Goal: Task Accomplishment & Management: Complete application form

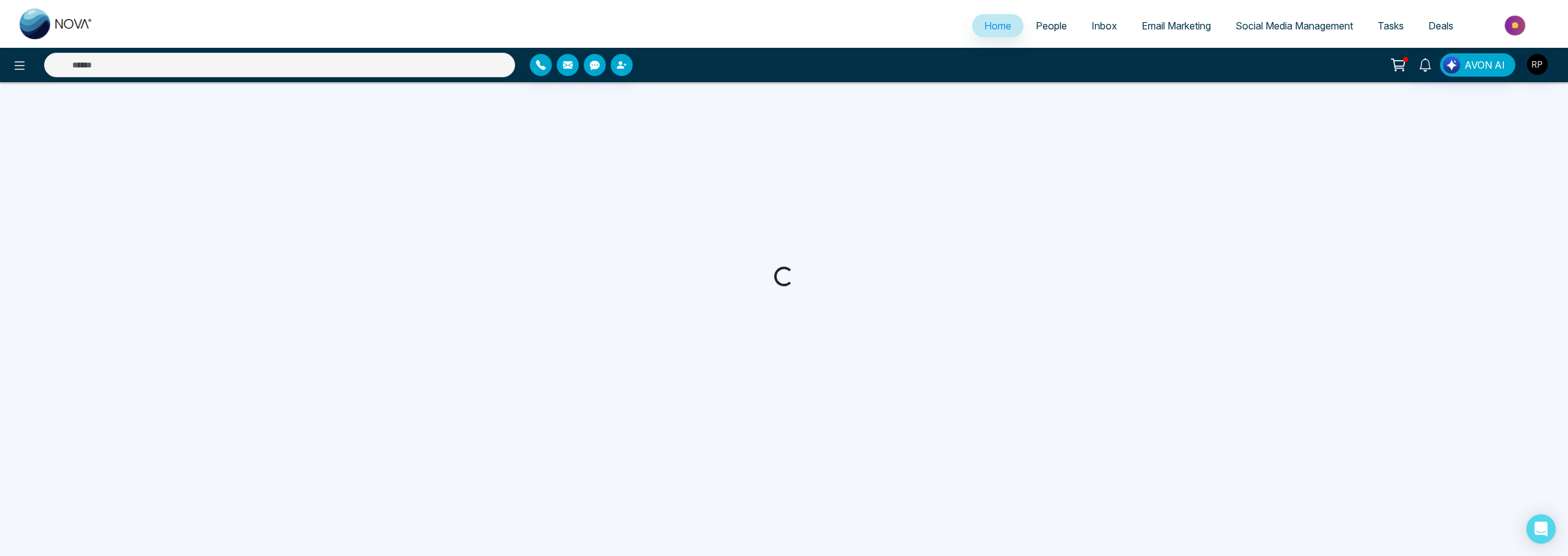
select select "*"
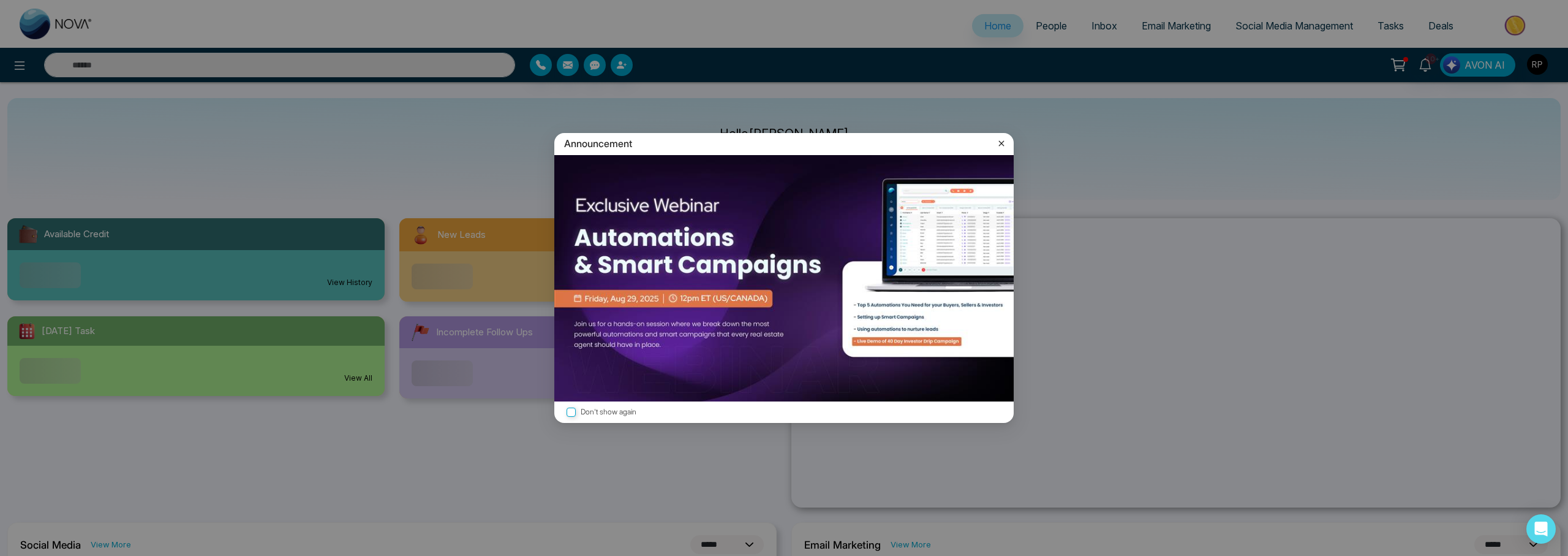
click at [244, 67] on div "Announcement Don't show again" at bounding box center [784, 278] width 1568 height 556
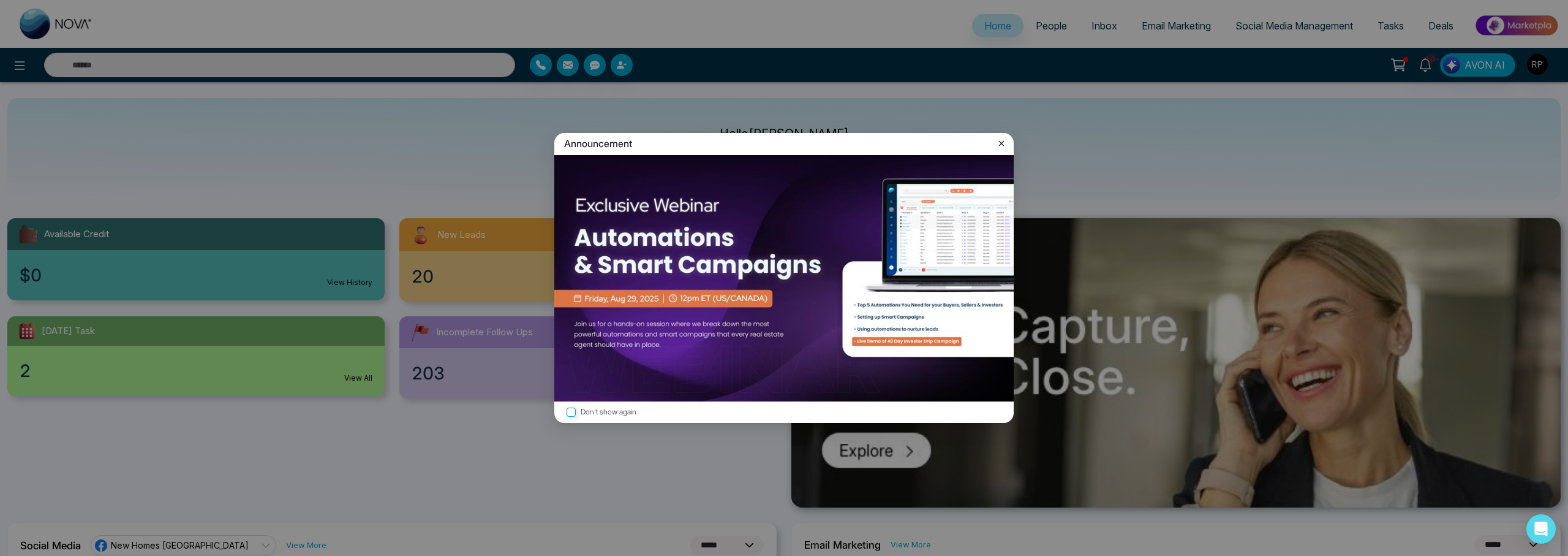
click at [1003, 143] on icon at bounding box center [1001, 143] width 5 height 5
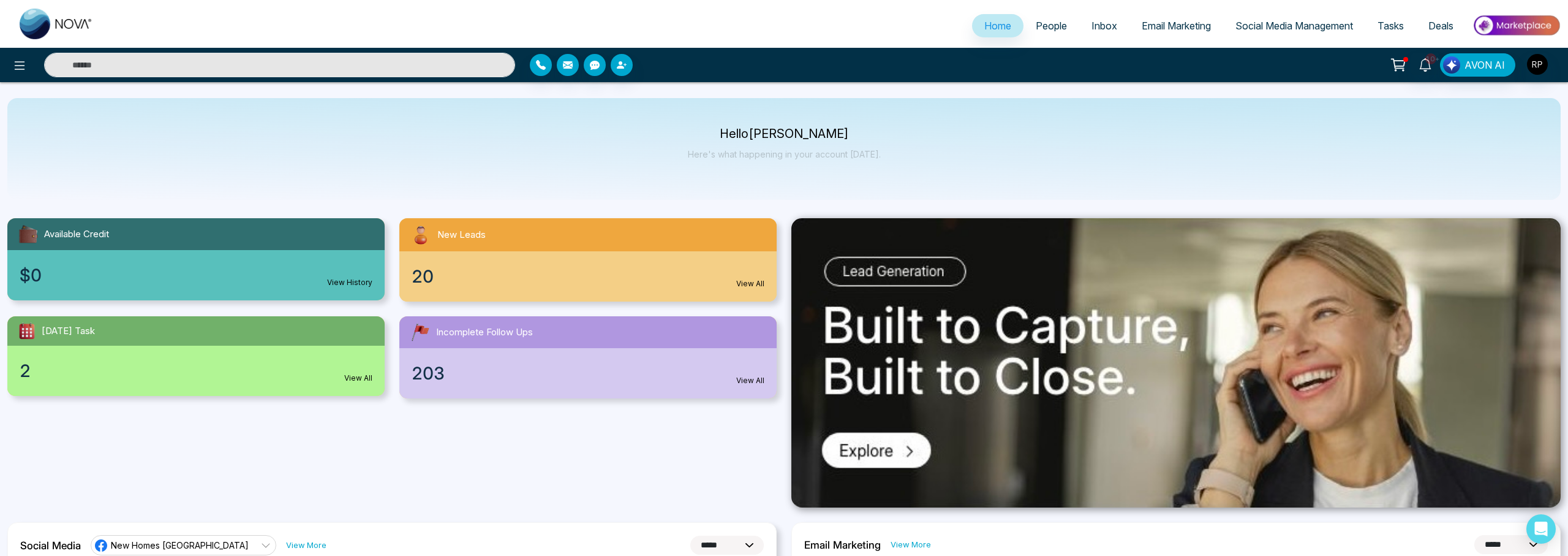
click at [181, 62] on input "text" at bounding box center [279, 65] width 471 height 24
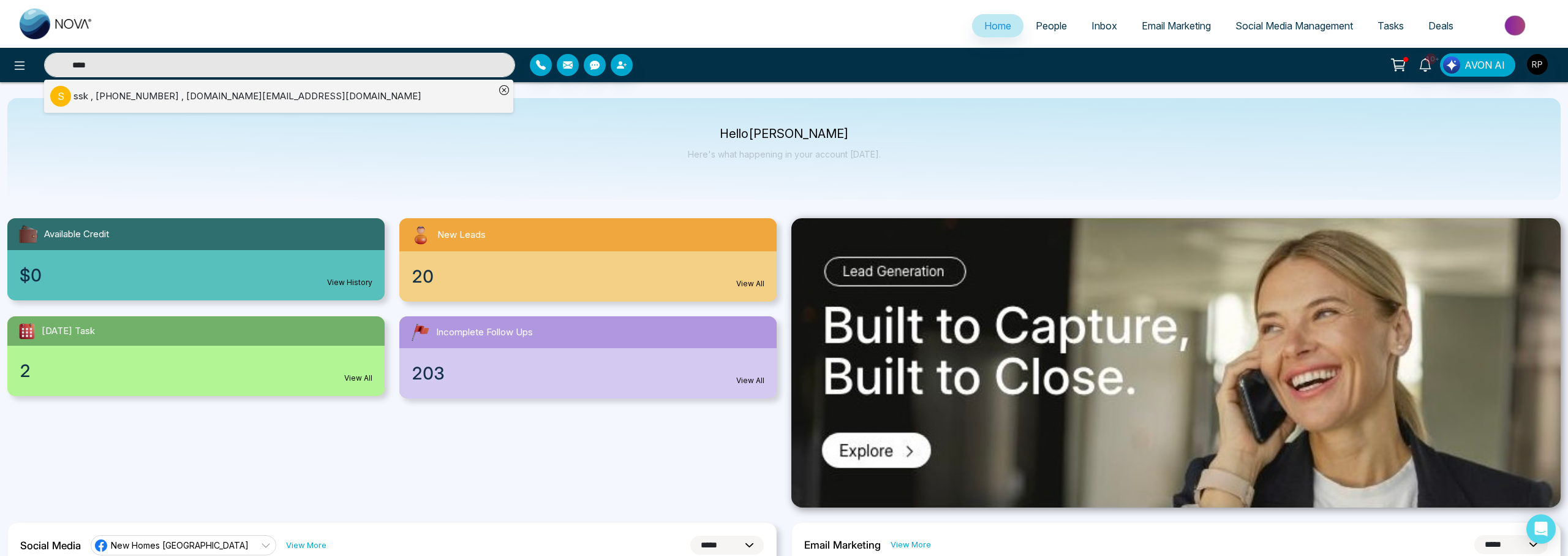
type input "****"
click at [153, 99] on div "ssk , [PHONE_NUMBER] , [DOMAIN_NAME][EMAIL_ADDRESS][DOMAIN_NAME]" at bounding box center [247, 97] width 348 height 14
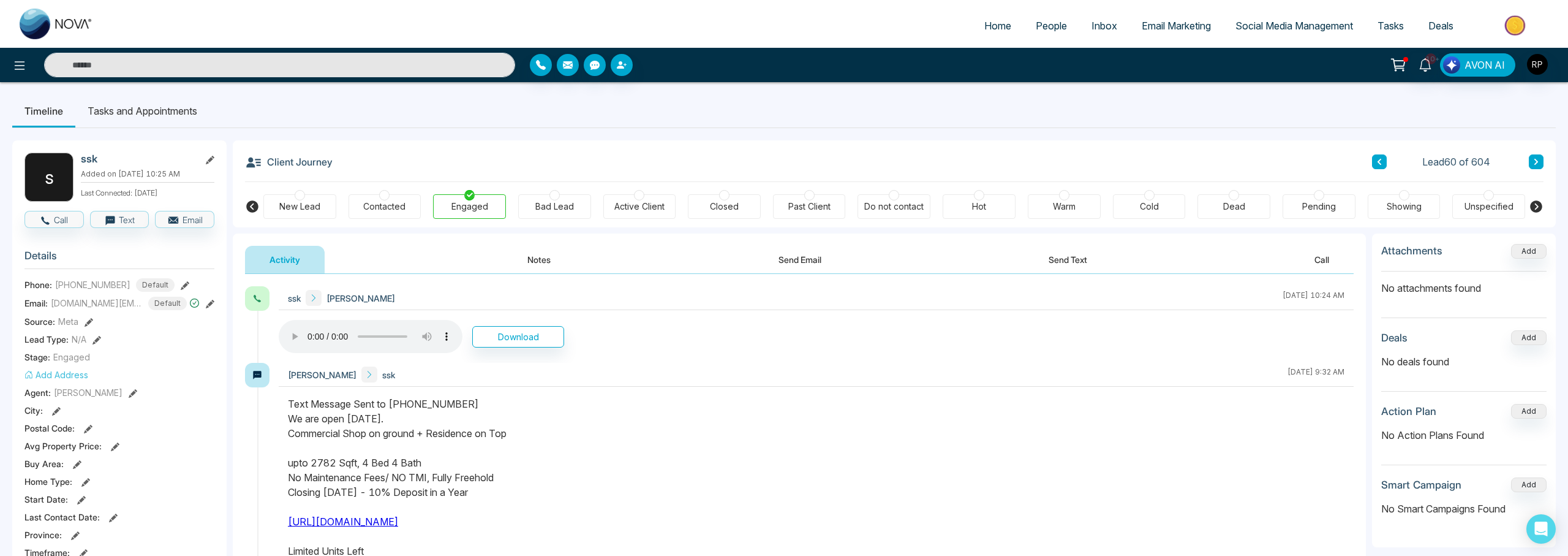
click at [984, 26] on span "Home" at bounding box center [998, 25] width 27 height 13
select select "*"
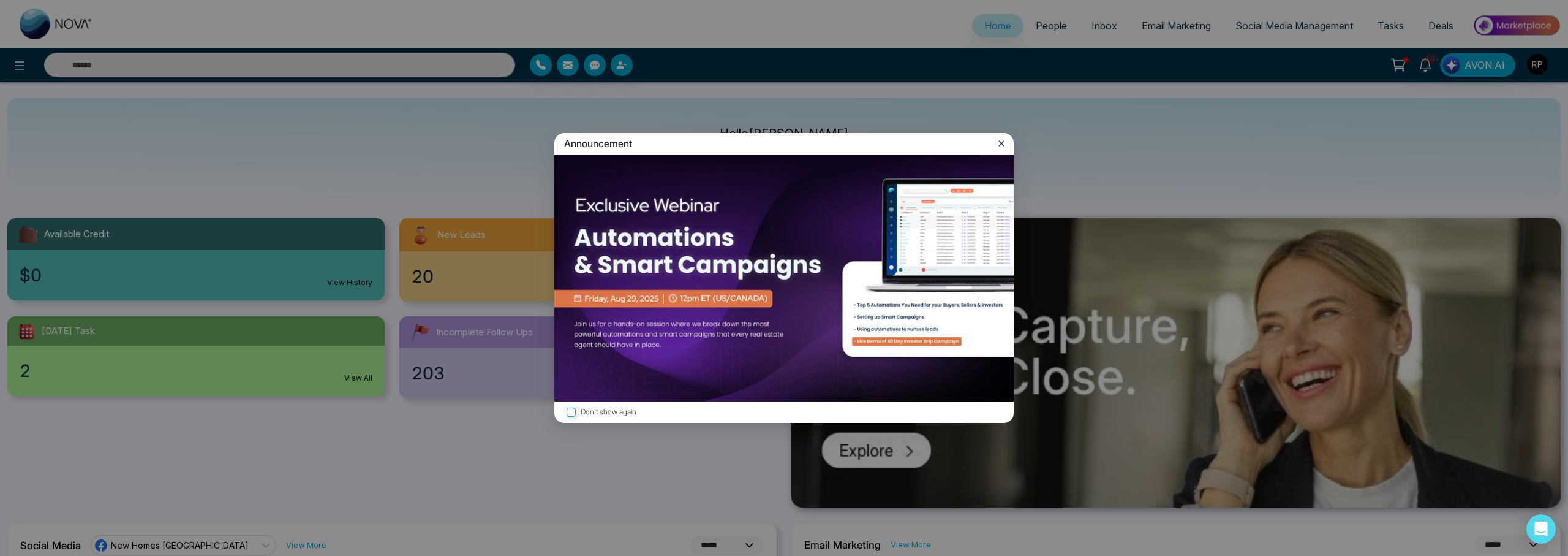
click at [1005, 143] on icon at bounding box center [1001, 143] width 13 height 13
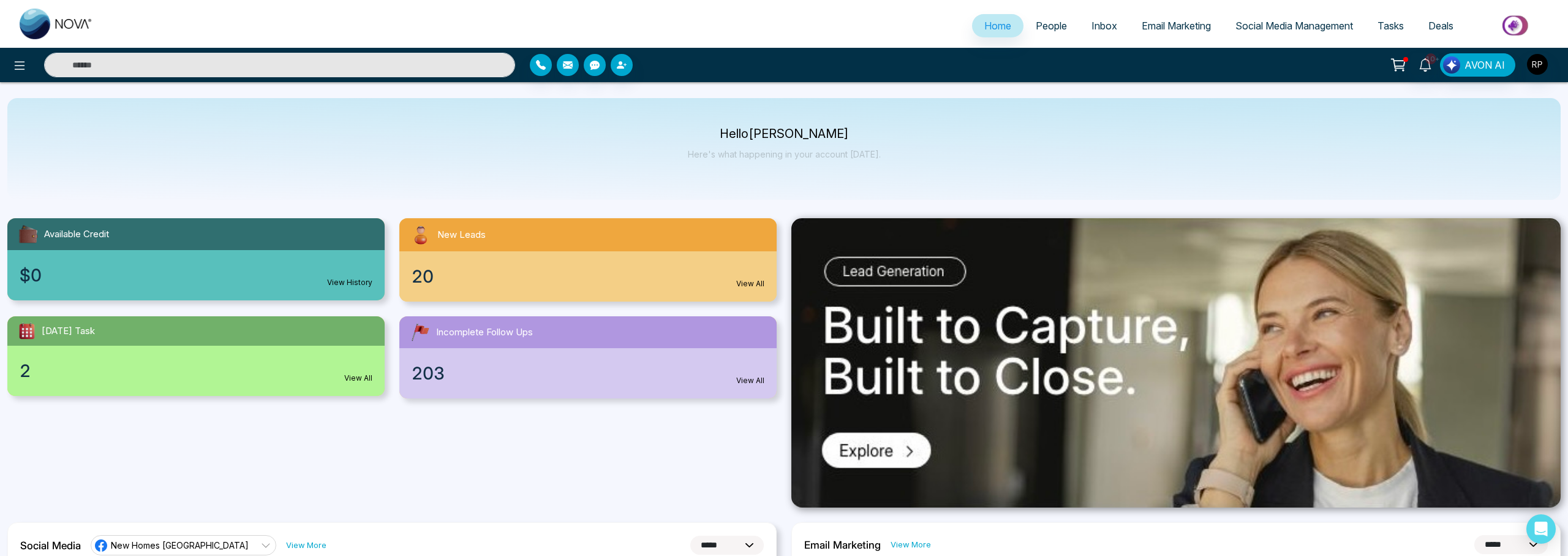
click at [1035, 31] on span "People" at bounding box center [1051, 25] width 31 height 13
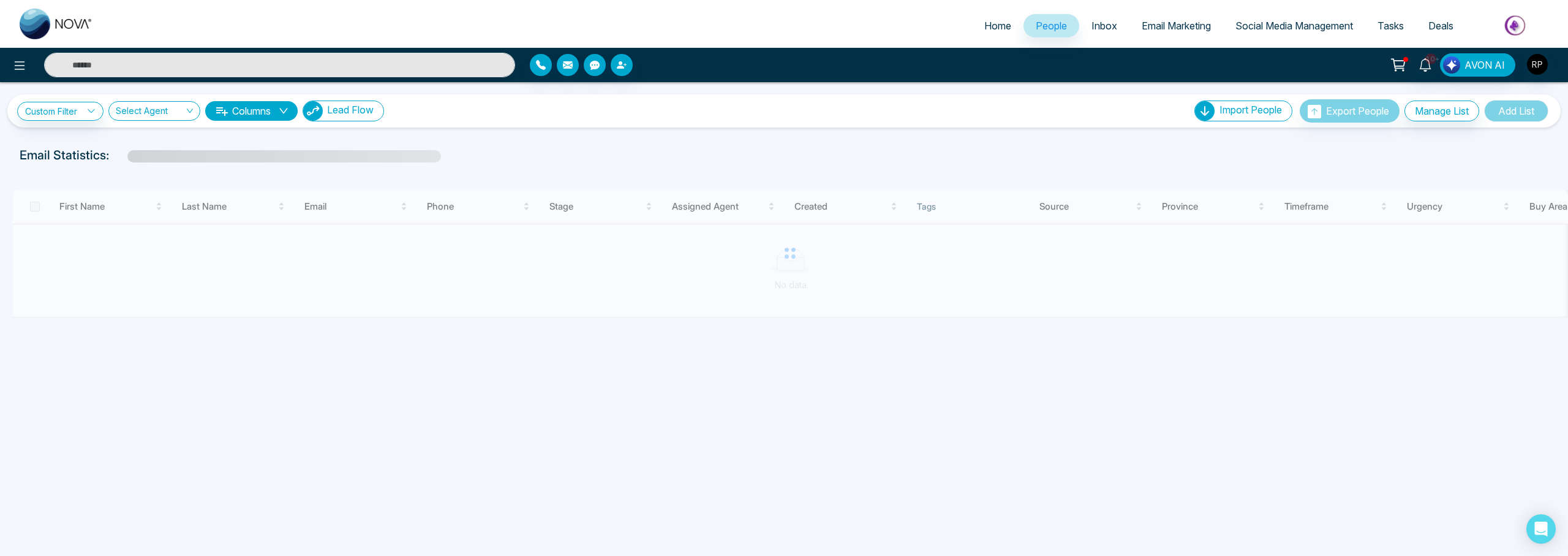
click at [353, 117] on button "Lead Flow" at bounding box center [343, 111] width 82 height 21
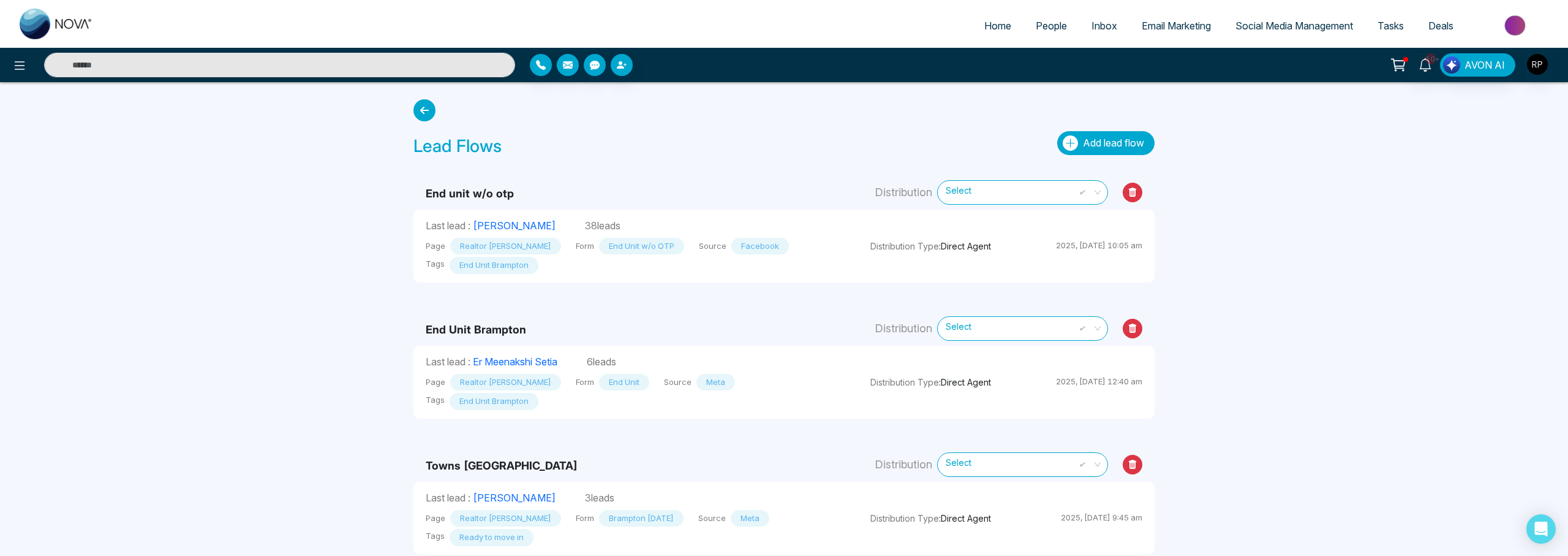
click at [1121, 139] on span "Add lead flow" at bounding box center [1113, 143] width 62 height 13
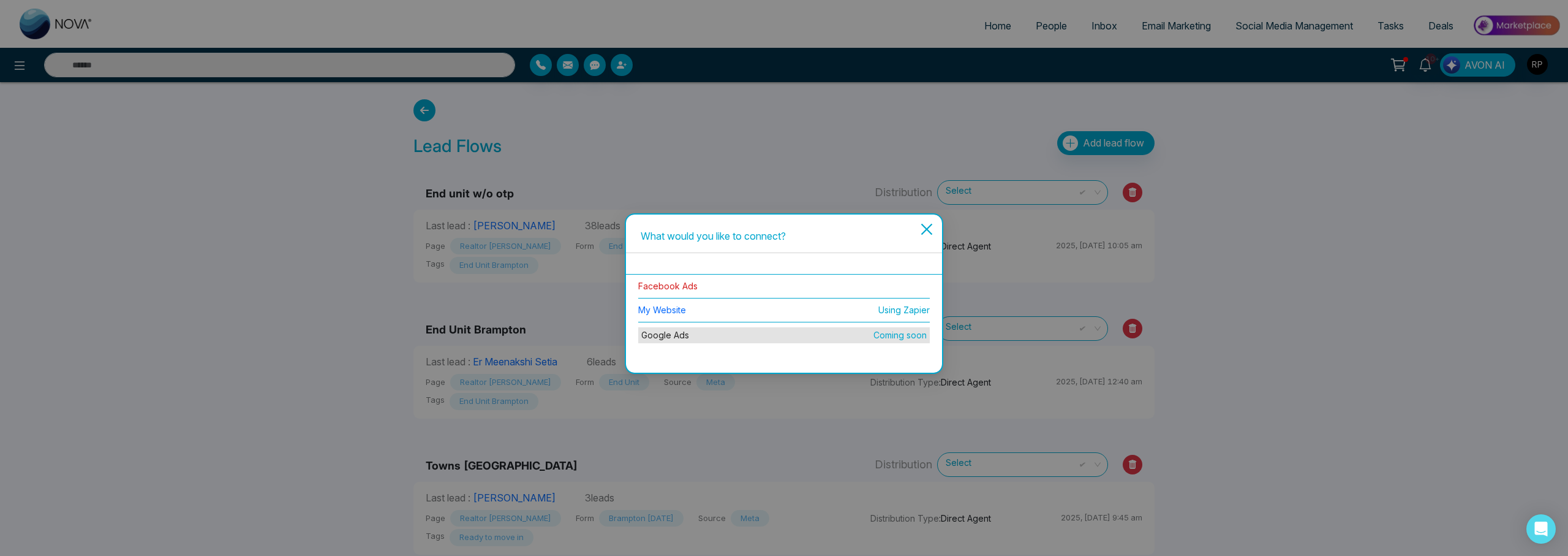
click at [673, 286] on link "Facebook Ads" at bounding box center [668, 286] width 59 height 10
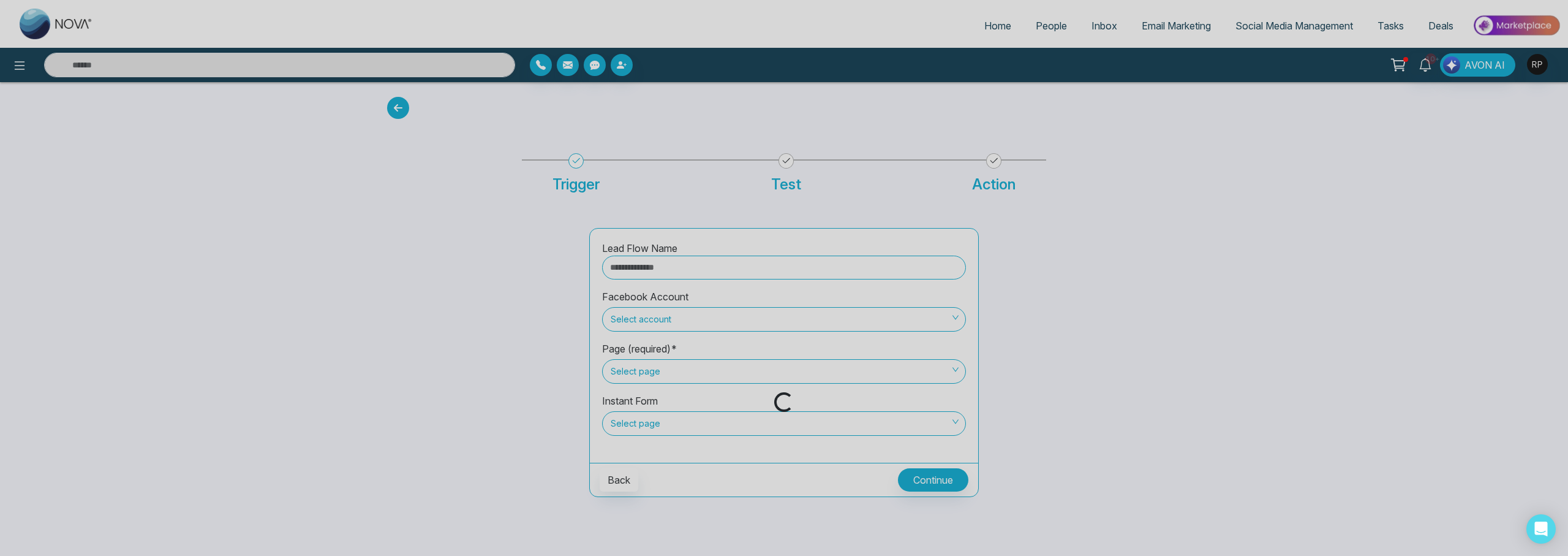
click at [676, 272] on input "text" at bounding box center [784, 267] width 363 height 24
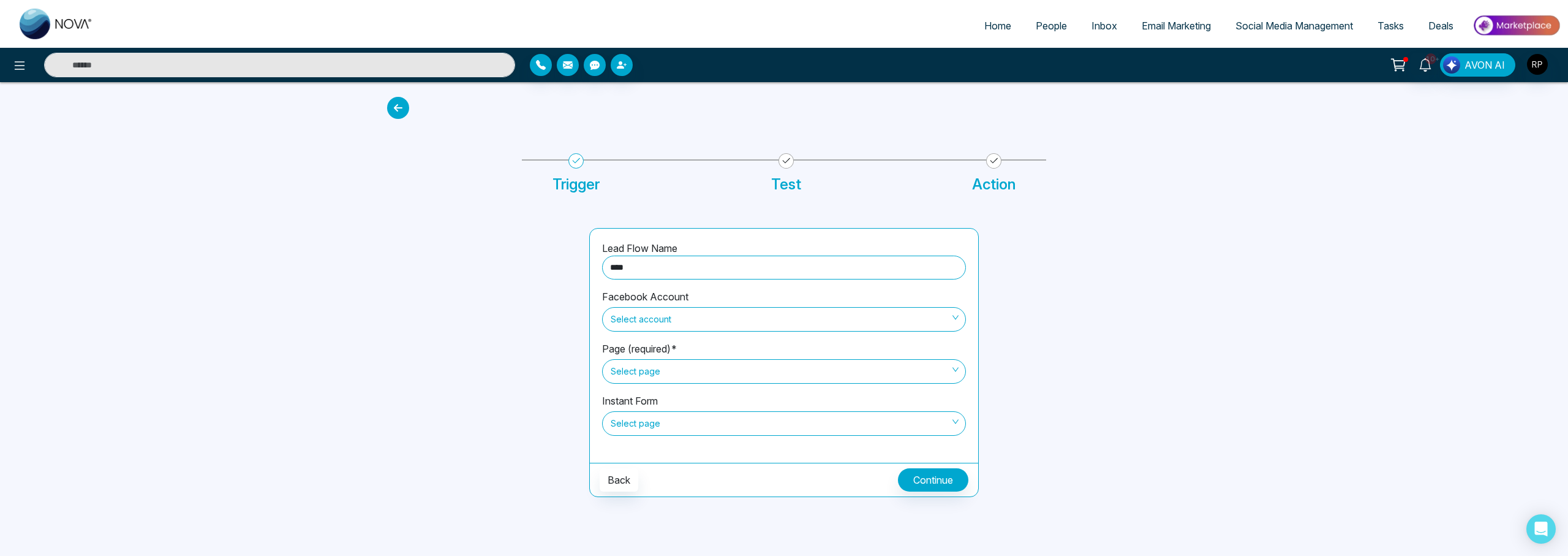
type input "**********"
click at [692, 323] on span "Select account" at bounding box center [783, 319] width 346 height 21
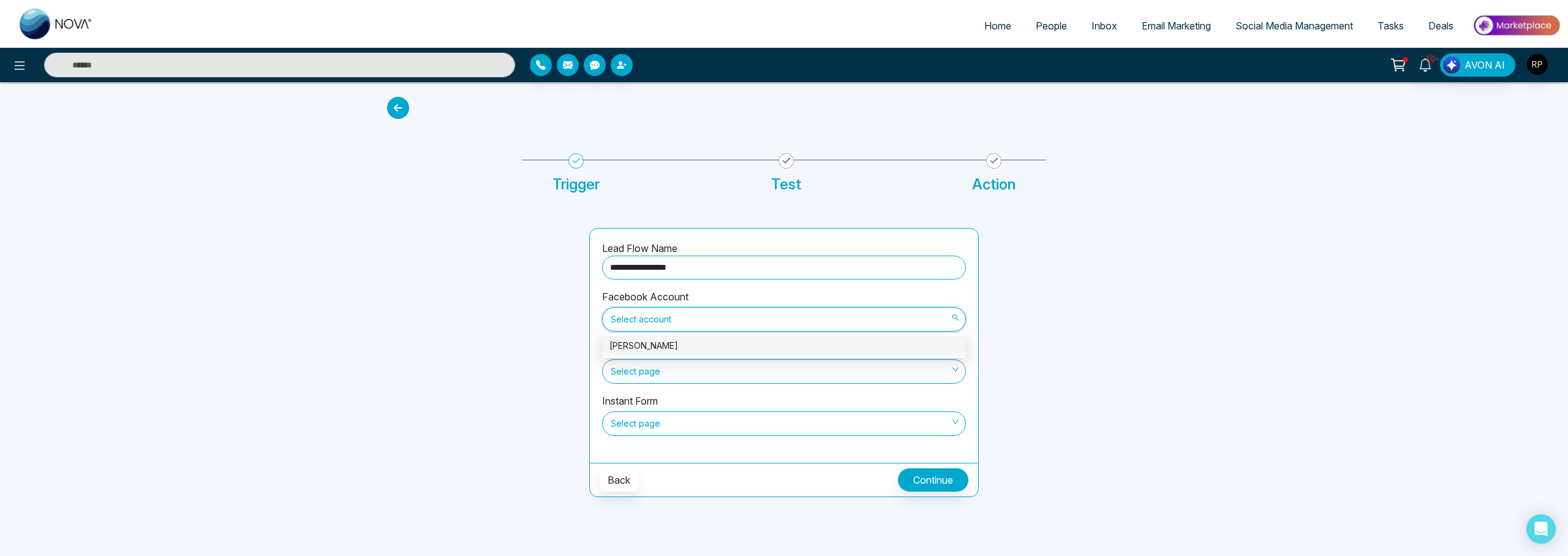
click at [645, 349] on div "[PERSON_NAME]" at bounding box center [784, 346] width 349 height 13
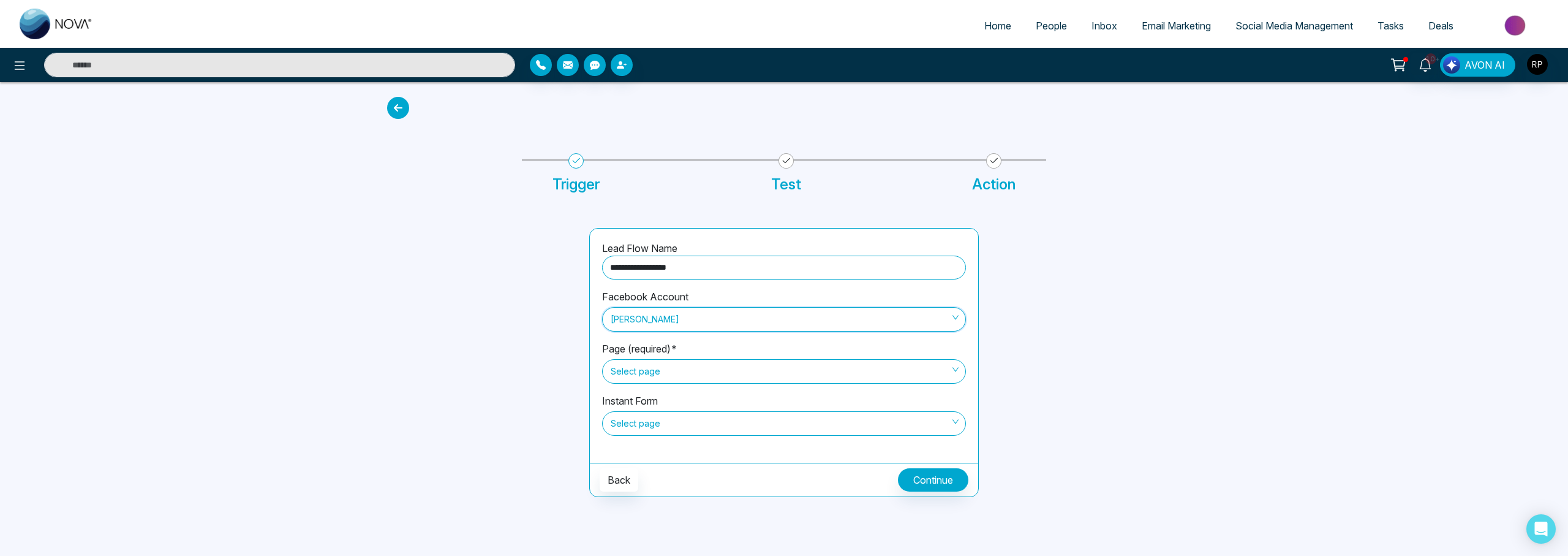
click at [662, 372] on span "Select page" at bounding box center [783, 371] width 346 height 21
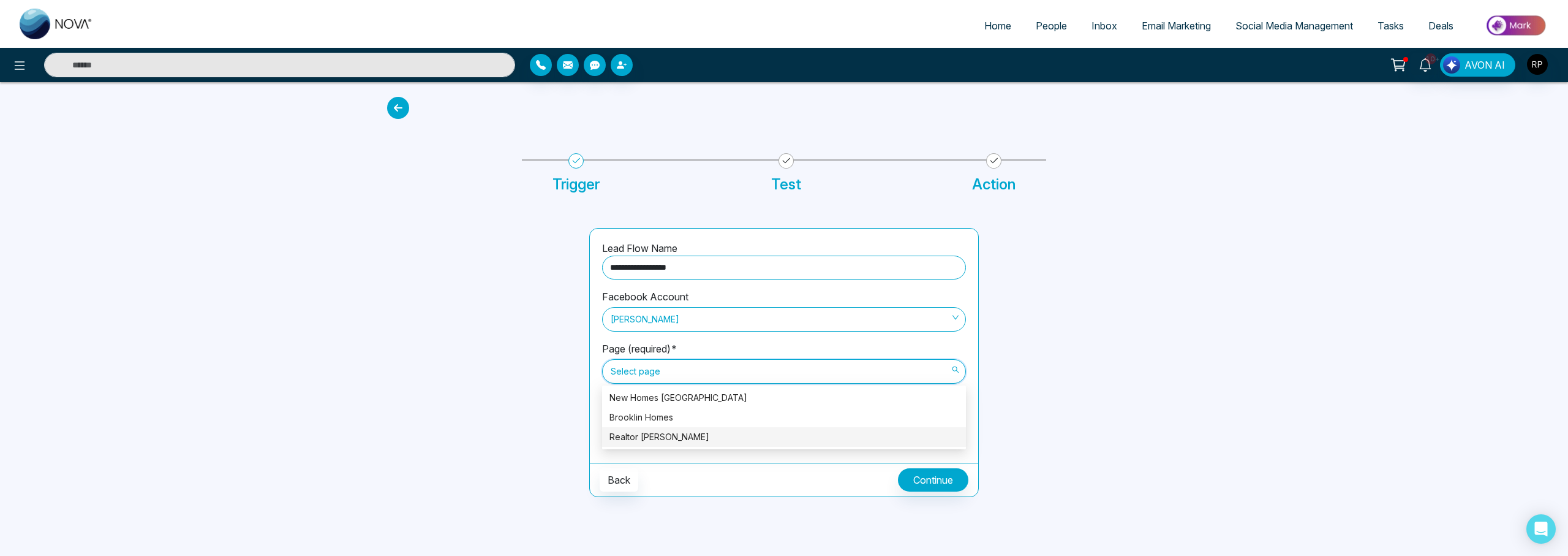
click at [642, 439] on div "Realtor [PERSON_NAME]" at bounding box center [784, 437] width 349 height 13
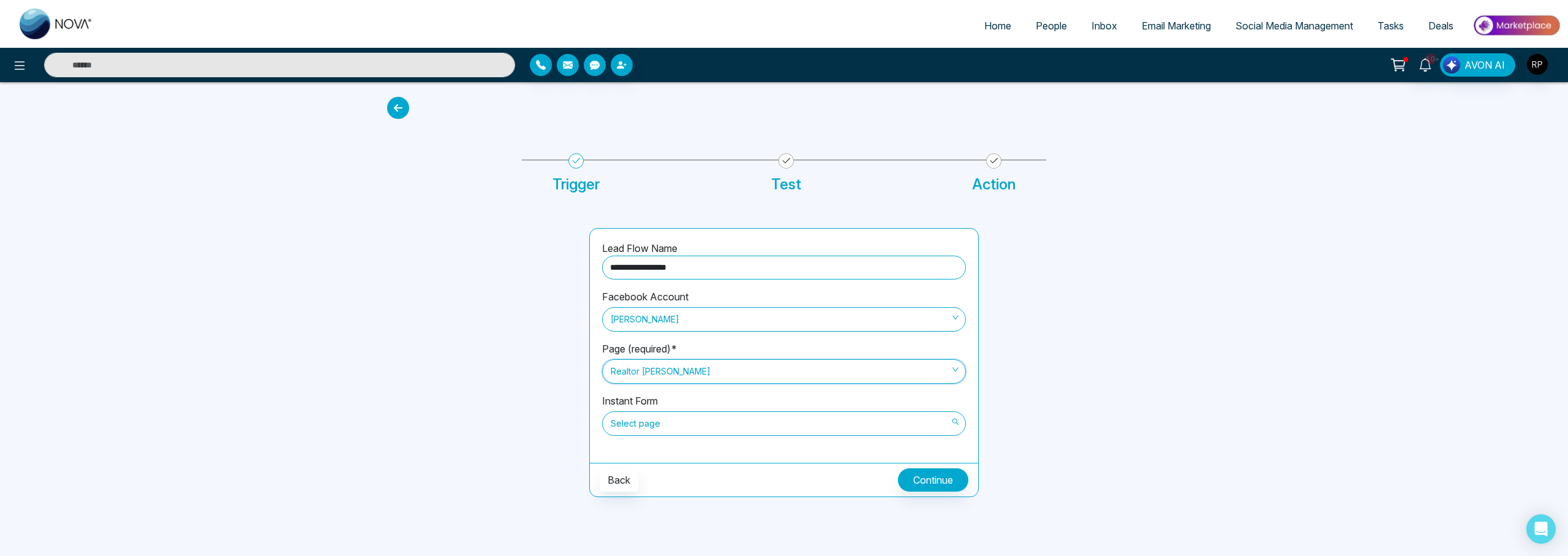
click at [669, 428] on span "Select page" at bounding box center [783, 424] width 346 height 21
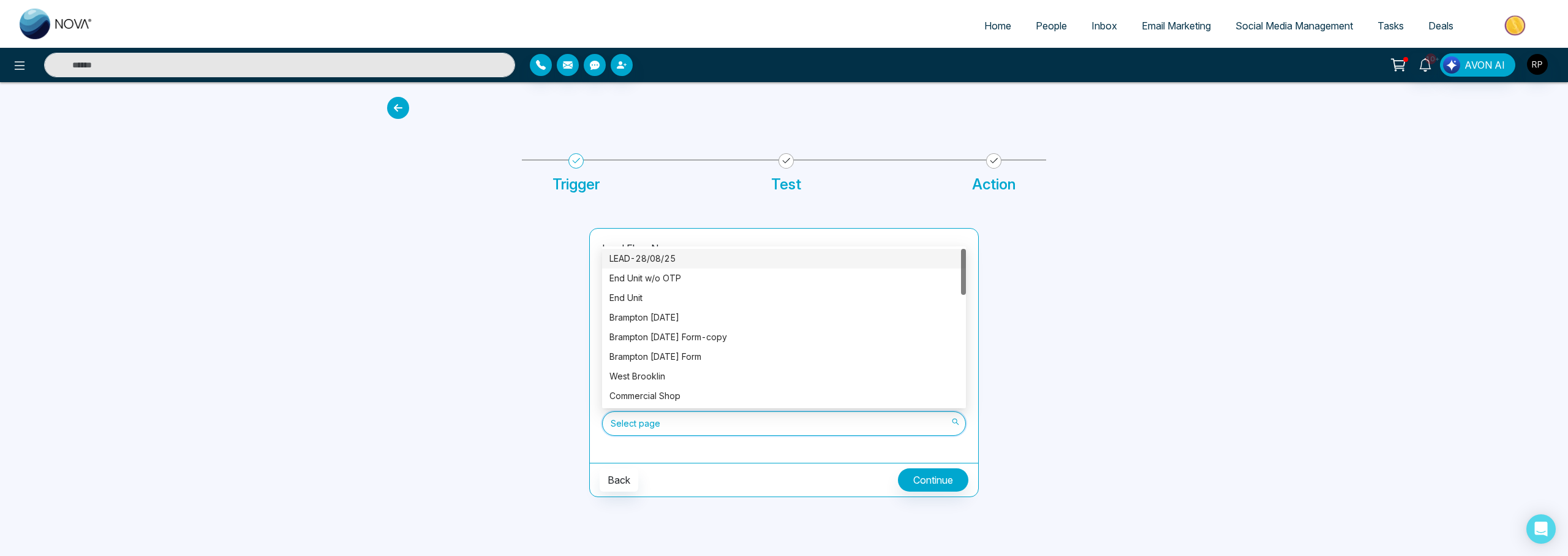
click at [659, 260] on div "LEAD-28/08/25" at bounding box center [784, 258] width 349 height 13
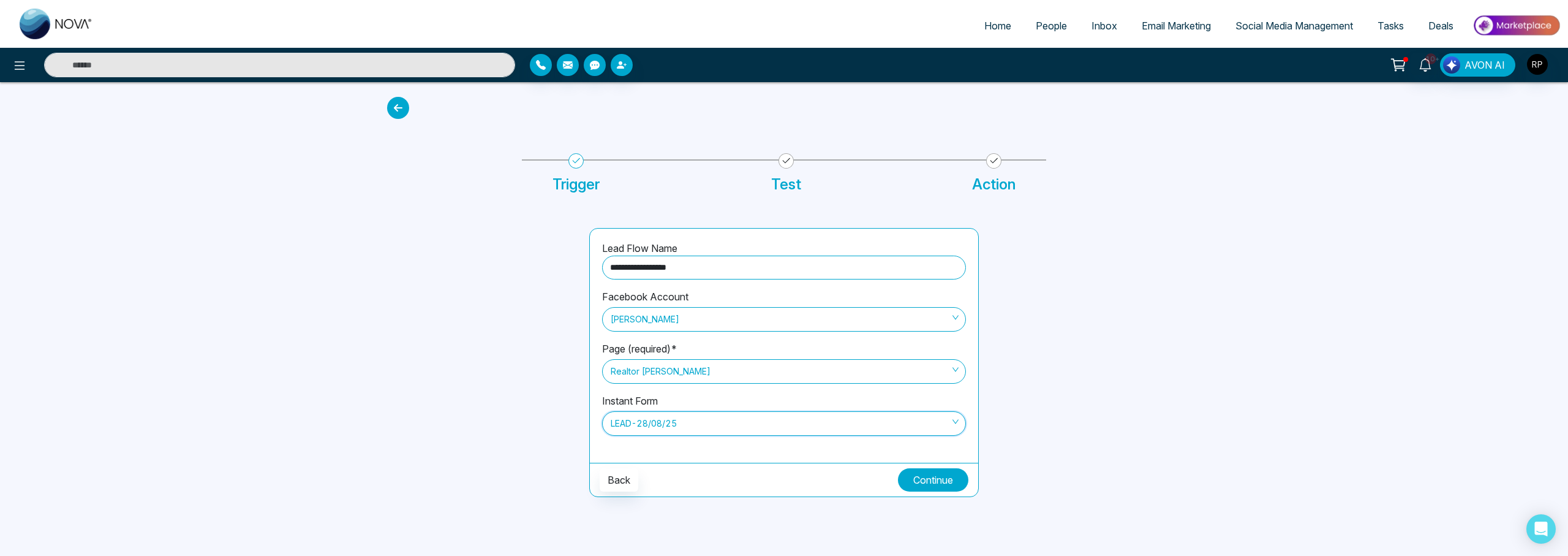
click at [936, 485] on button "Continue" at bounding box center [932, 480] width 70 height 23
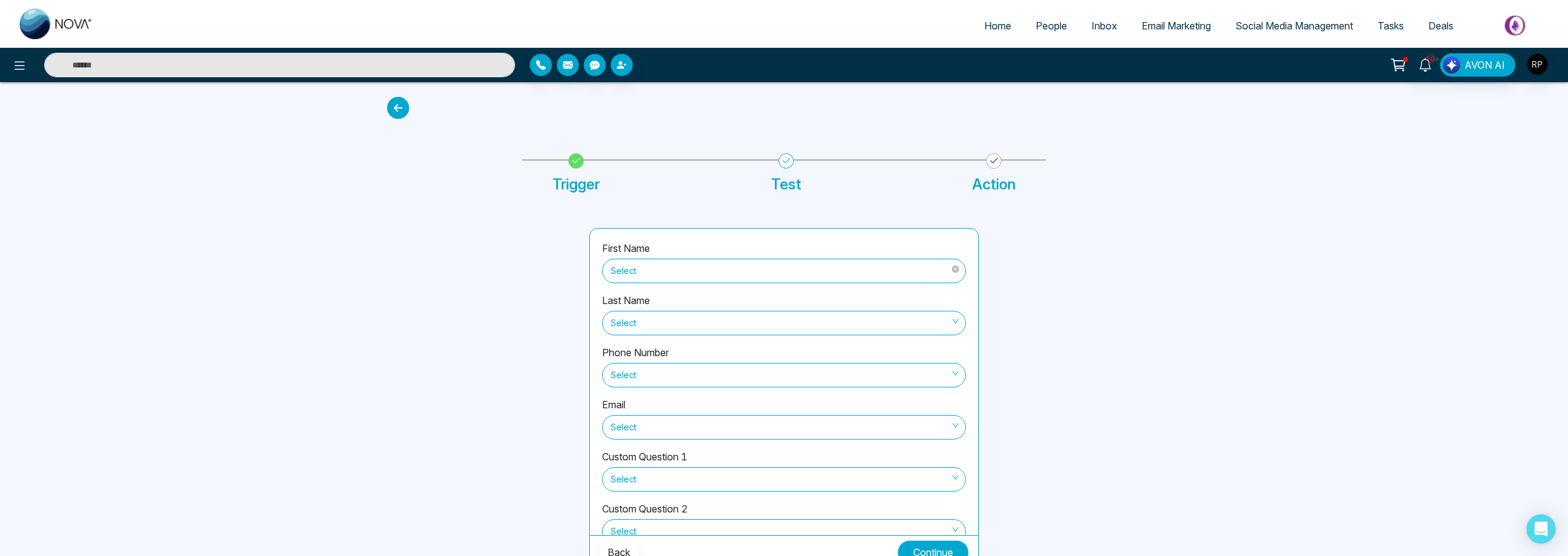
click at [800, 269] on span "Select" at bounding box center [783, 271] width 346 height 21
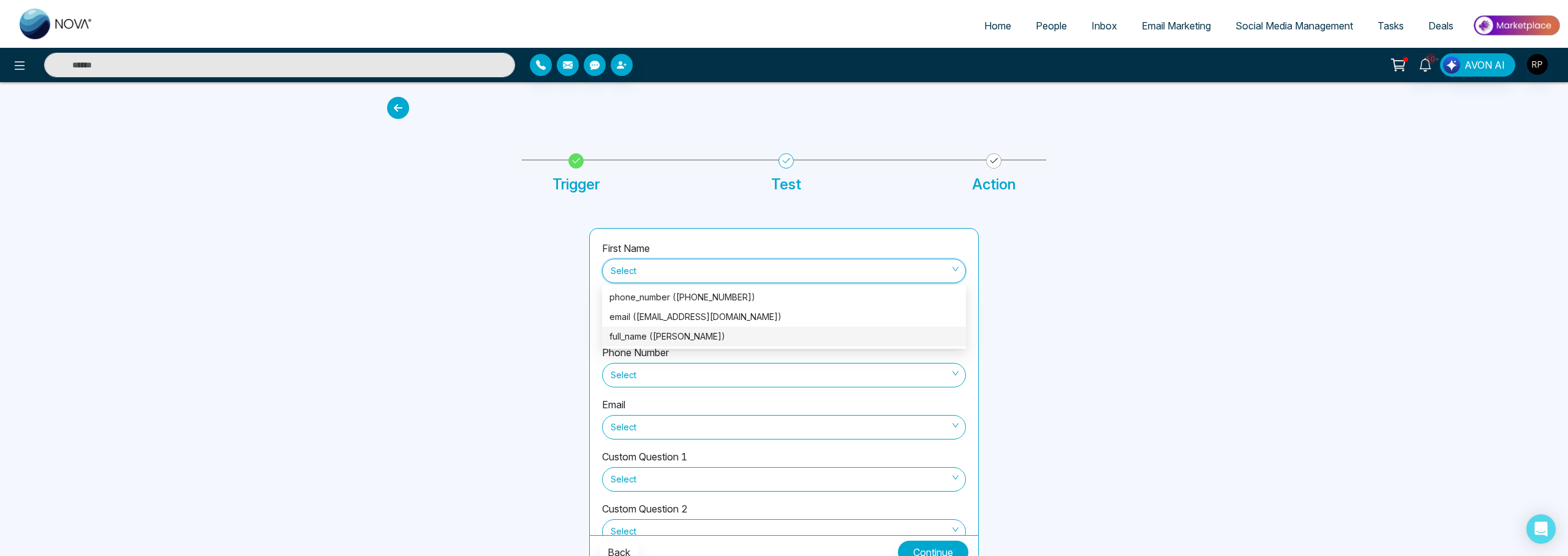
click at [648, 338] on div "full_name ([PERSON_NAME])" at bounding box center [784, 336] width 349 height 13
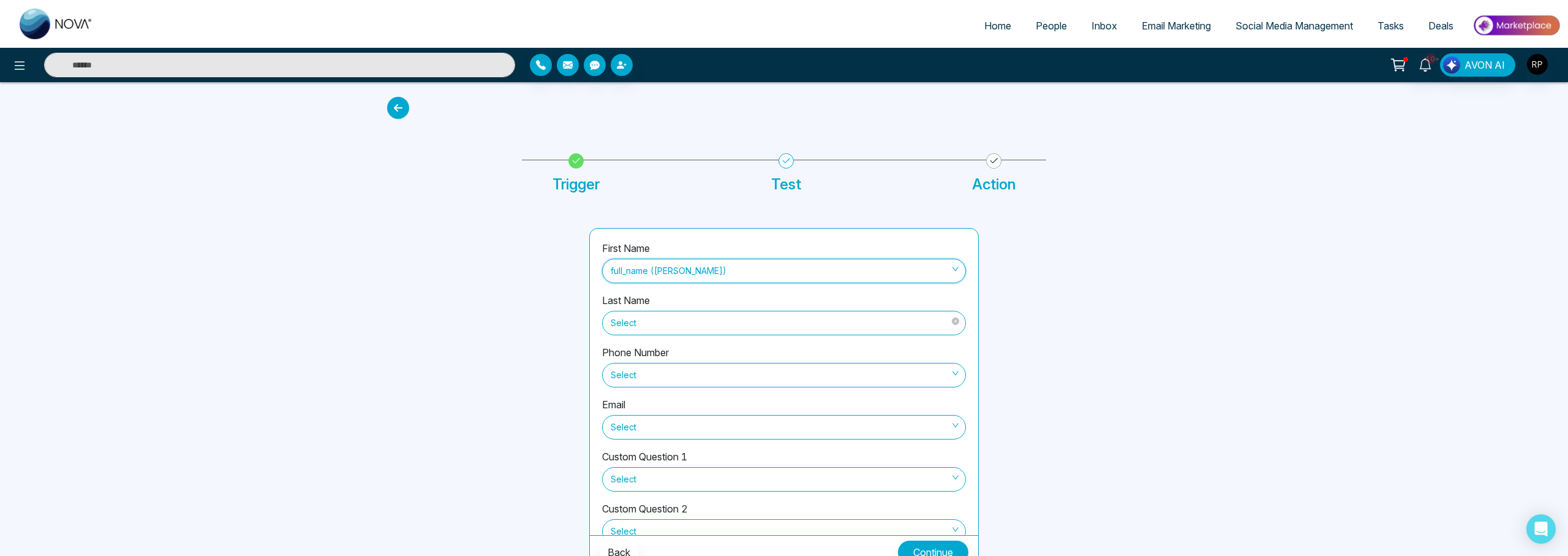
click at [678, 329] on span "Select" at bounding box center [783, 323] width 346 height 21
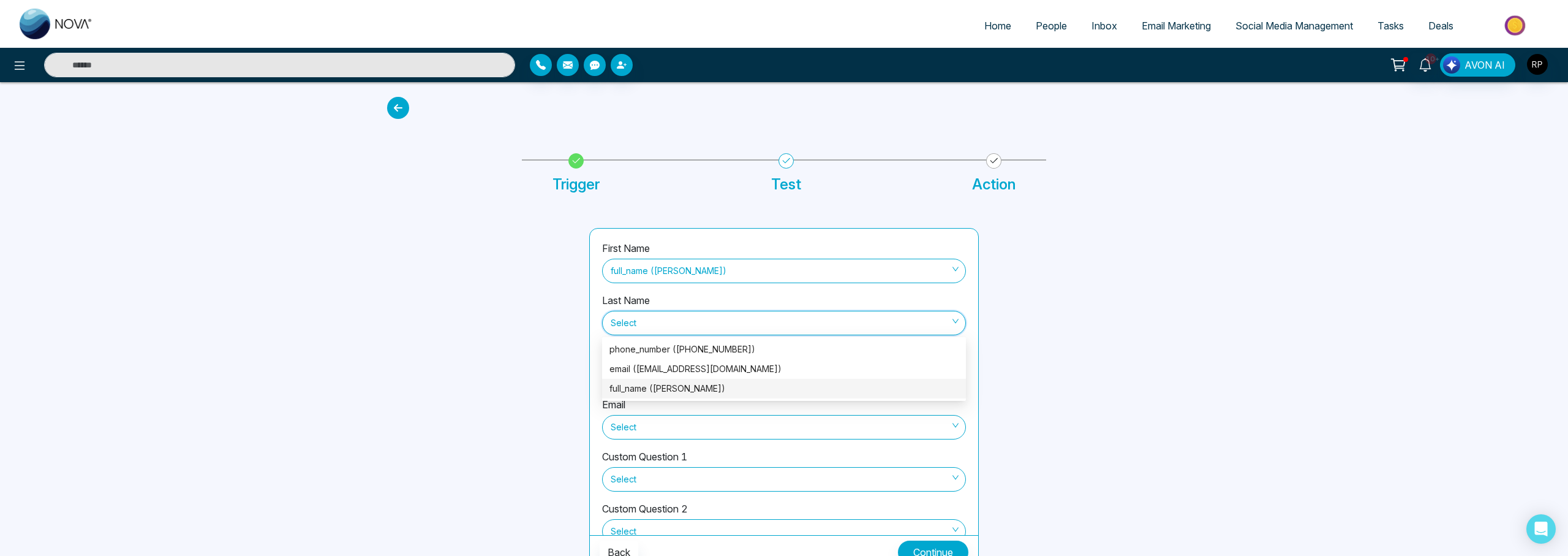
click at [645, 390] on div "full_name ([PERSON_NAME])" at bounding box center [784, 388] width 349 height 13
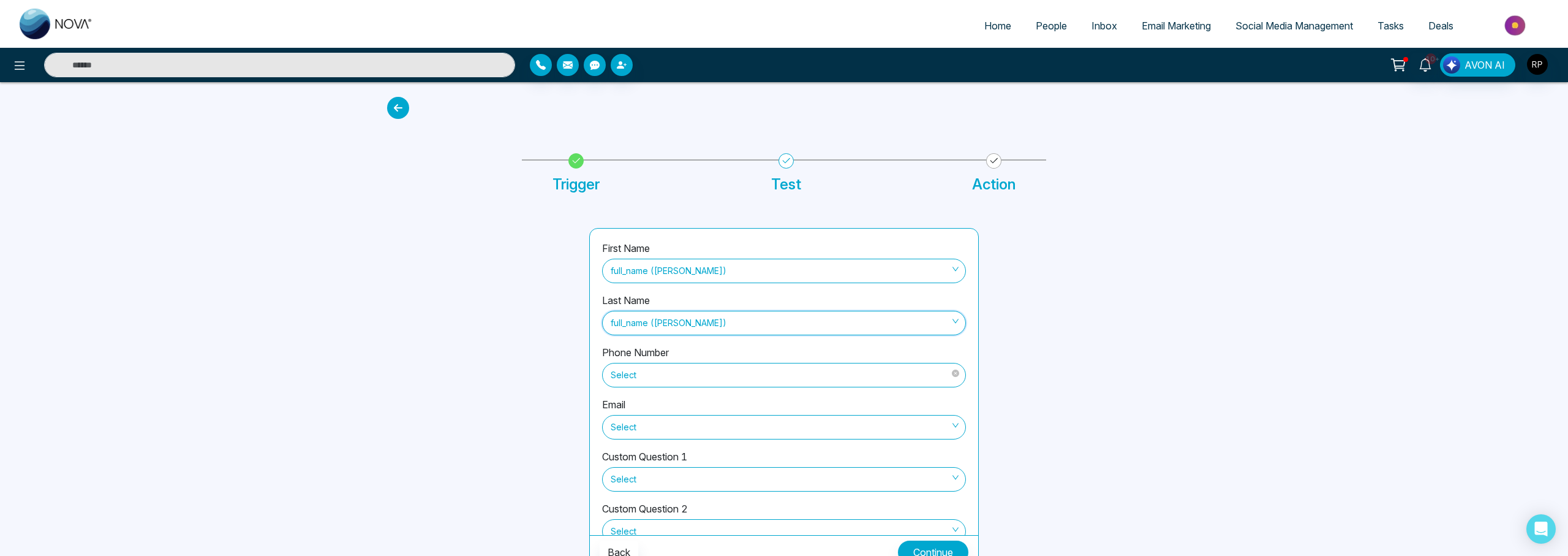
click at [672, 376] on span "Select" at bounding box center [783, 375] width 346 height 21
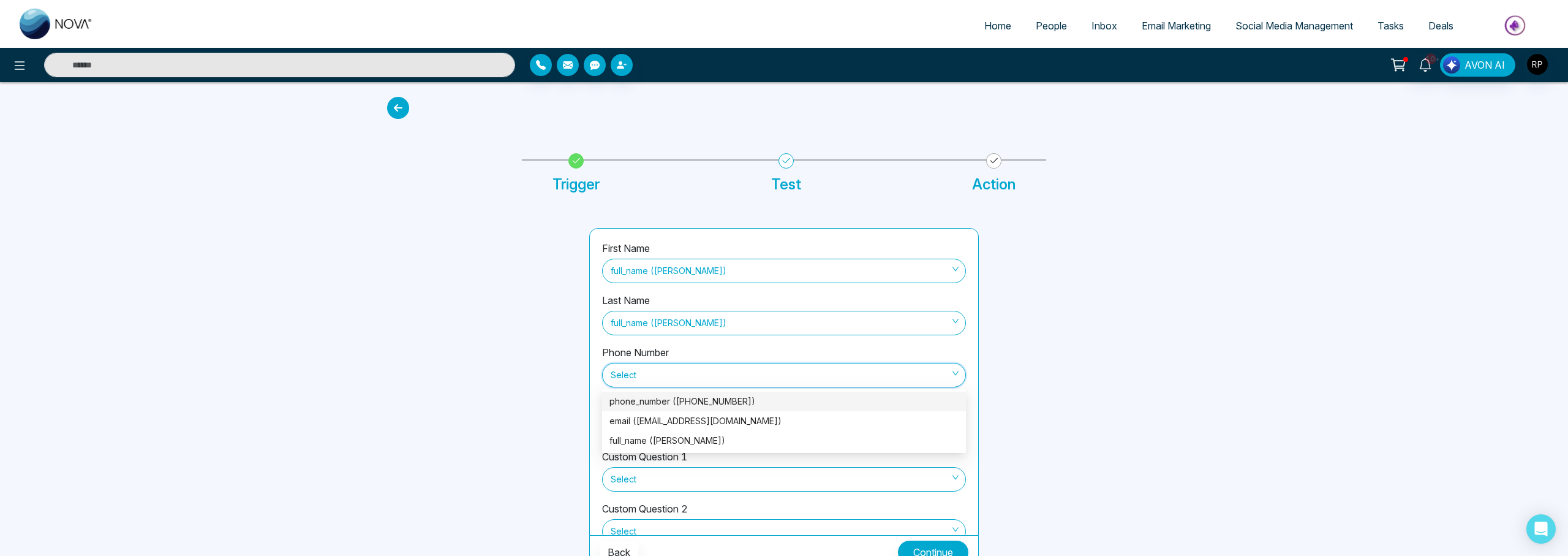
click at [655, 403] on div "phone_number ([PHONE_NUMBER])" at bounding box center [784, 402] width 349 height 13
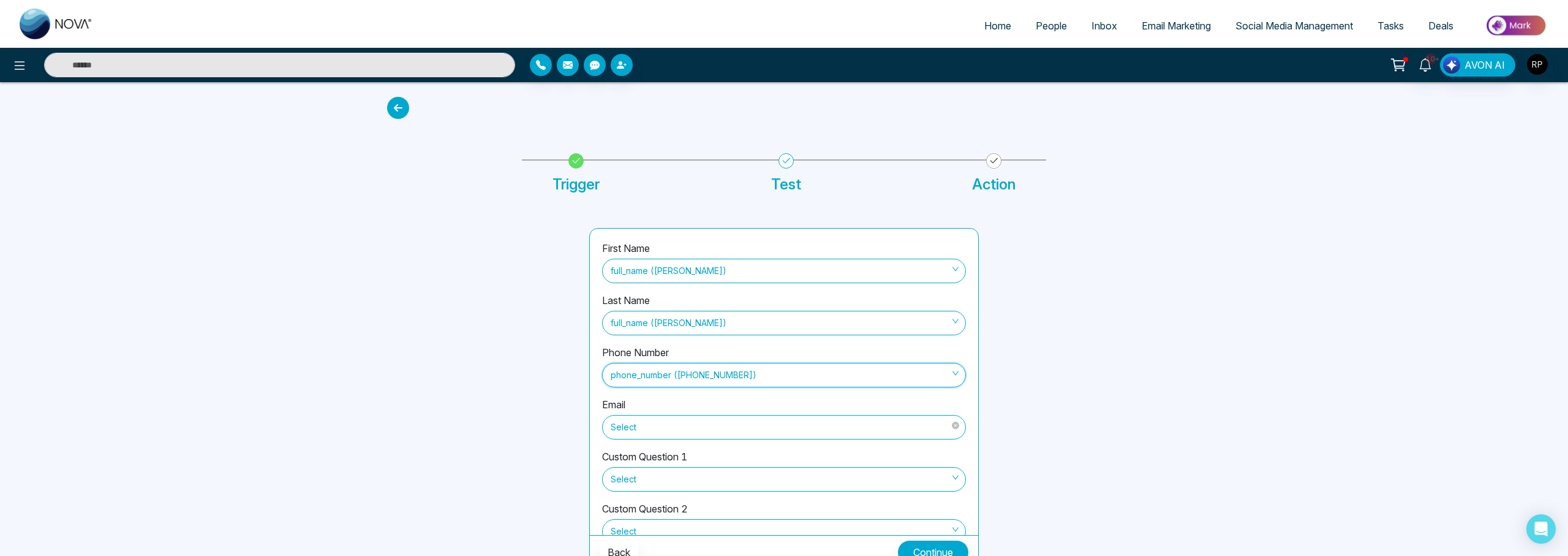
click at [690, 428] on span "Select" at bounding box center [783, 427] width 346 height 21
click at [671, 473] on div "email ([EMAIL_ADDRESS][DOMAIN_NAME])" at bounding box center [784, 473] width 349 height 13
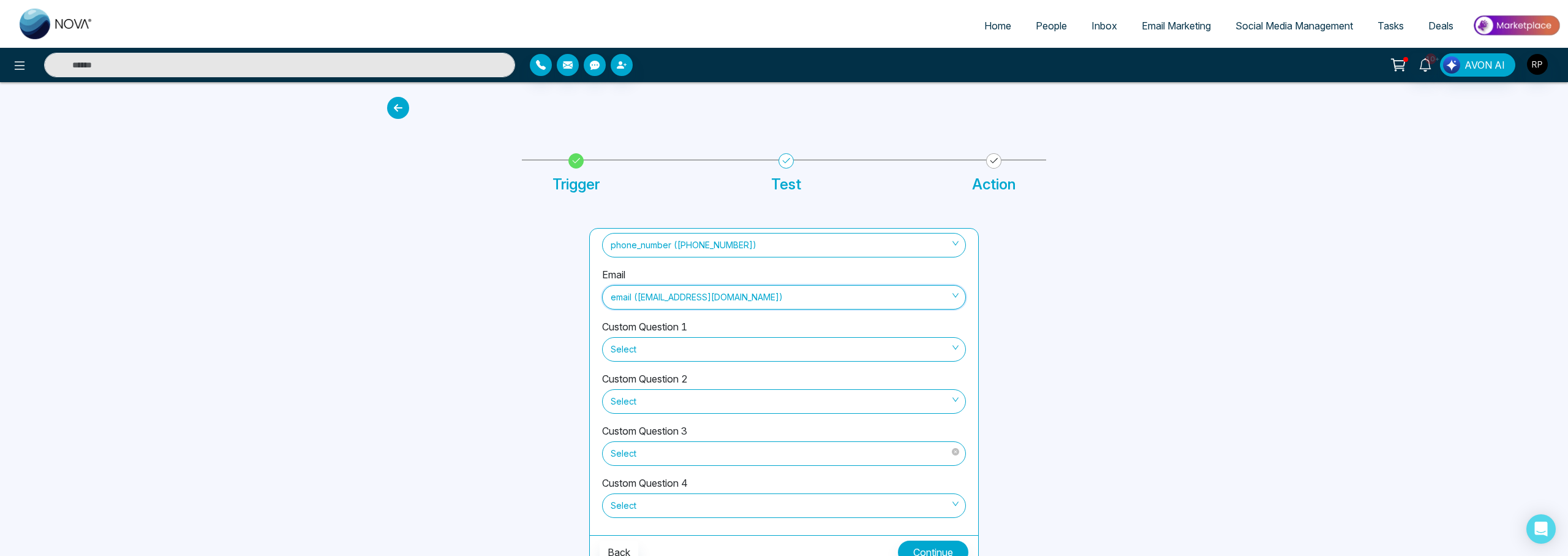
scroll to position [135, 0]
click at [666, 340] on span "Select" at bounding box center [783, 344] width 346 height 21
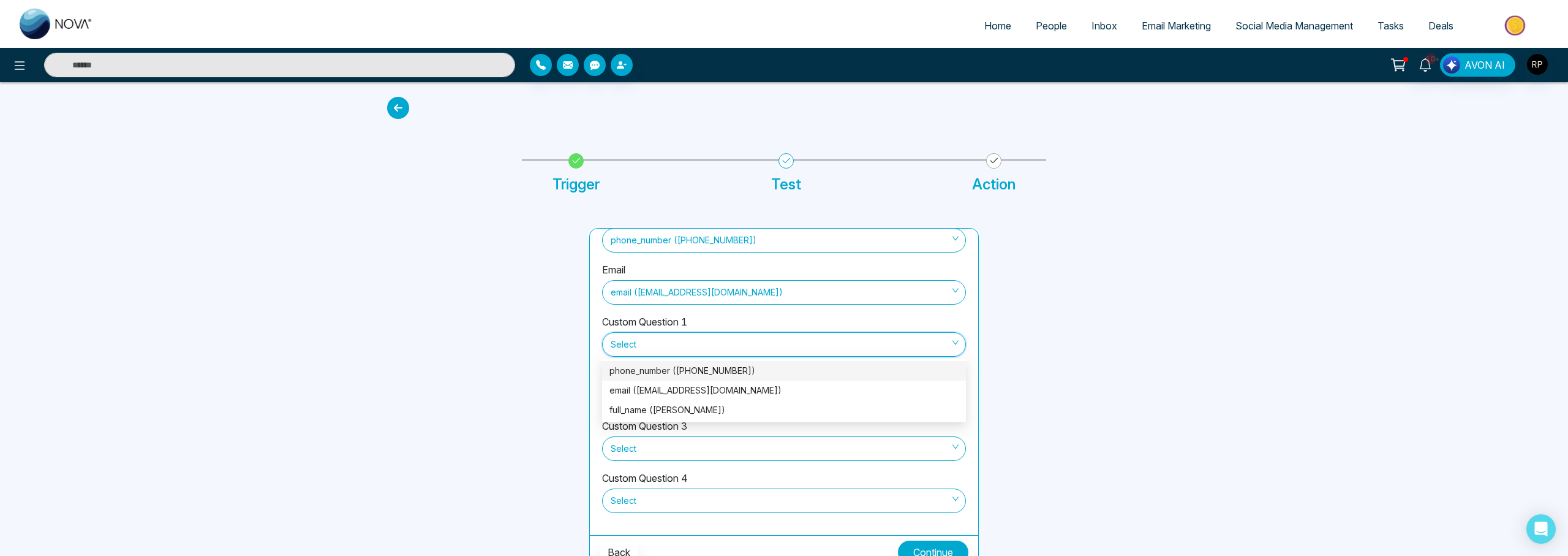
click at [544, 354] on div at bounding box center [481, 399] width 202 height 341
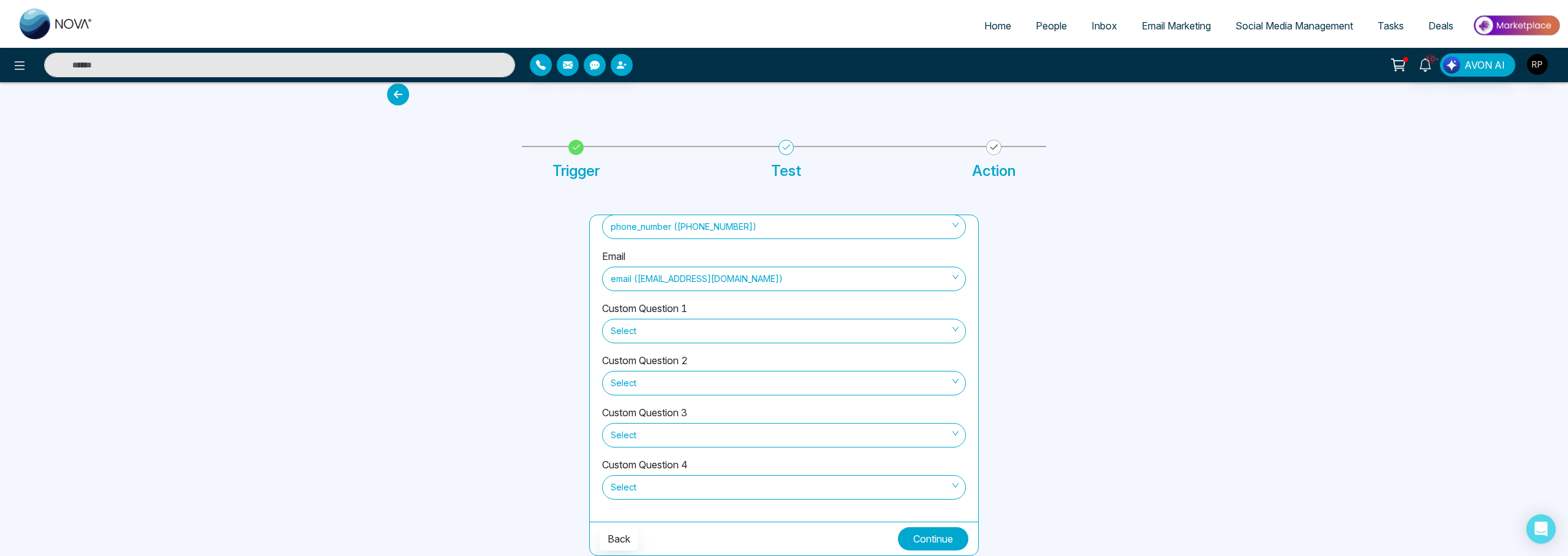
click at [920, 543] on button "Continue" at bounding box center [932, 538] width 70 height 23
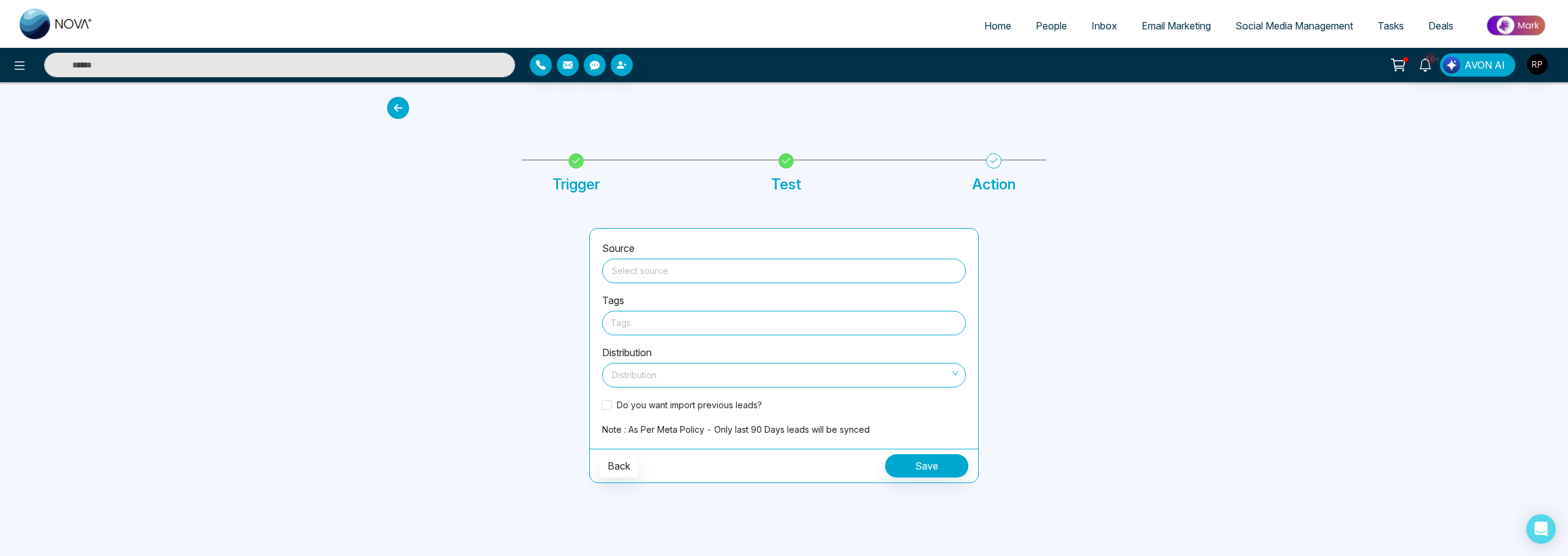
click at [671, 281] on span at bounding box center [784, 270] width 349 height 23
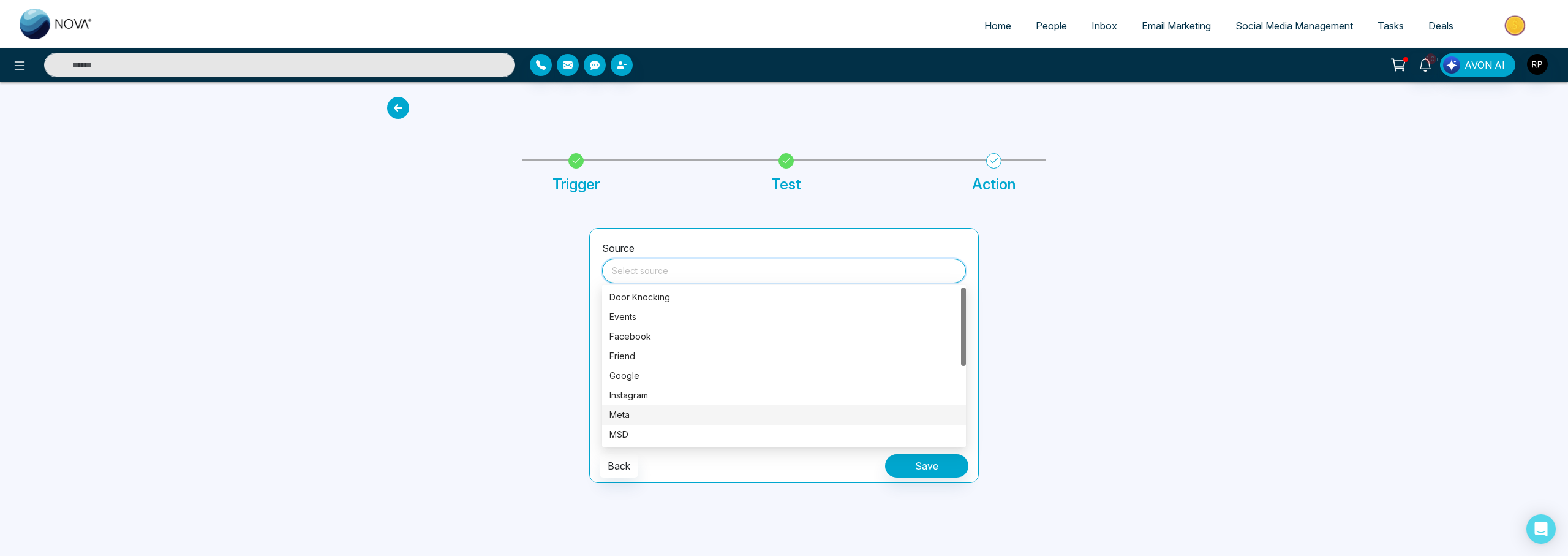
click at [630, 416] on div "Meta" at bounding box center [784, 415] width 349 height 13
type input "****"
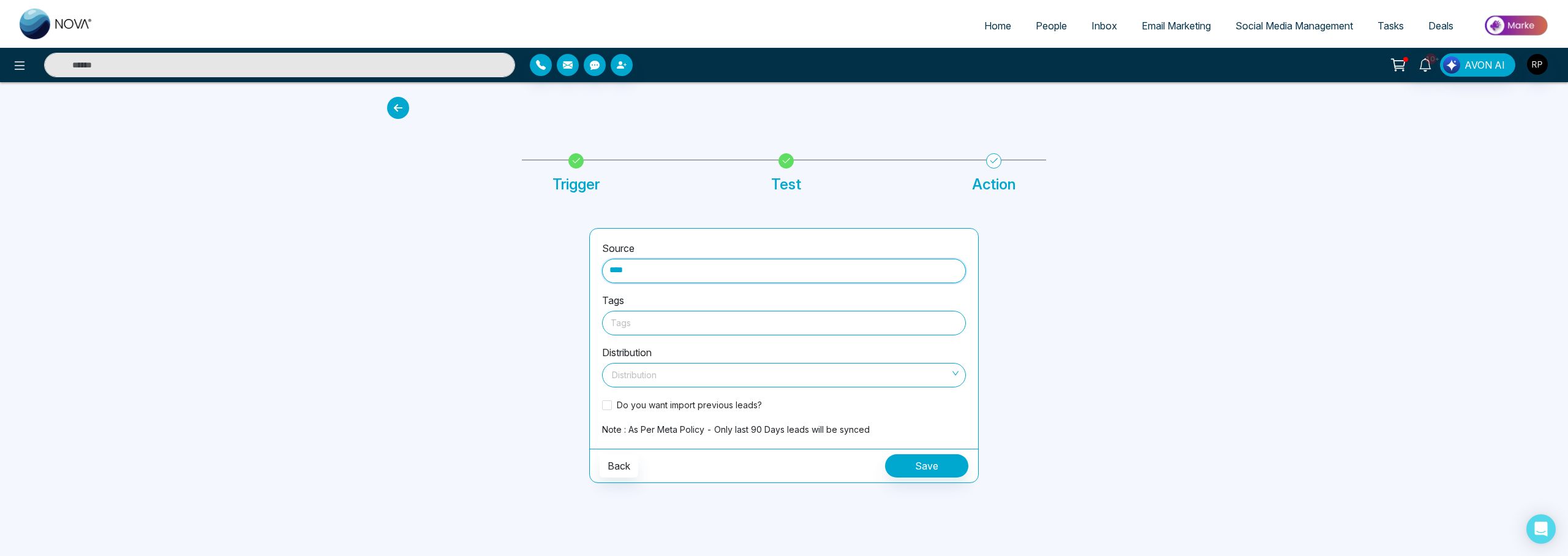
click at [648, 326] on div at bounding box center [783, 322] width 346 height 16
type input "********"
click at [643, 351] on div "Brampton" at bounding box center [784, 350] width 349 height 13
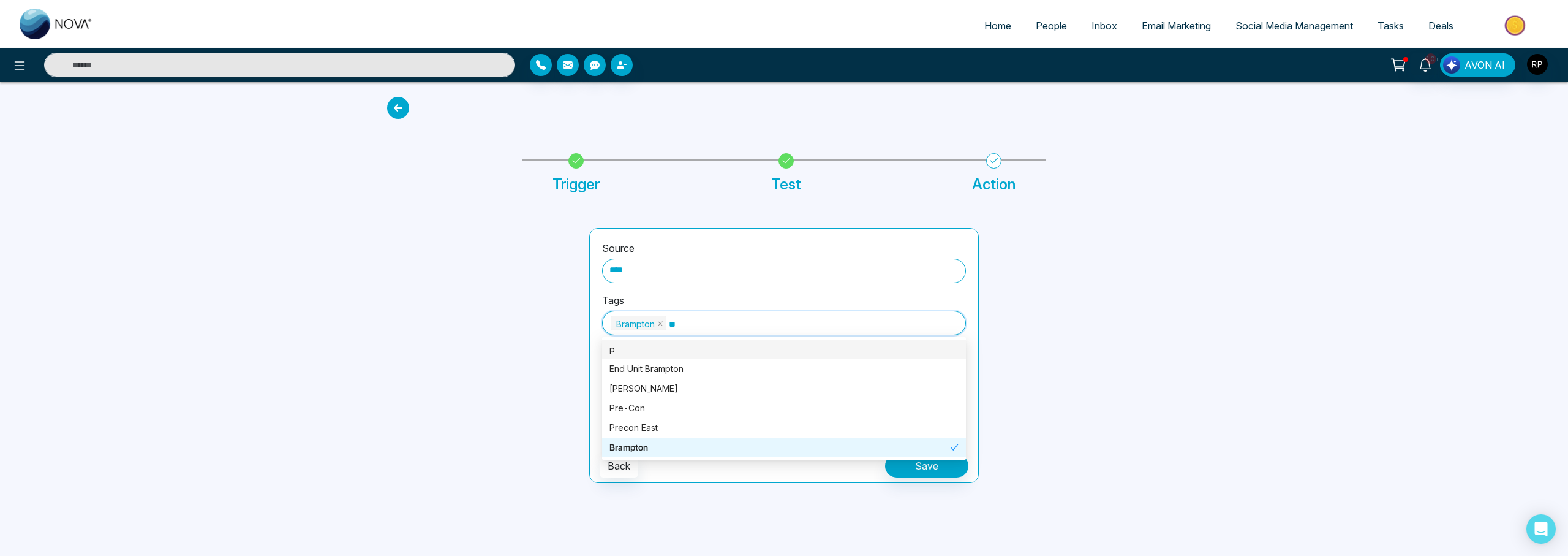
type input "***"
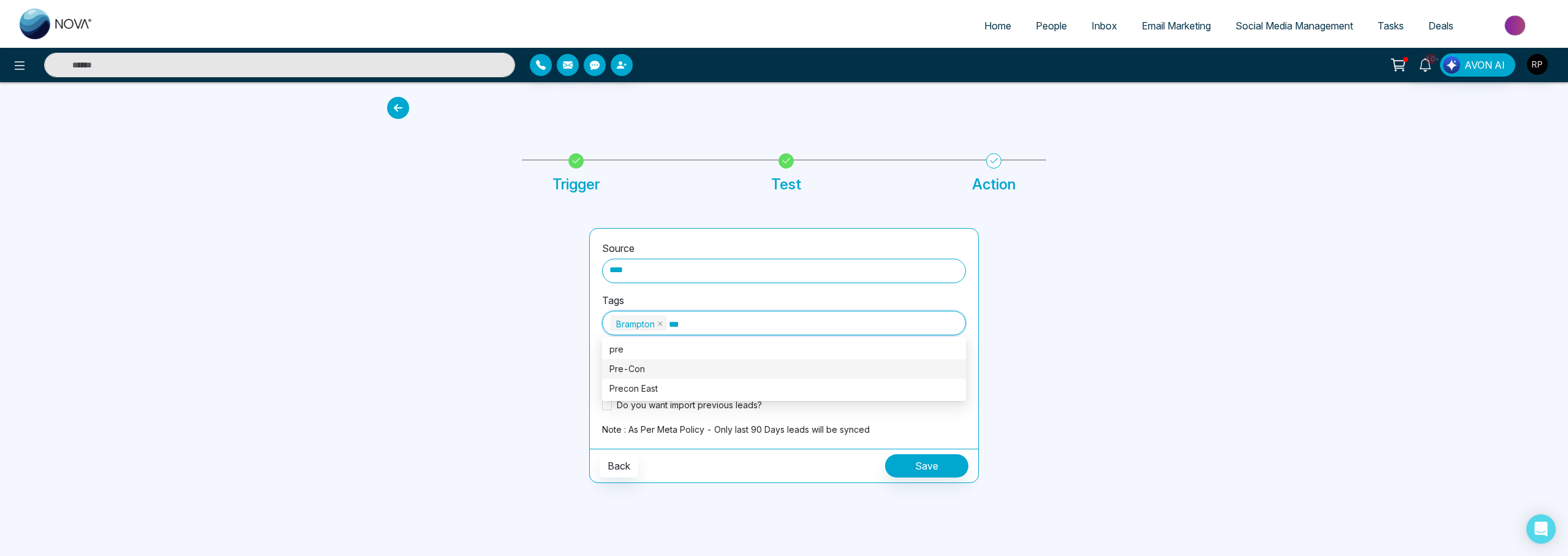
click at [652, 369] on div "Pre-Con" at bounding box center [784, 369] width 349 height 13
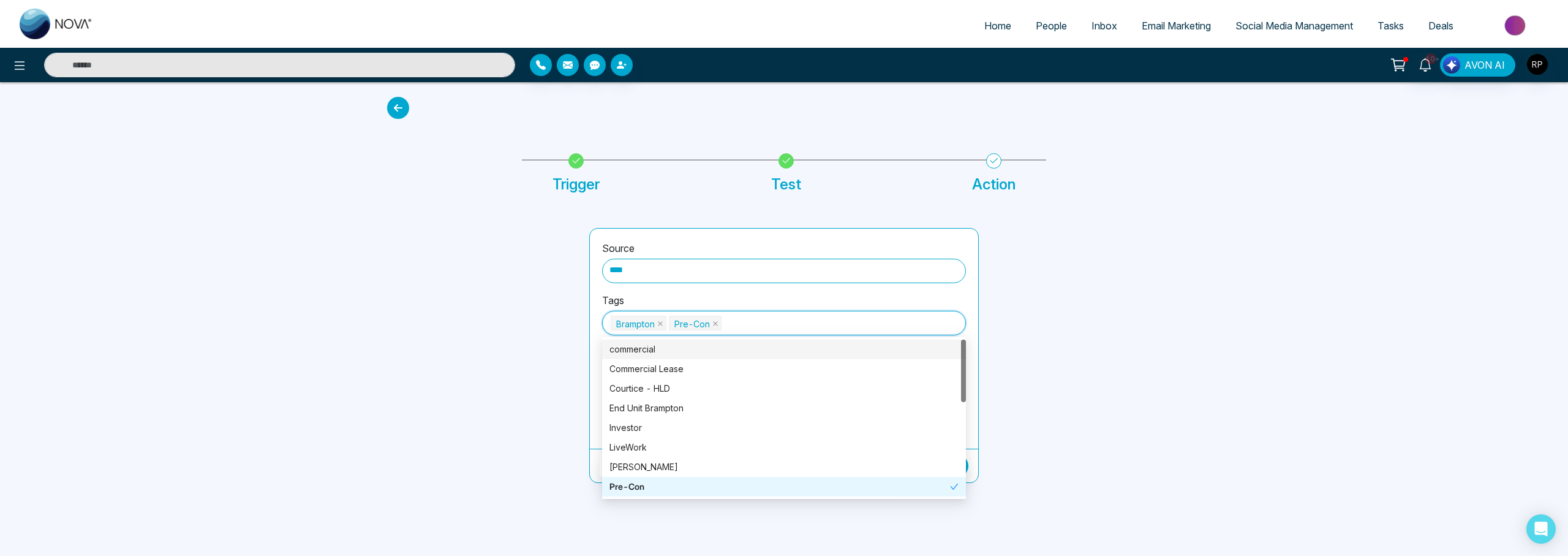
click at [501, 368] on div at bounding box center [481, 355] width 202 height 255
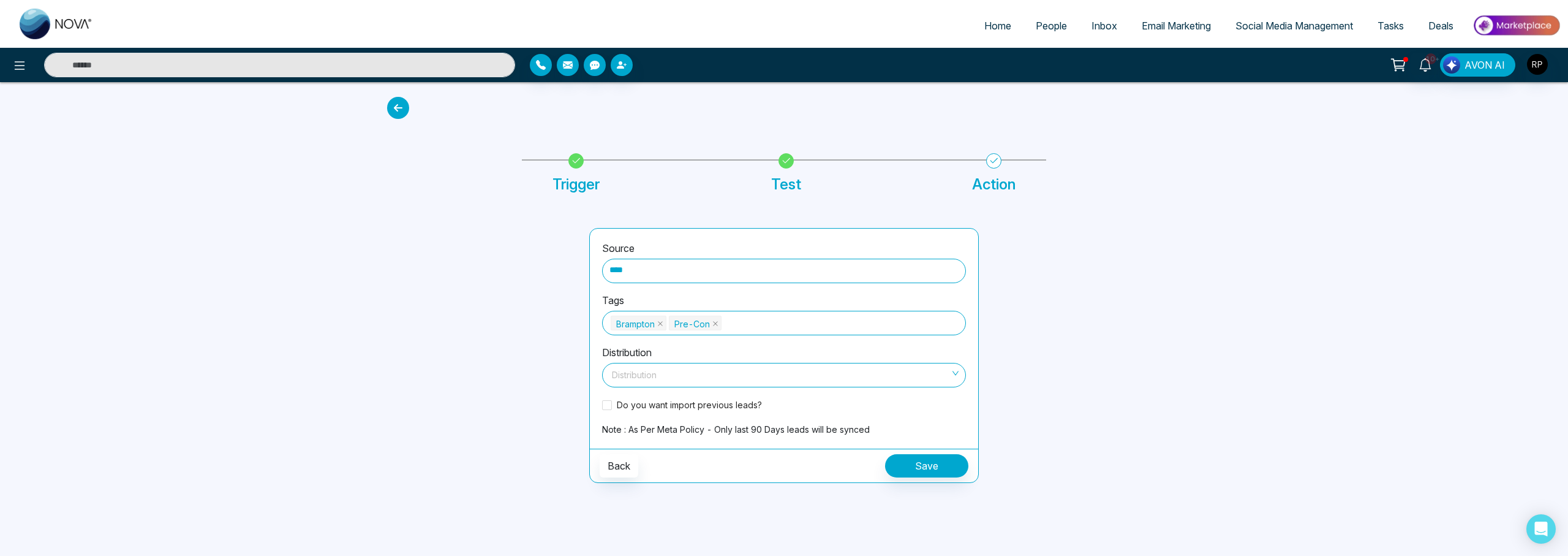
click at [627, 374] on input "search" at bounding box center [780, 373] width 340 height 19
click at [639, 437] on div "[PERSON_NAME] (me)" at bounding box center [787, 441] width 342 height 13
click at [606, 405] on span at bounding box center [607, 405] width 10 height 10
click at [950, 465] on button "Save" at bounding box center [926, 465] width 83 height 23
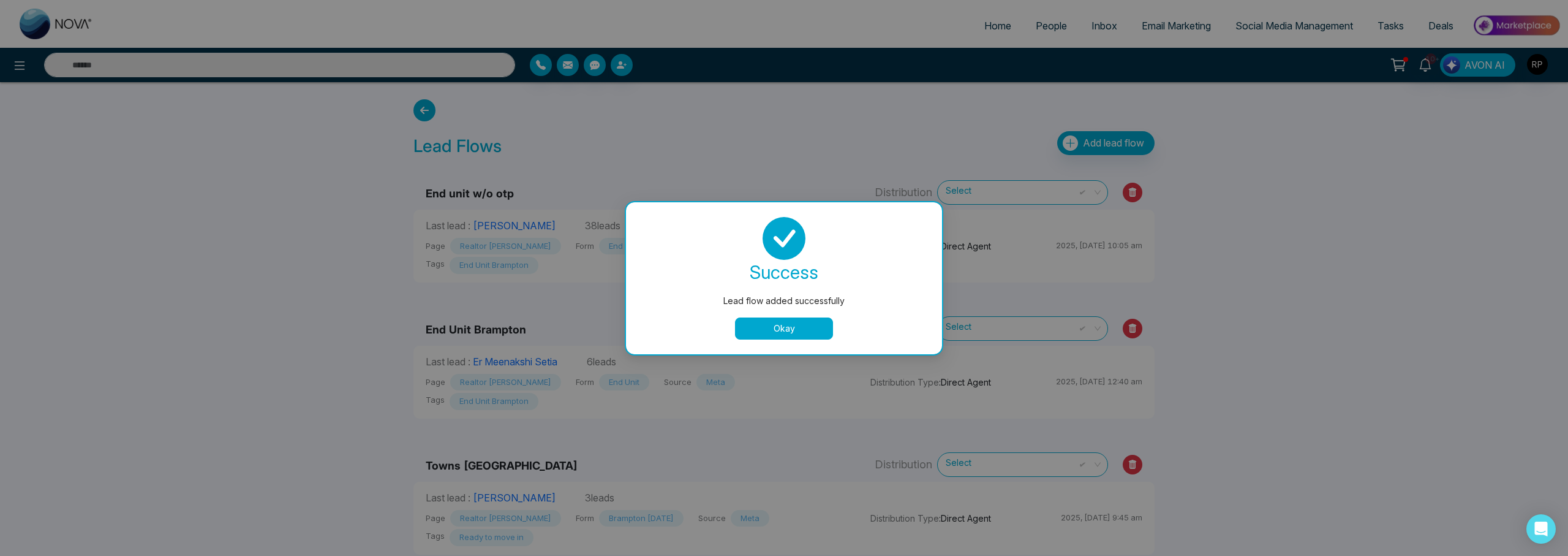
click at [800, 321] on button "Okay" at bounding box center [784, 329] width 98 height 22
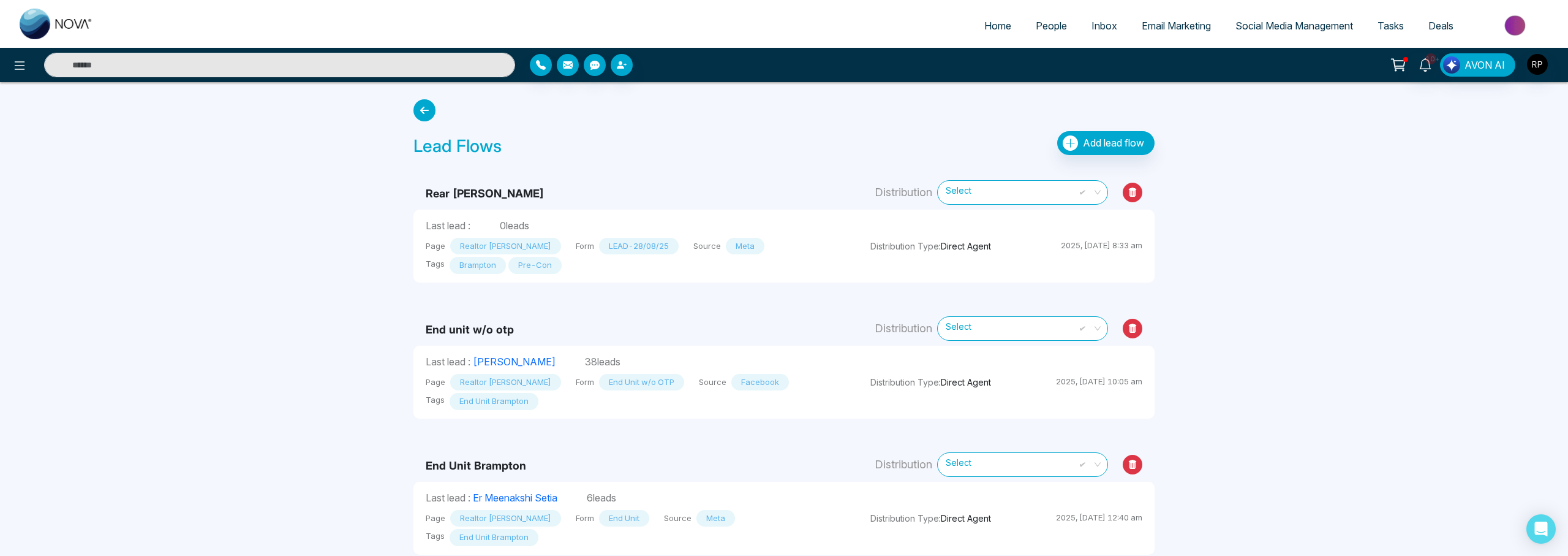
click at [1049, 22] on span "People" at bounding box center [1051, 25] width 31 height 13
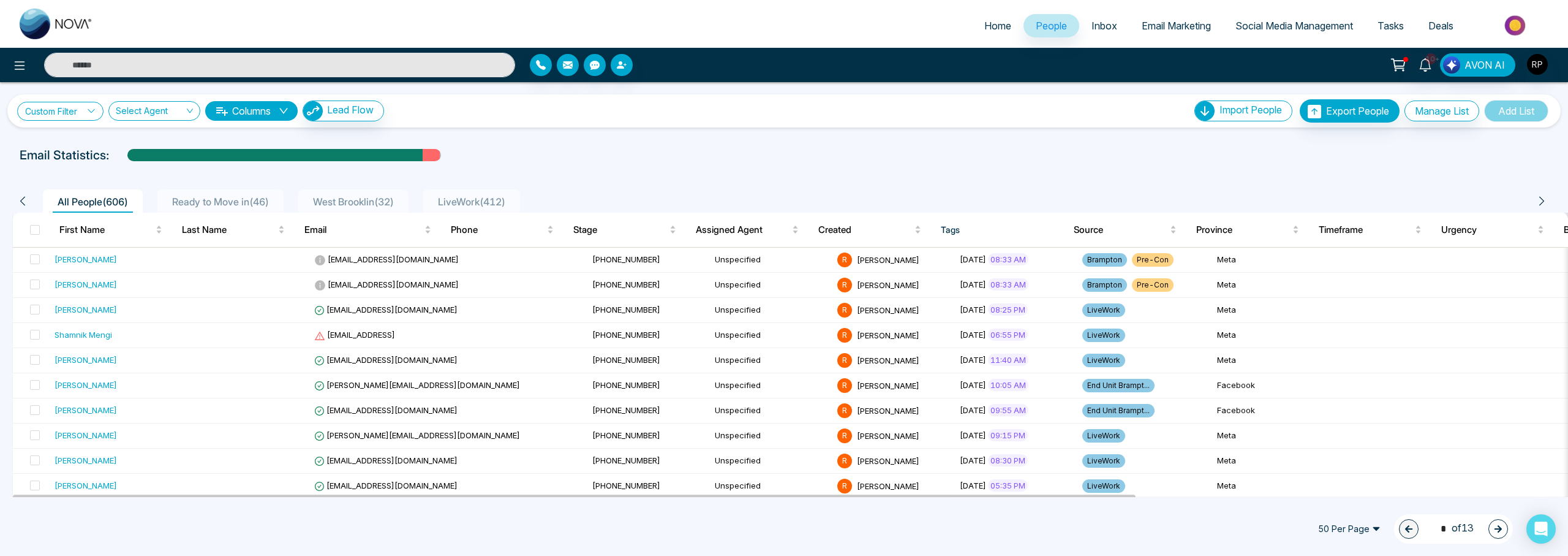
click at [81, 114] on link "Custom Filter" at bounding box center [60, 111] width 86 height 19
click at [65, 143] on select "**********" at bounding box center [89, 141] width 122 height 23
select select "****"
click at [88, 169] on select "**********" at bounding box center [88, 169] width 121 height 23
select select "*******"
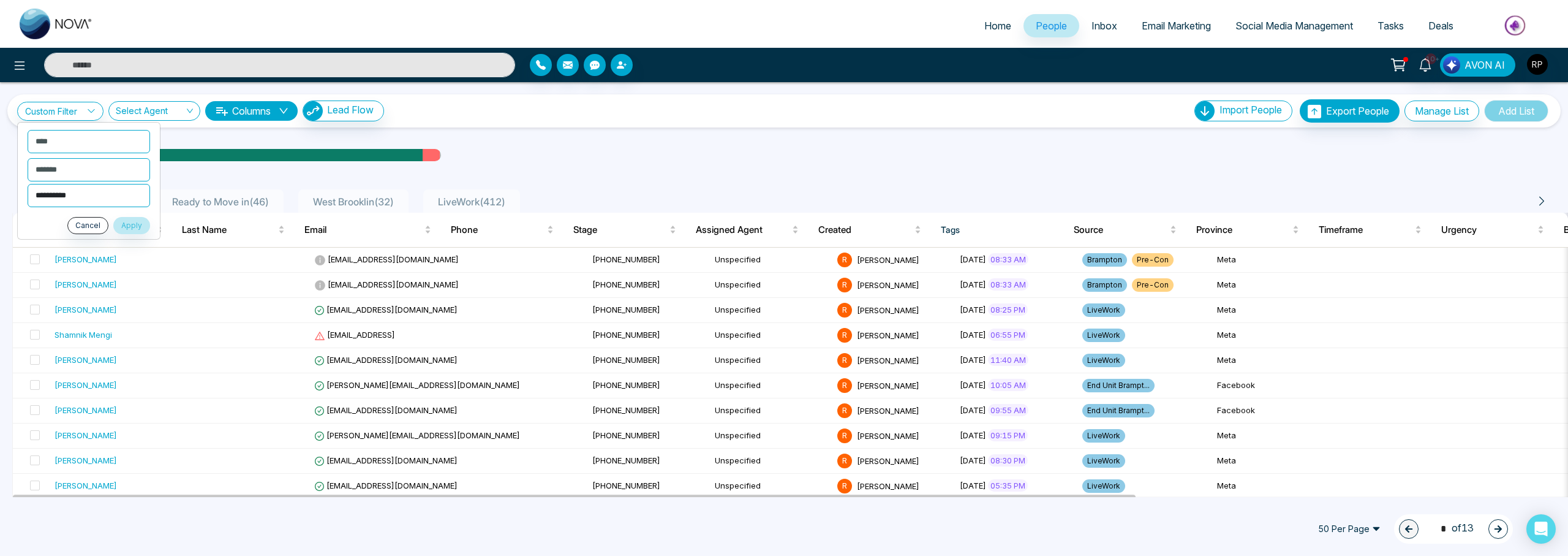
click at [65, 198] on select "**********" at bounding box center [88, 195] width 122 height 23
select select "********"
click at [116, 223] on button "Apply" at bounding box center [132, 225] width 37 height 17
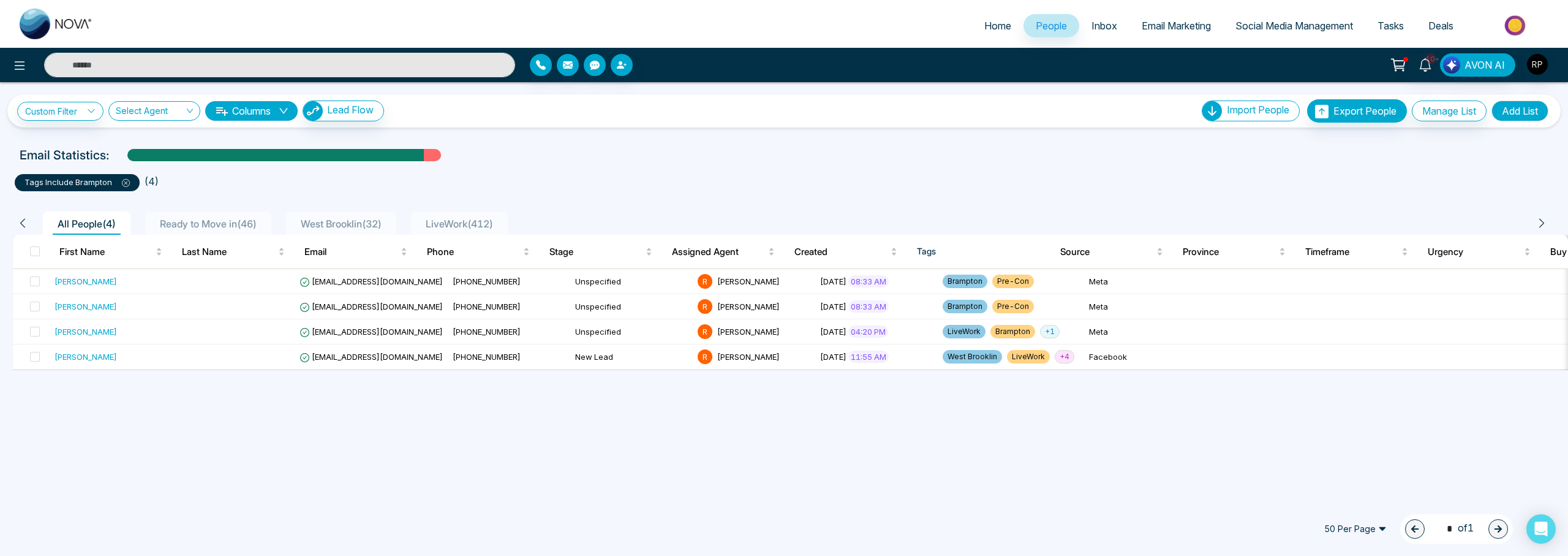
click at [125, 183] on icon at bounding box center [125, 183] width 8 height 8
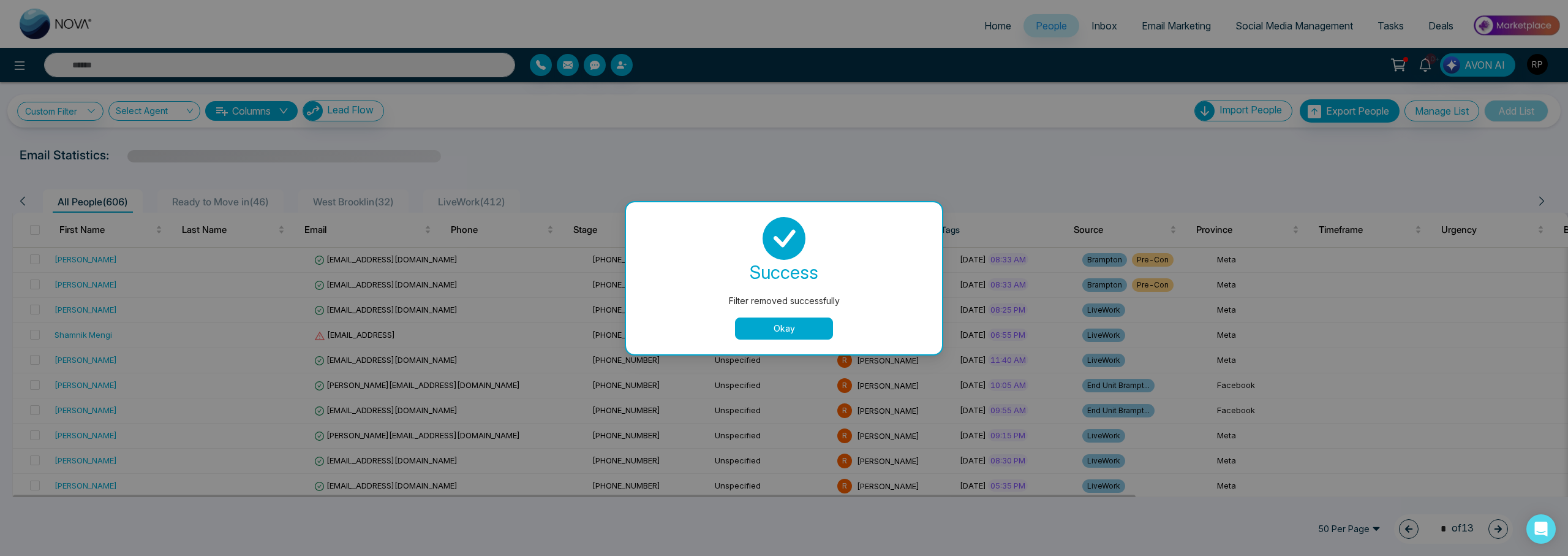
click at [806, 335] on button "Okay" at bounding box center [784, 329] width 98 height 22
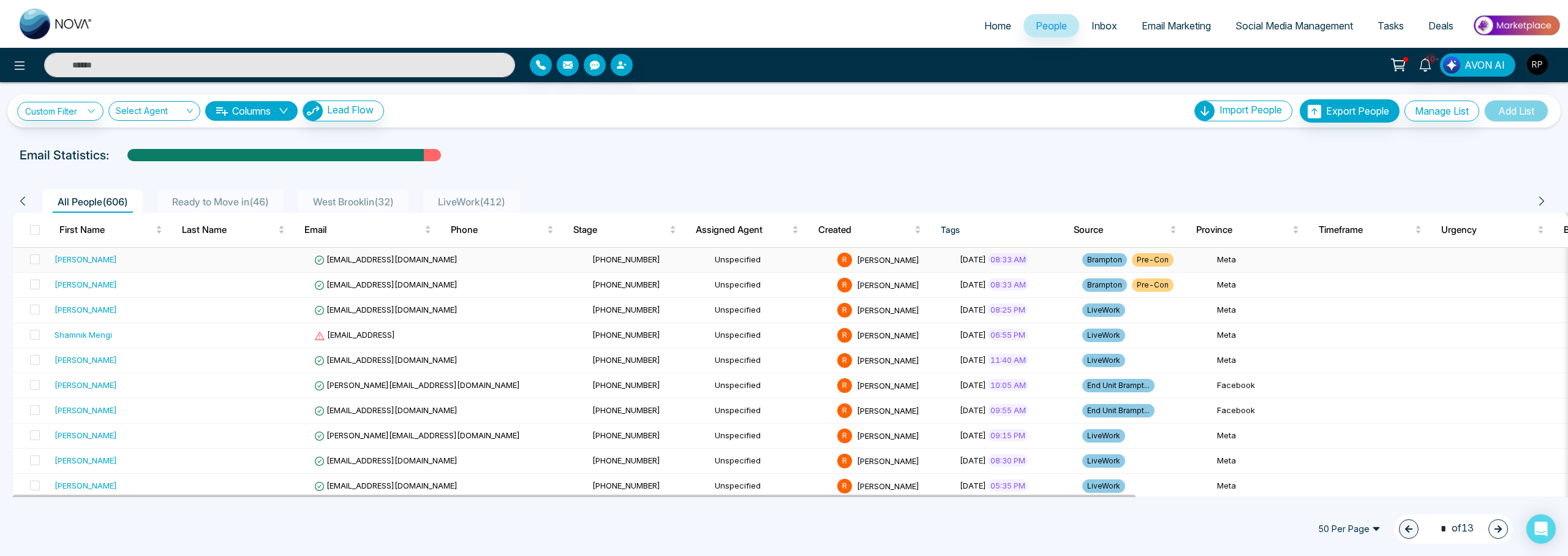
click at [82, 260] on div "[PERSON_NAME]" at bounding box center [85, 259] width 62 height 13
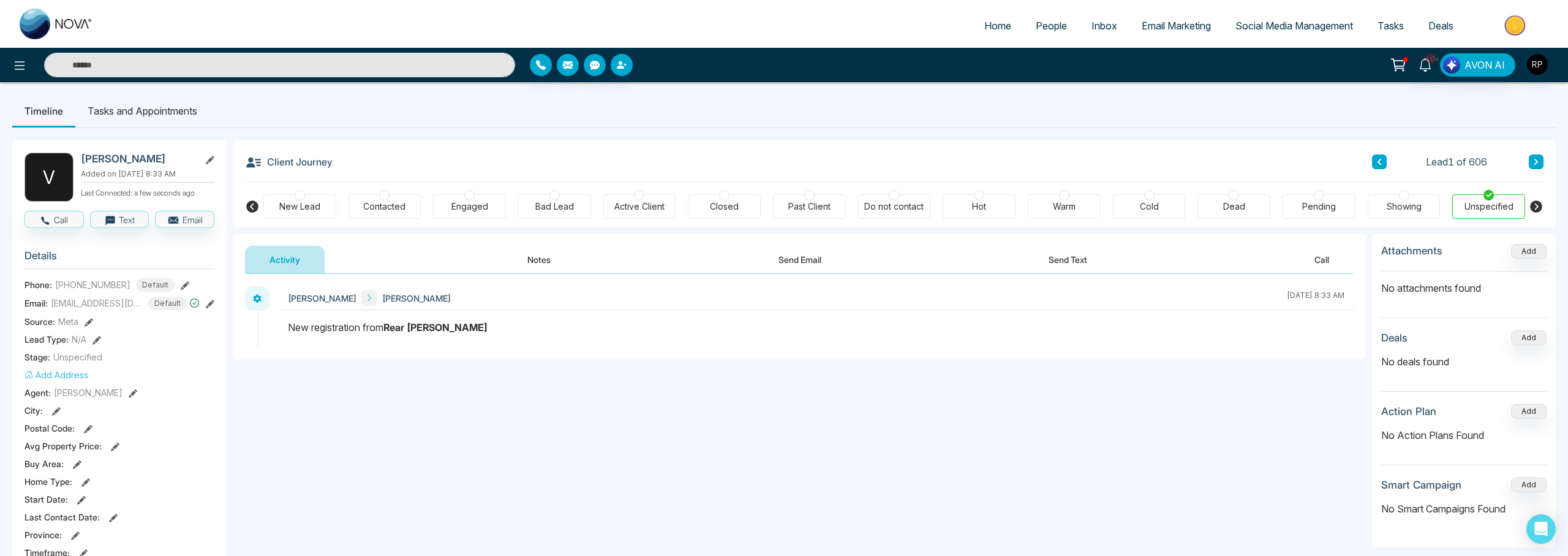
click at [1029, 33] on link "People" at bounding box center [1051, 25] width 56 height 23
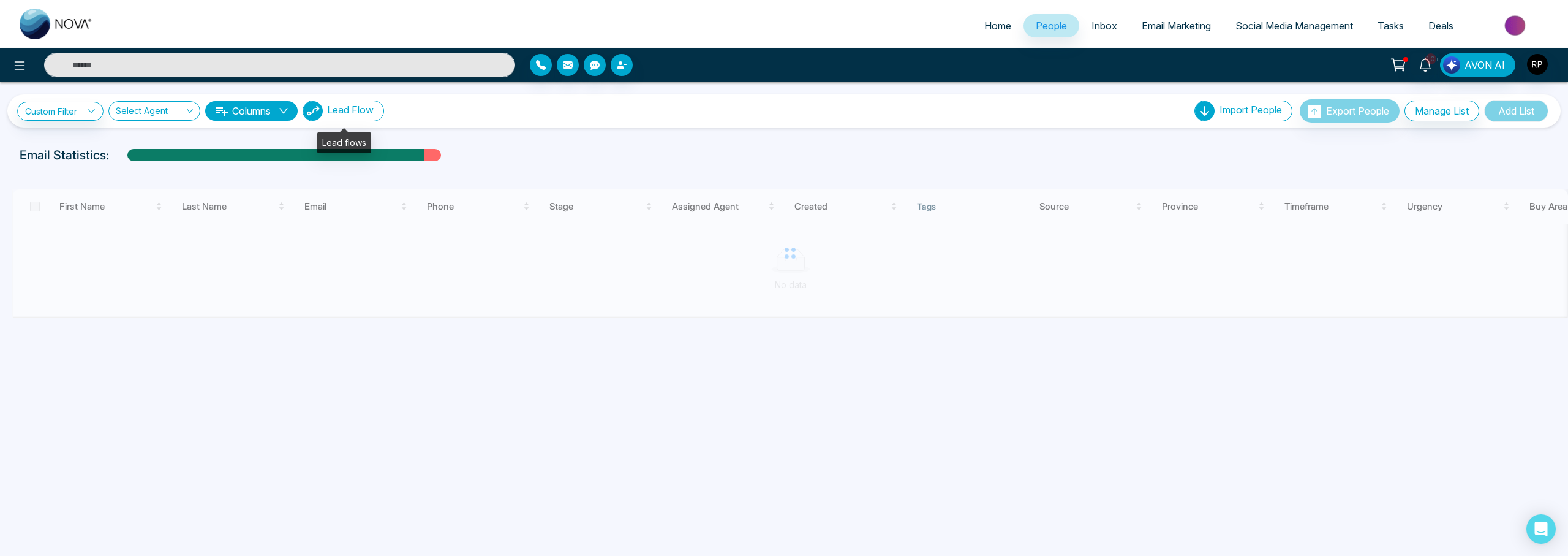
click at [368, 103] on button "Lead Flow" at bounding box center [343, 111] width 82 height 21
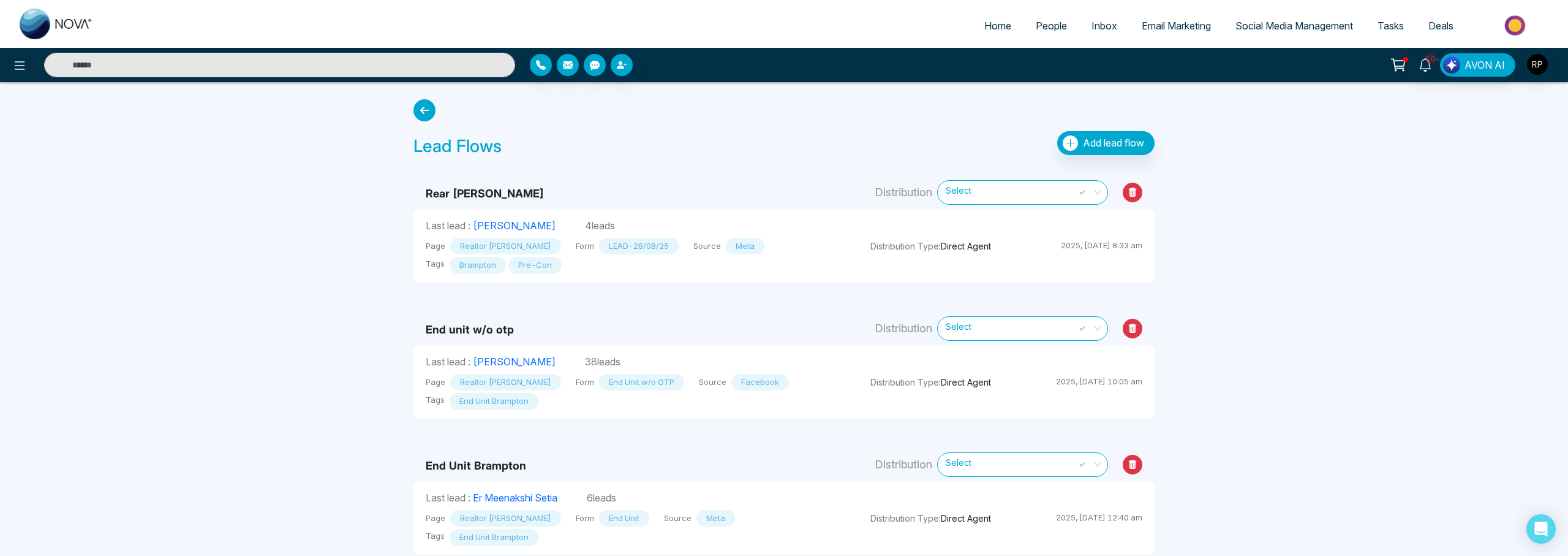
click at [465, 266] on span "Brampton" at bounding box center [478, 265] width 56 height 17
click at [1136, 194] on icon at bounding box center [1133, 192] width 19 height 19
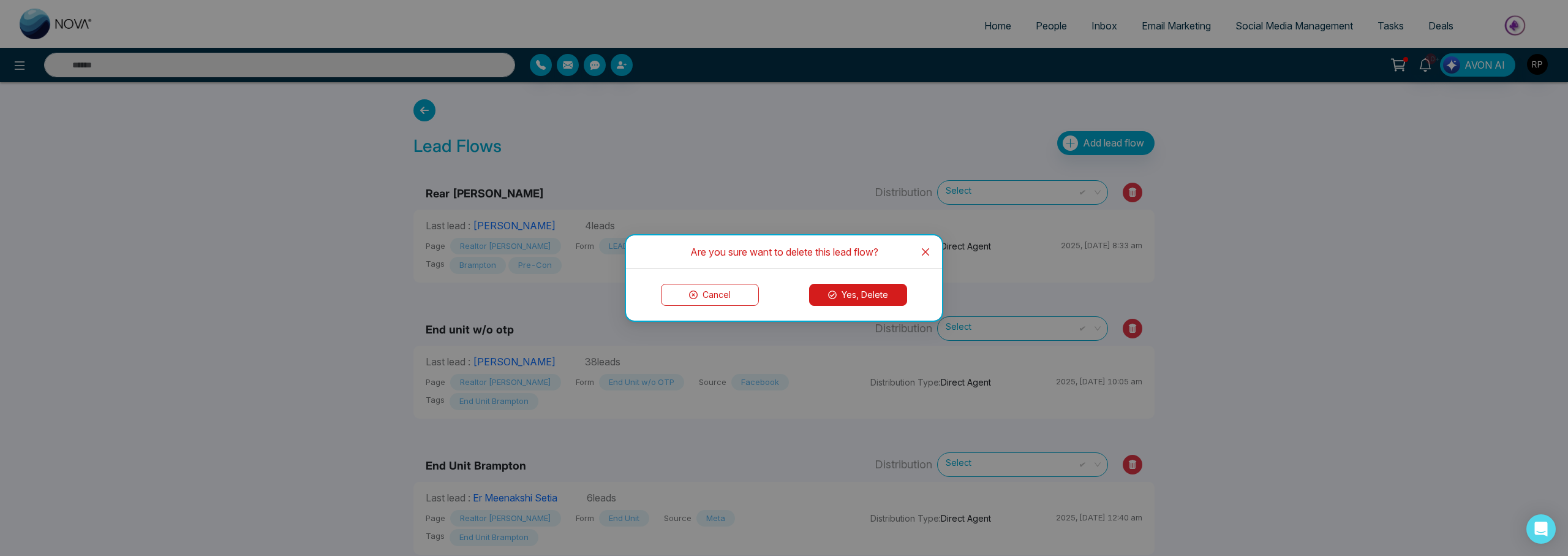
click at [880, 294] on button "Yes, Delete" at bounding box center [858, 295] width 98 height 22
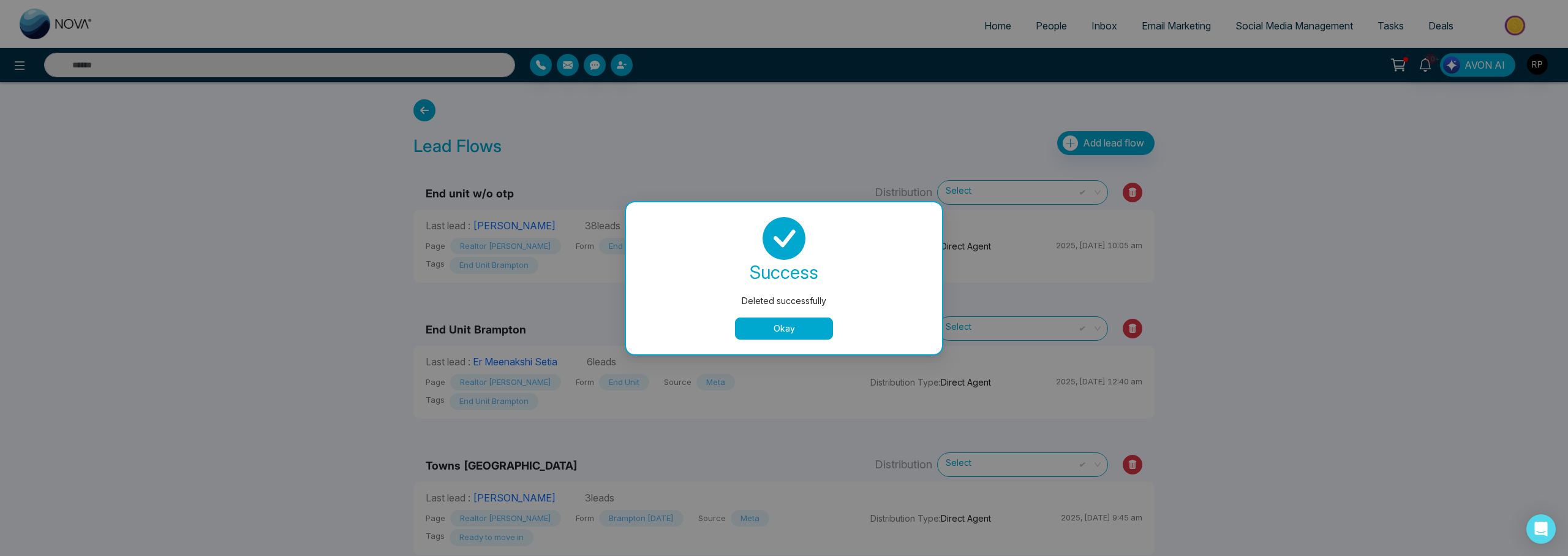
drag, startPoint x: 775, startPoint y: 327, endPoint x: 860, endPoint y: 293, distance: 91.5
click at [774, 326] on button "Okay" at bounding box center [784, 329] width 98 height 22
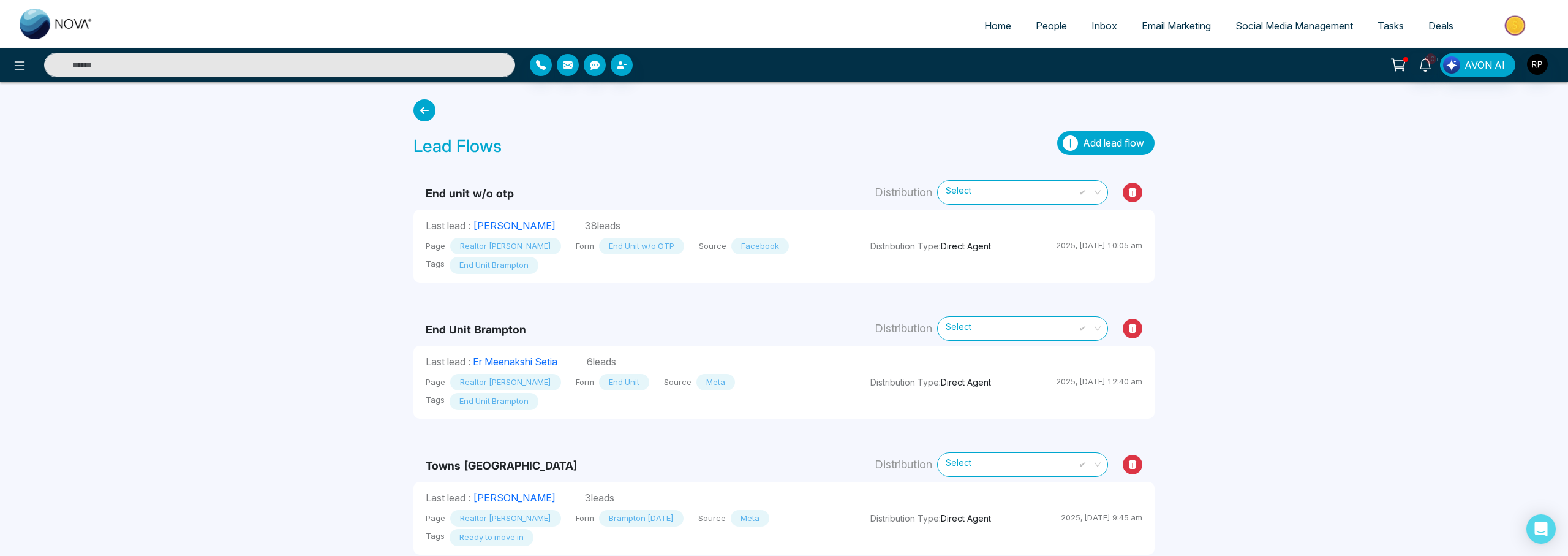
click at [1089, 150] on button "Add lead flow" at bounding box center [1105, 143] width 97 height 24
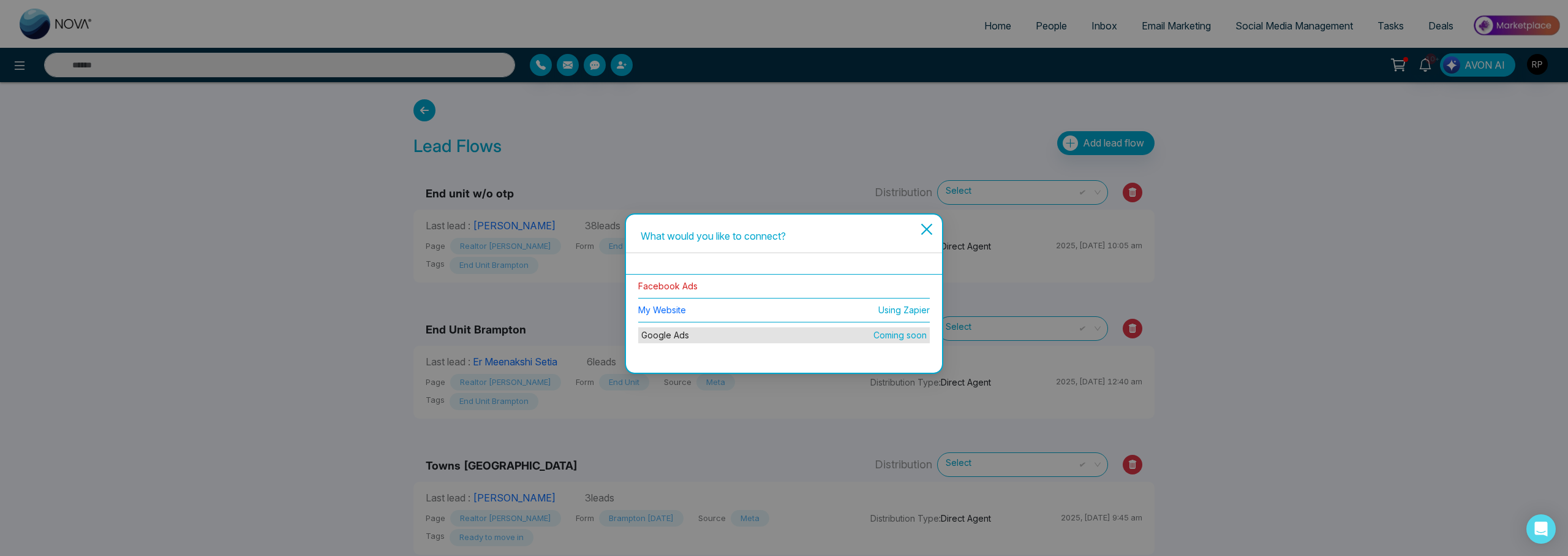
click at [674, 287] on link "Facebook Ads" at bounding box center [668, 286] width 59 height 10
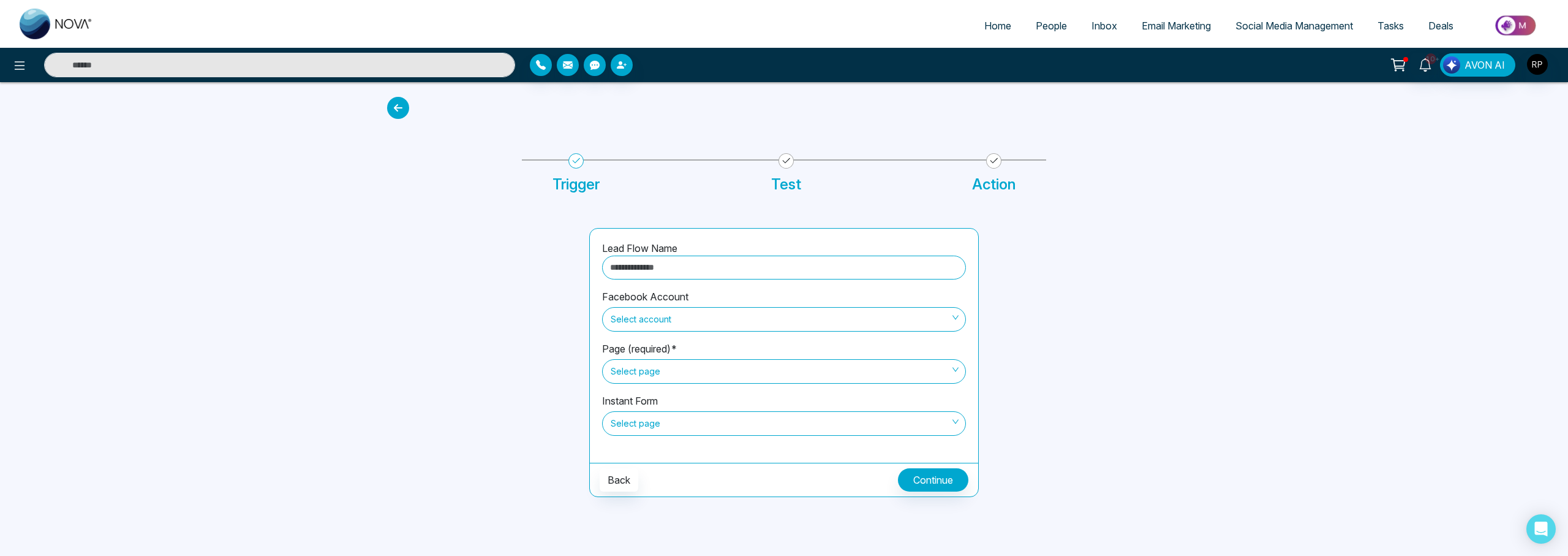
click at [676, 267] on input "text" at bounding box center [784, 267] width 363 height 24
type input "**********"
click at [689, 323] on span "Select account" at bounding box center [783, 319] width 346 height 21
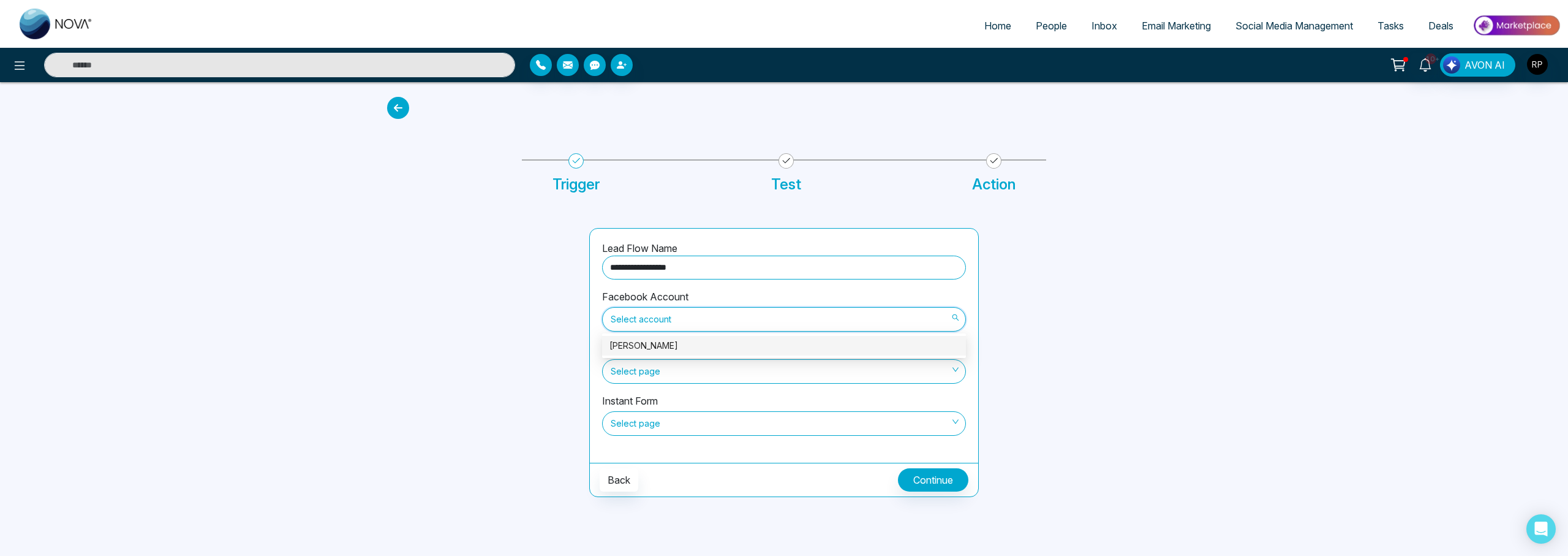
click at [673, 344] on div "[PERSON_NAME]" at bounding box center [784, 346] width 349 height 13
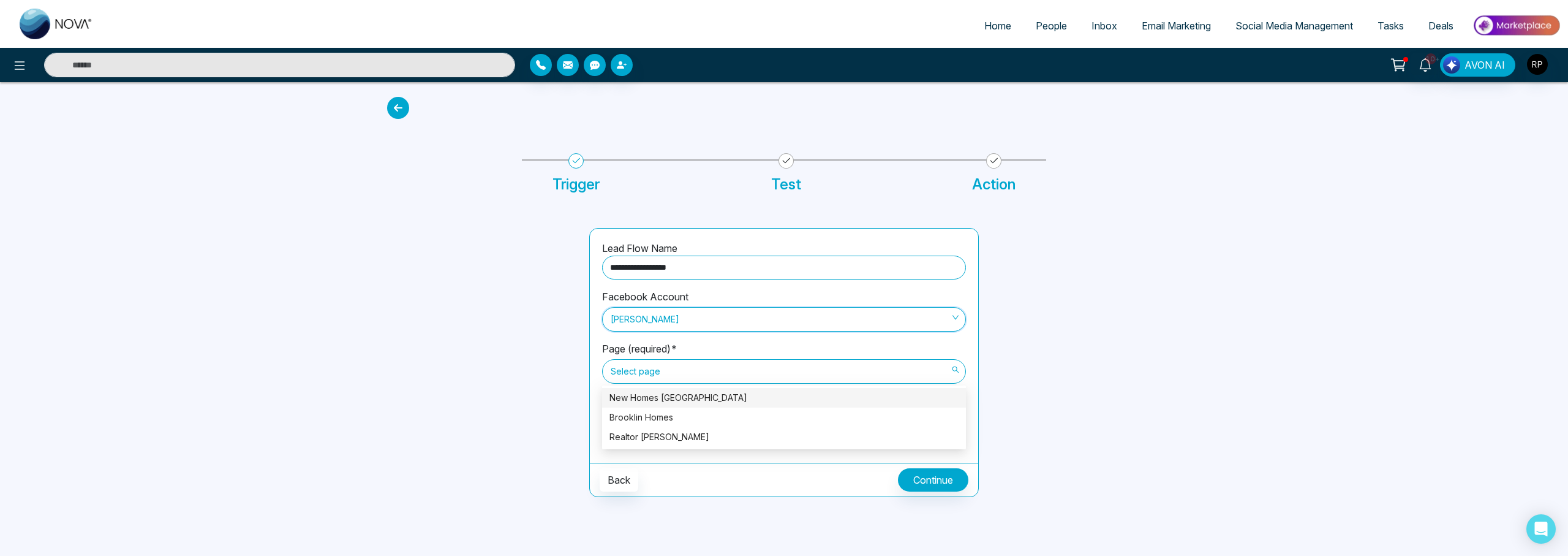
click at [663, 367] on span "Select page" at bounding box center [783, 371] width 346 height 21
click at [642, 435] on div "Realtor [PERSON_NAME]" at bounding box center [784, 437] width 349 height 13
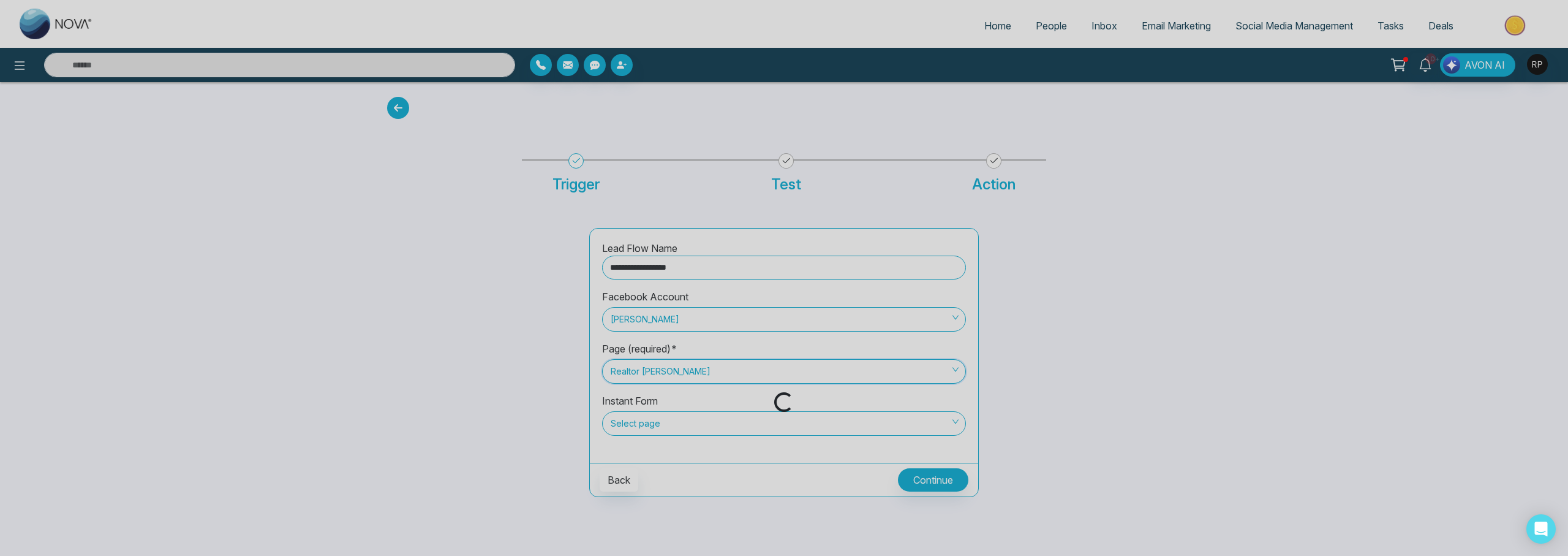
click at [660, 425] on div "Loading..." at bounding box center [784, 278] width 1568 height 556
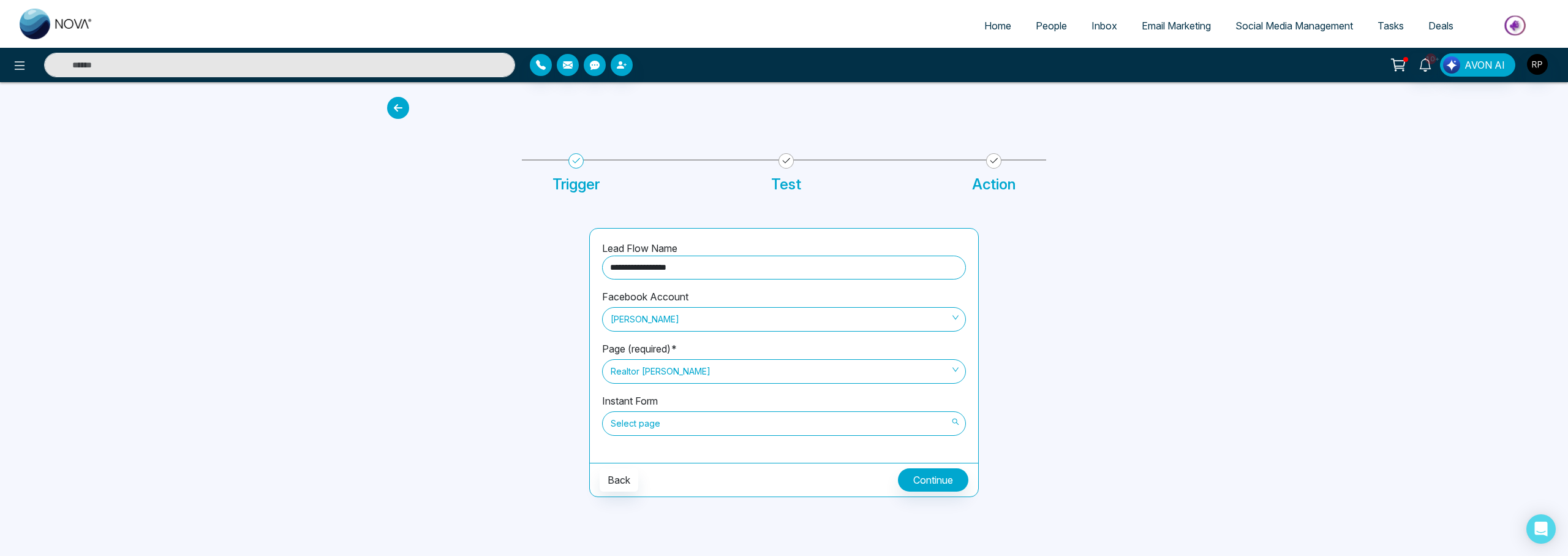
click at [659, 425] on span "Select page" at bounding box center [783, 424] width 346 height 21
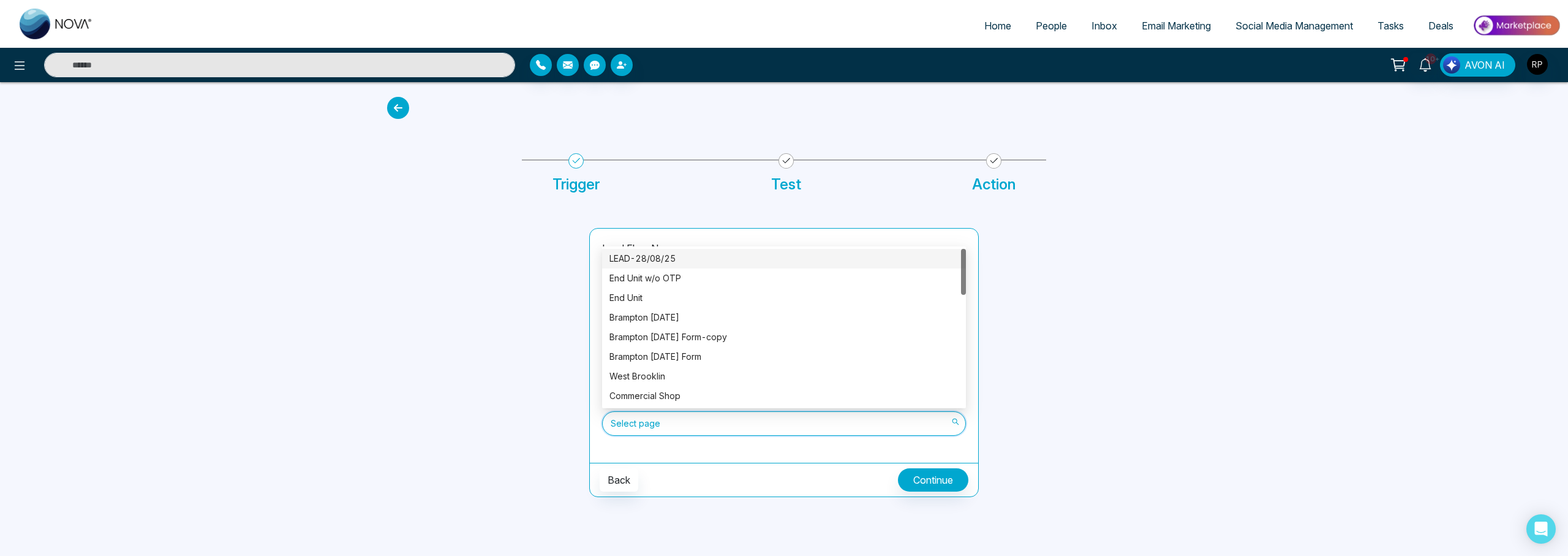
click at [648, 262] on div "LEAD-28/08/25" at bounding box center [784, 258] width 349 height 13
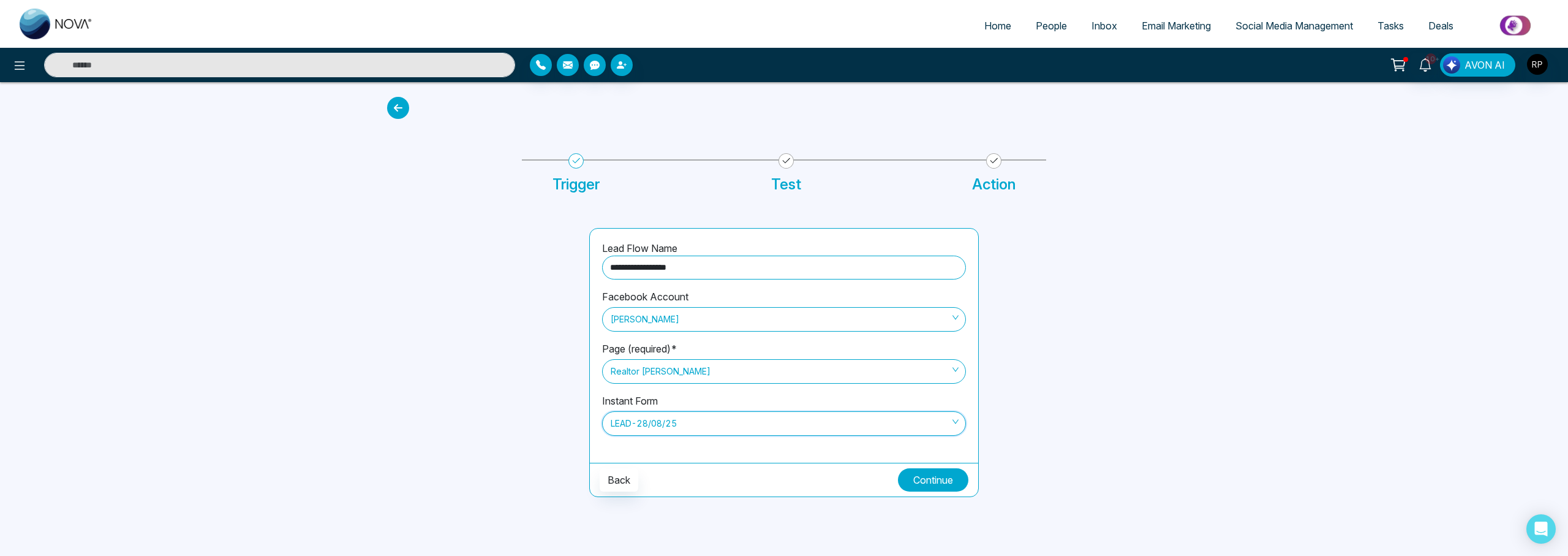
click at [932, 483] on button "Continue" at bounding box center [932, 480] width 70 height 23
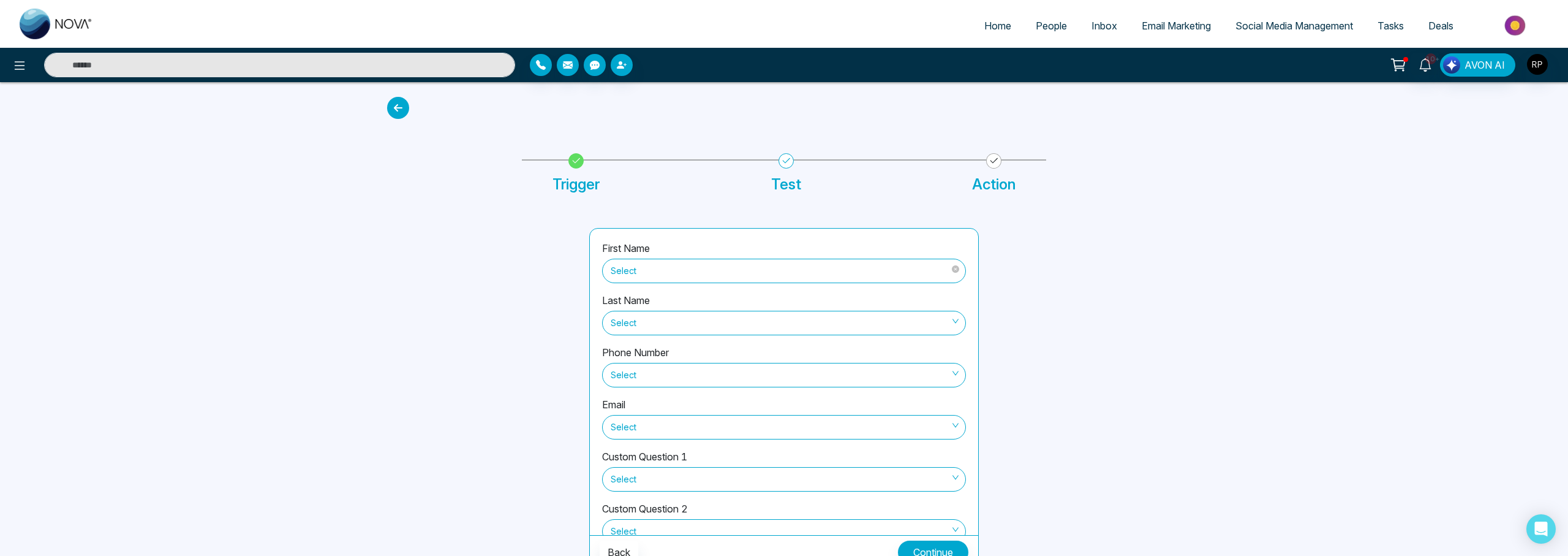
click at [638, 266] on span "Select" at bounding box center [783, 271] width 346 height 21
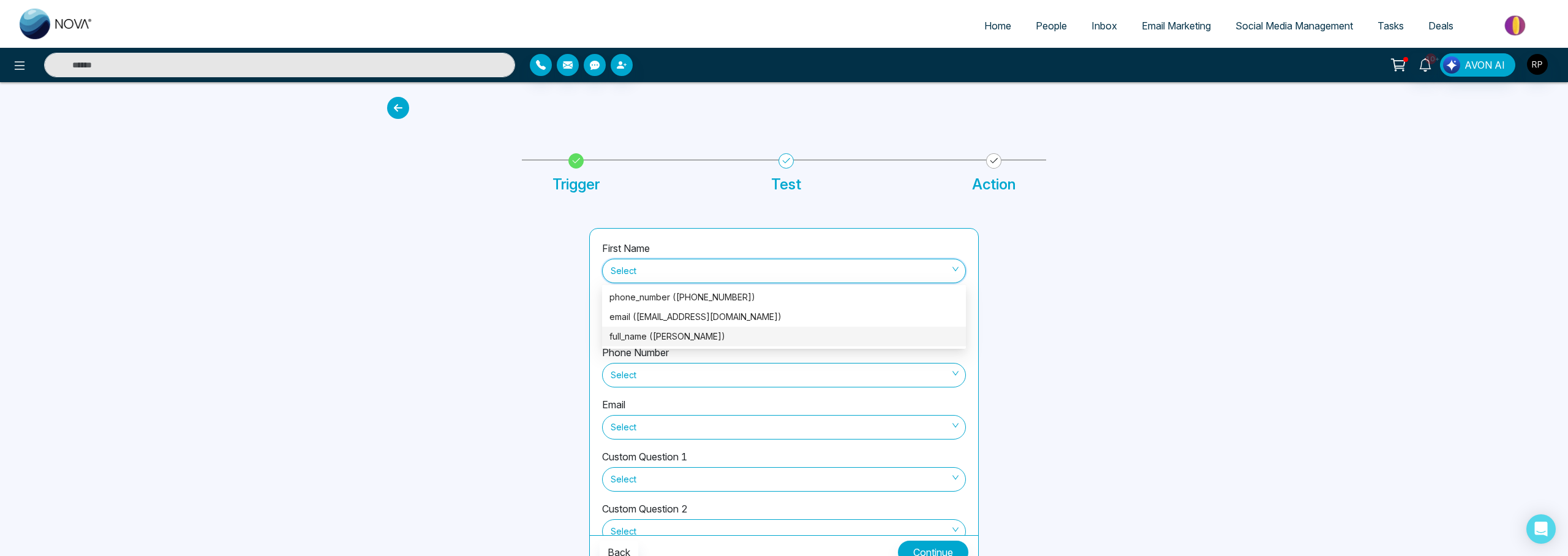
click at [637, 332] on div "full_name ([PERSON_NAME])" at bounding box center [784, 336] width 349 height 13
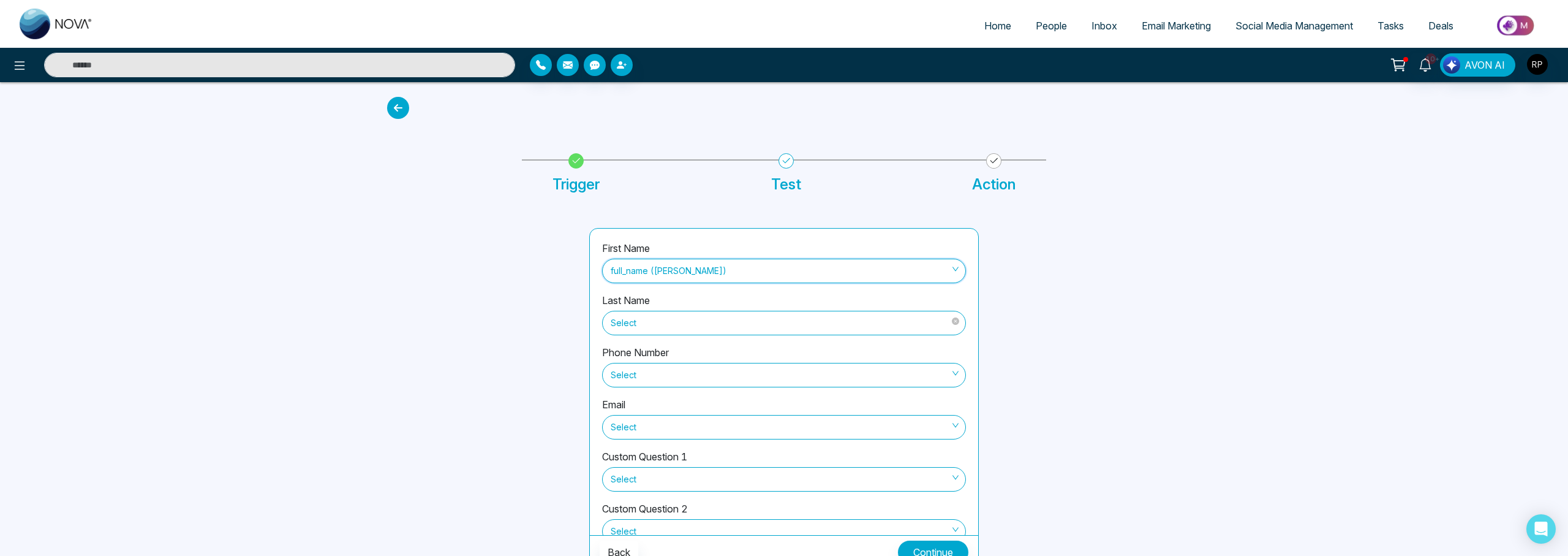
click at [637, 332] on span "Select" at bounding box center [783, 323] width 346 height 21
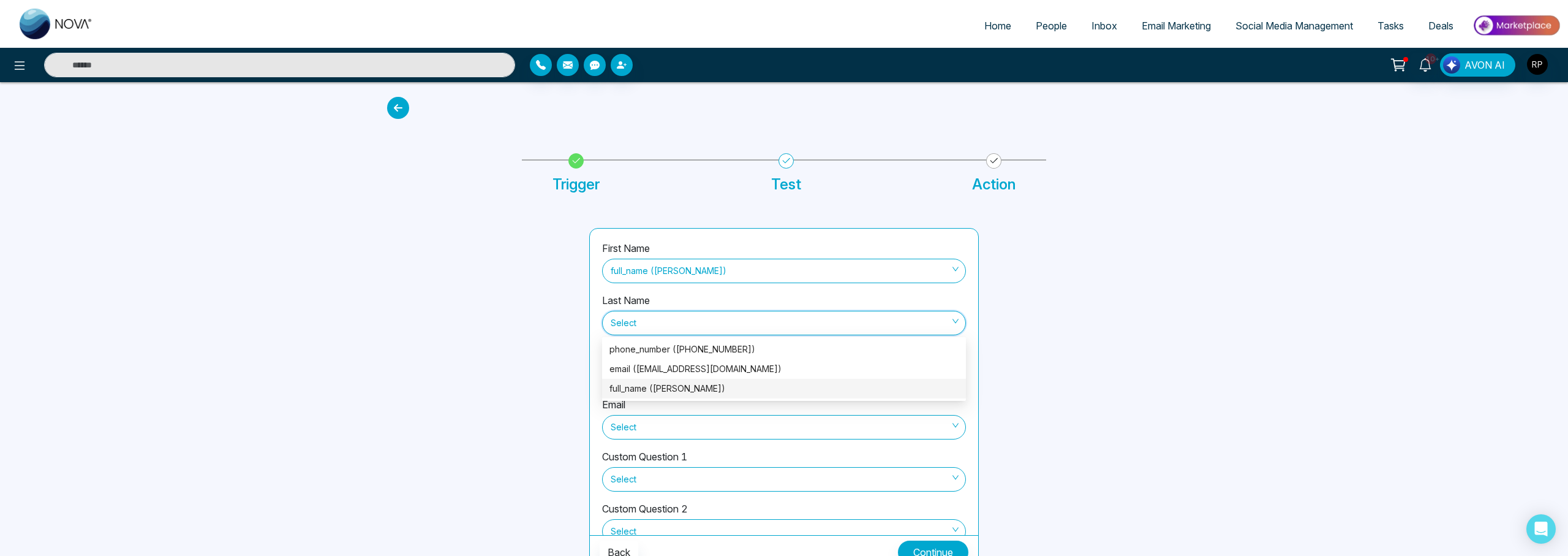
click at [640, 382] on div "full_name ([PERSON_NAME])" at bounding box center [784, 388] width 349 height 13
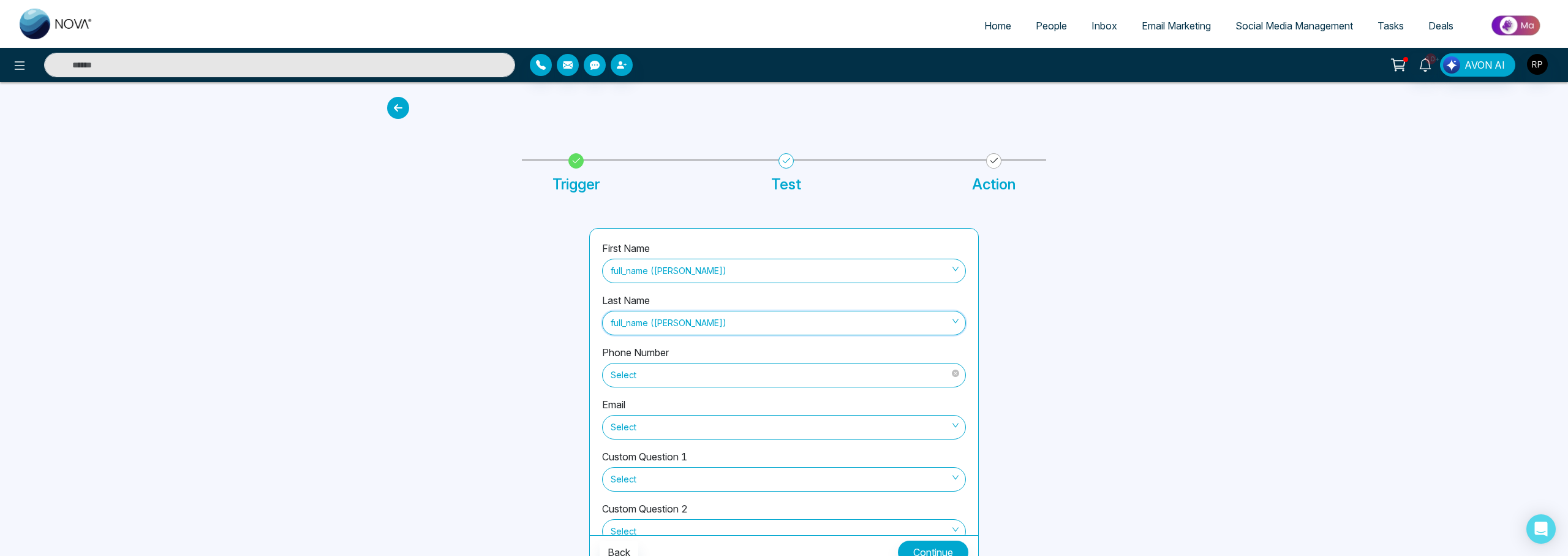
click at [648, 375] on span "Select" at bounding box center [783, 375] width 346 height 21
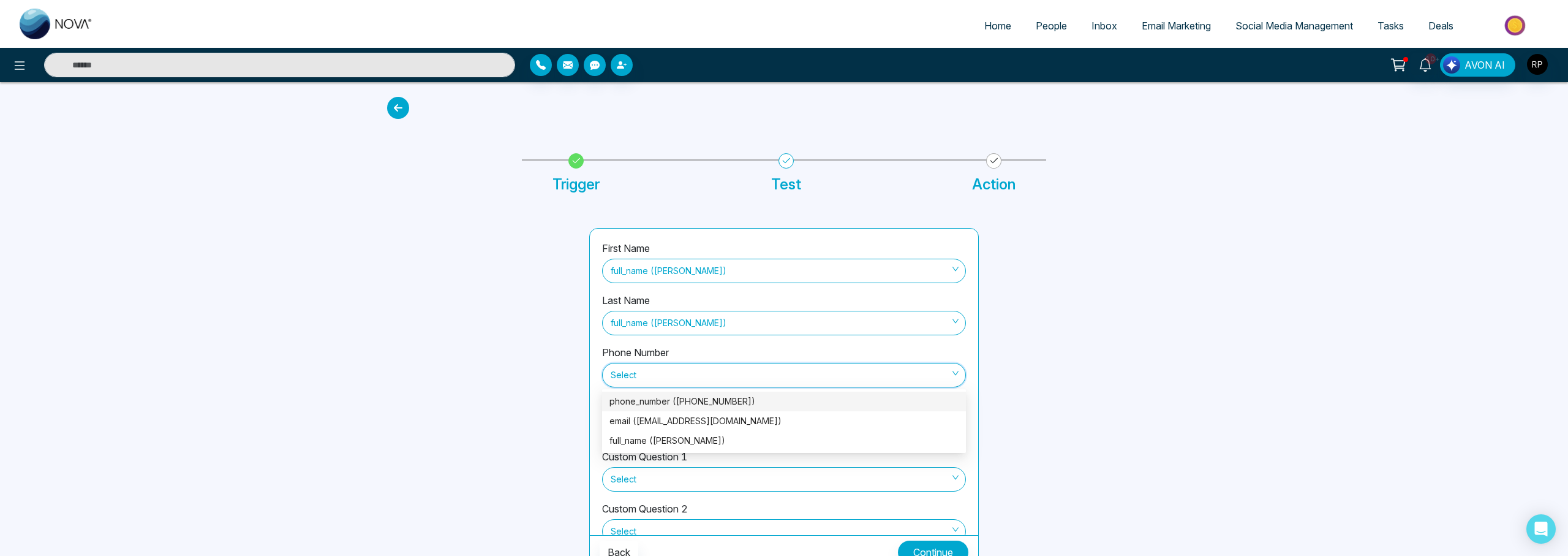
click at [650, 402] on div "phone_number ([PHONE_NUMBER])" at bounding box center [784, 402] width 349 height 13
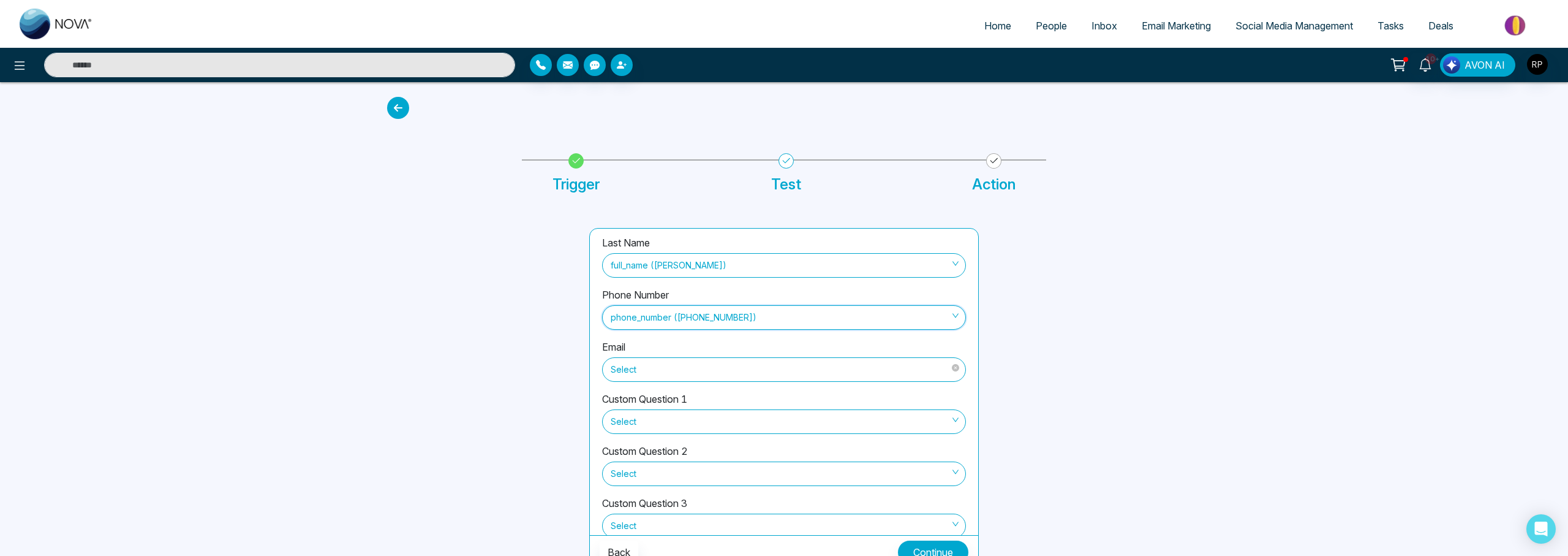
scroll to position [45, 0]
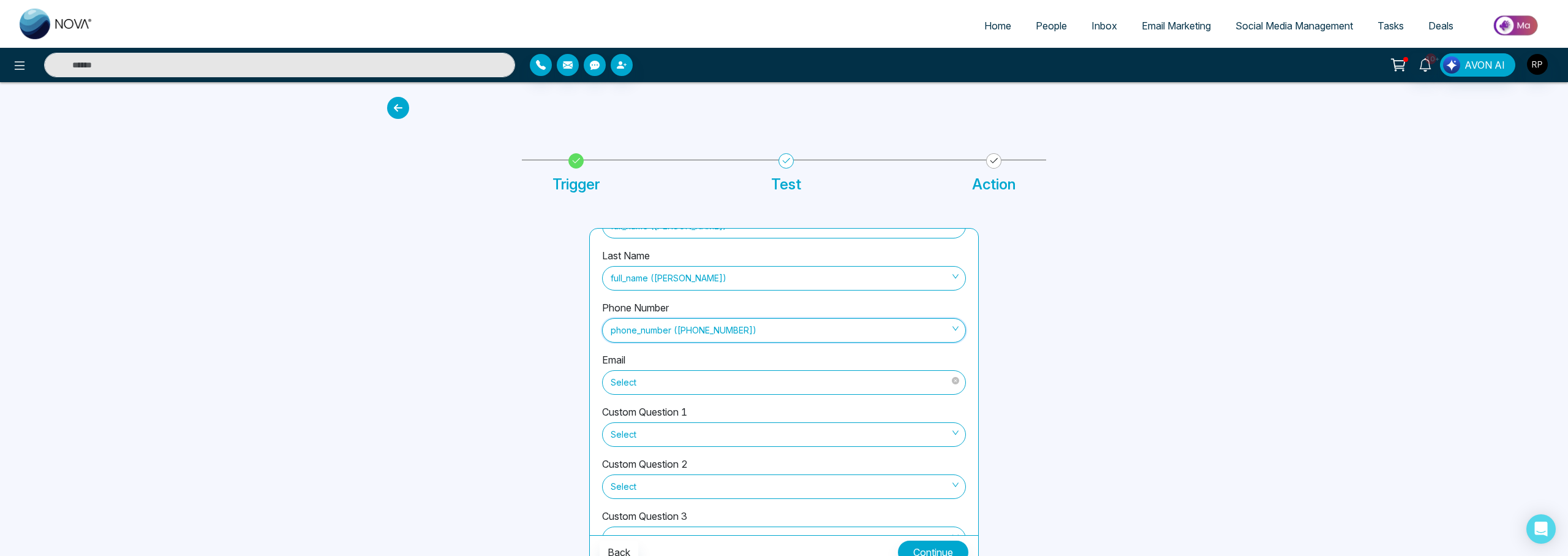
click at [672, 379] on span "Select" at bounding box center [783, 382] width 346 height 21
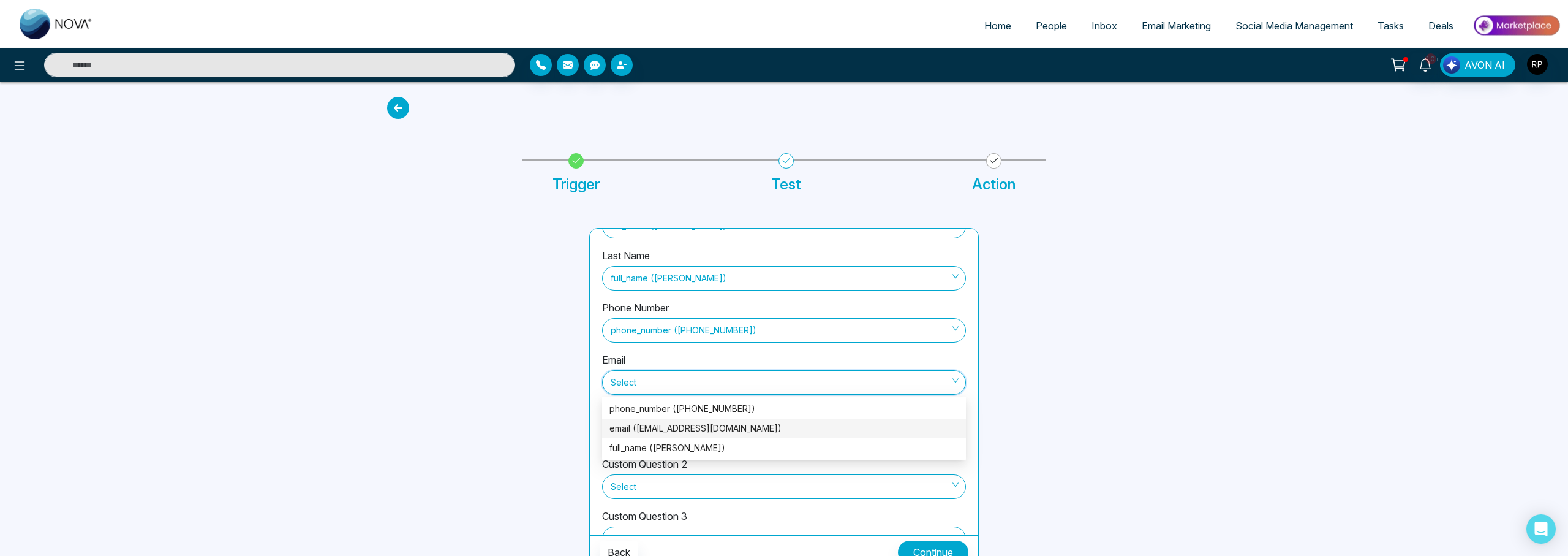
click at [657, 423] on div "email ([EMAIL_ADDRESS][DOMAIN_NAME])" at bounding box center [784, 428] width 349 height 13
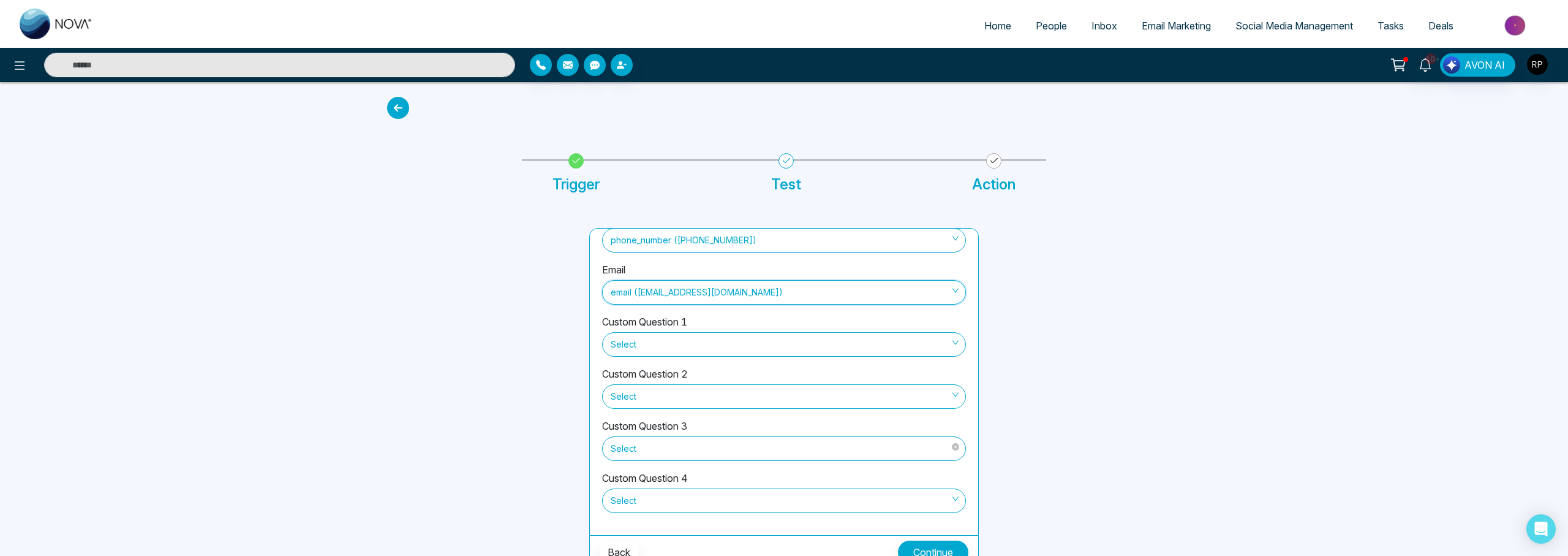
scroll to position [13, 0]
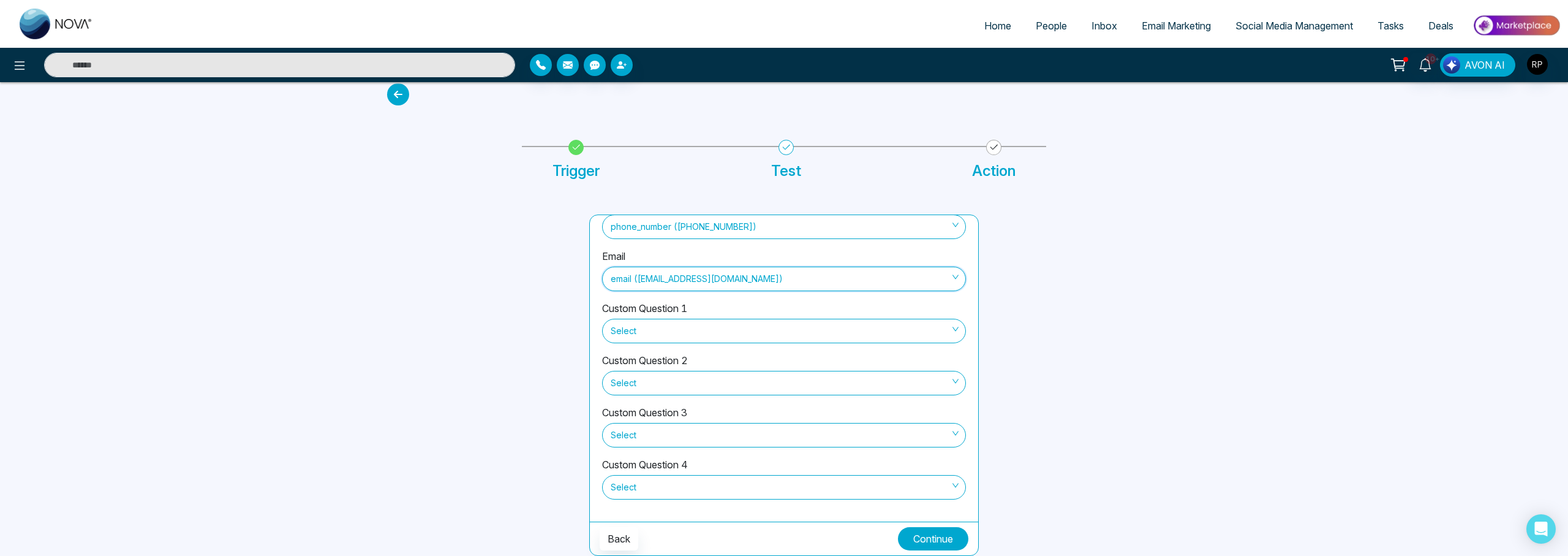
click at [945, 541] on button "Continue" at bounding box center [932, 538] width 70 height 23
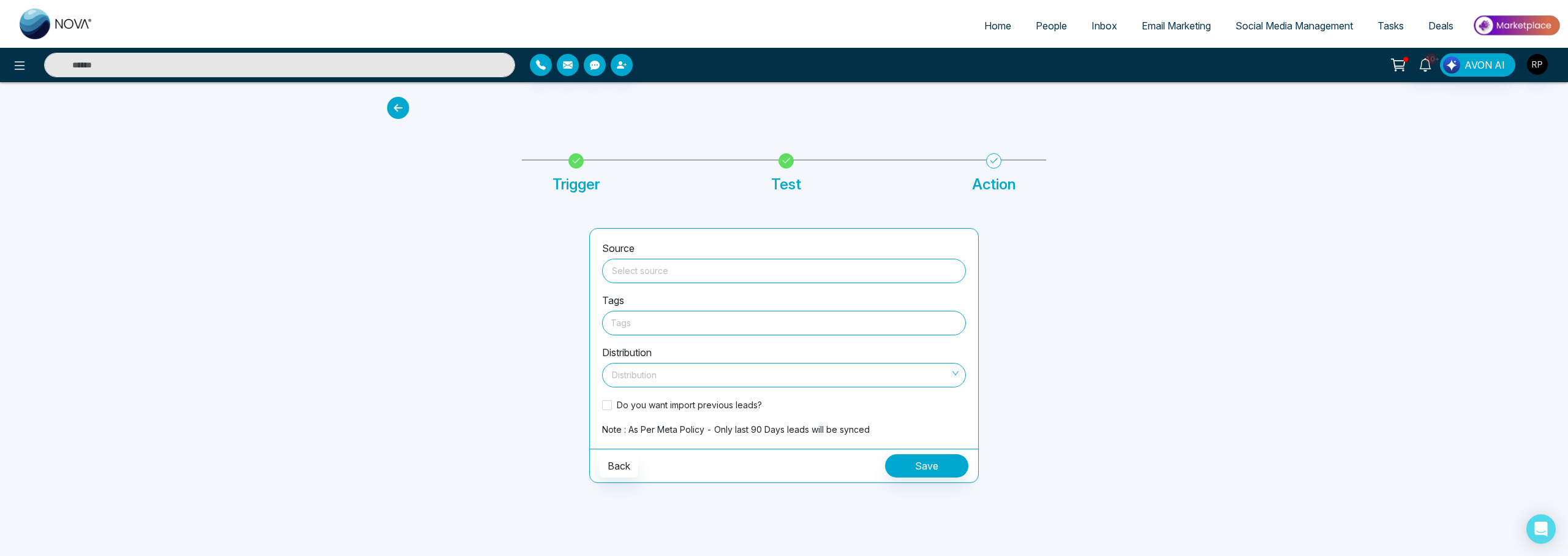
scroll to position [0, 0]
click at [665, 279] on span at bounding box center [784, 270] width 349 height 23
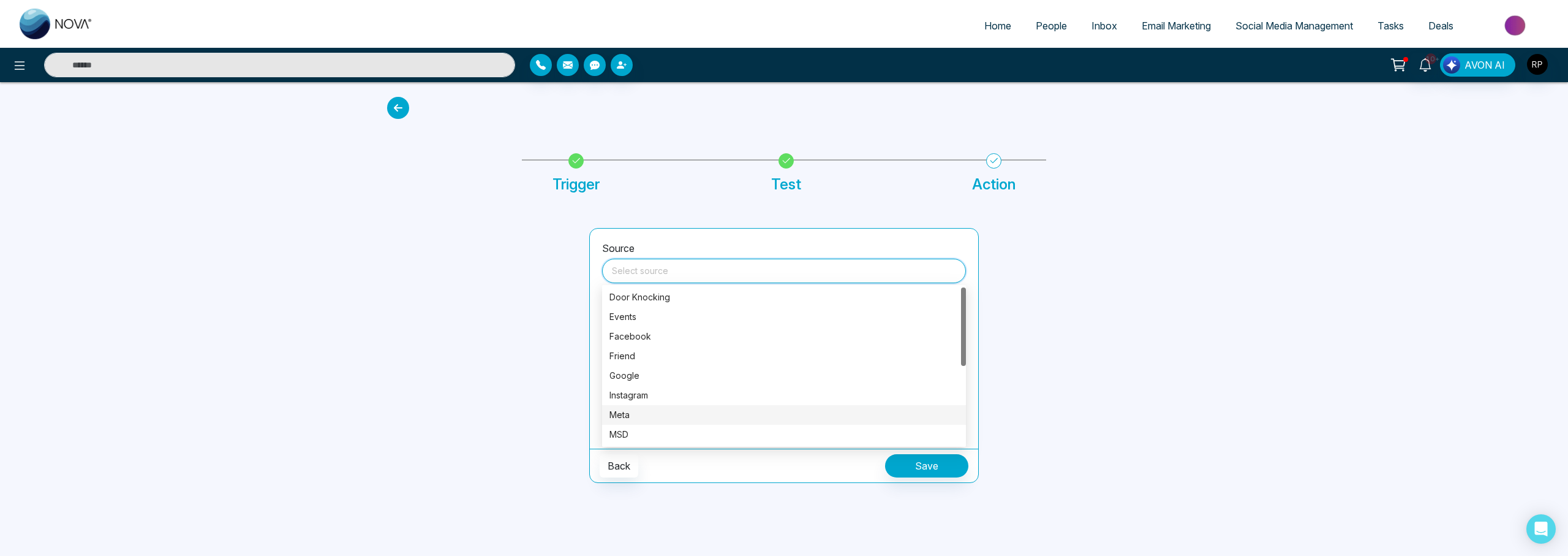
click at [628, 416] on div "Meta" at bounding box center [784, 415] width 349 height 13
type input "****"
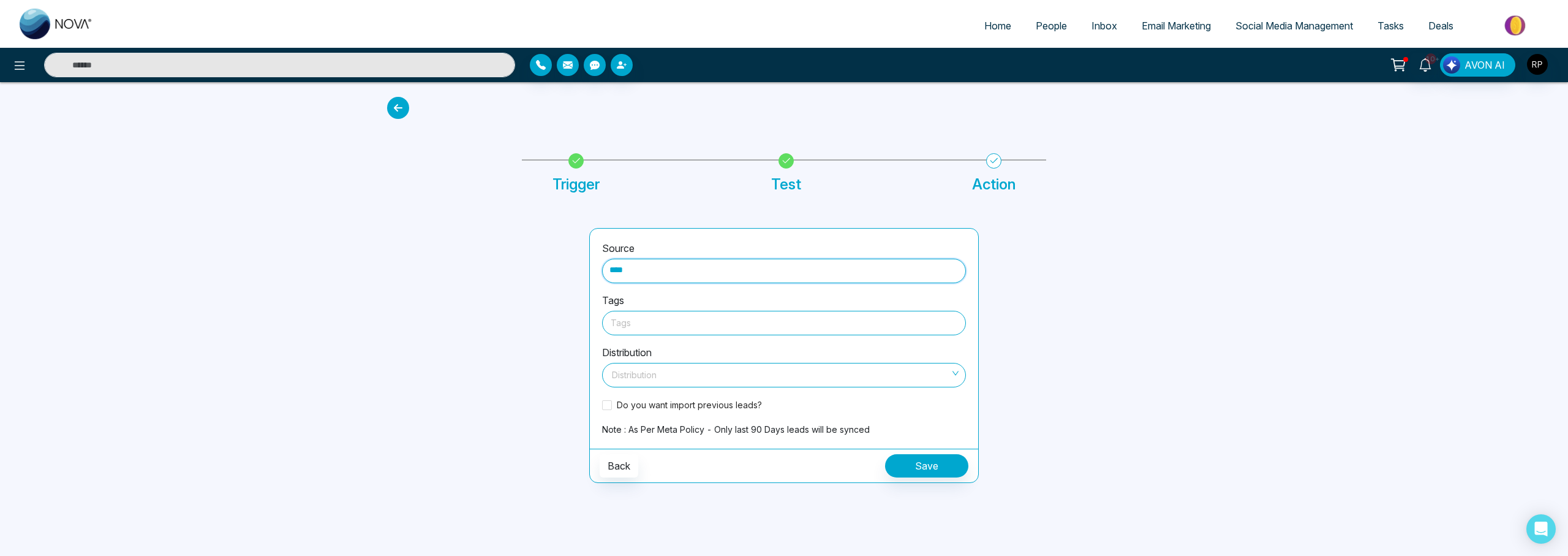
click at [652, 324] on div at bounding box center [783, 322] width 346 height 16
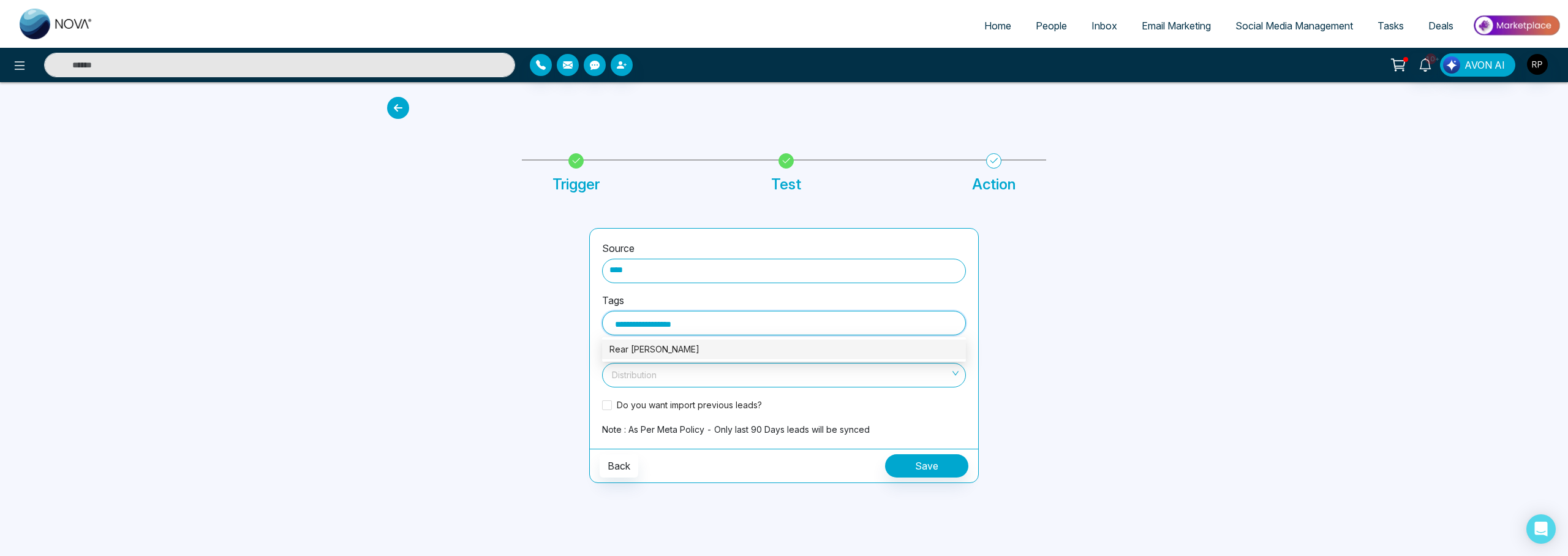
type input "**********"
click at [682, 364] on input "search" at bounding box center [780, 373] width 340 height 19
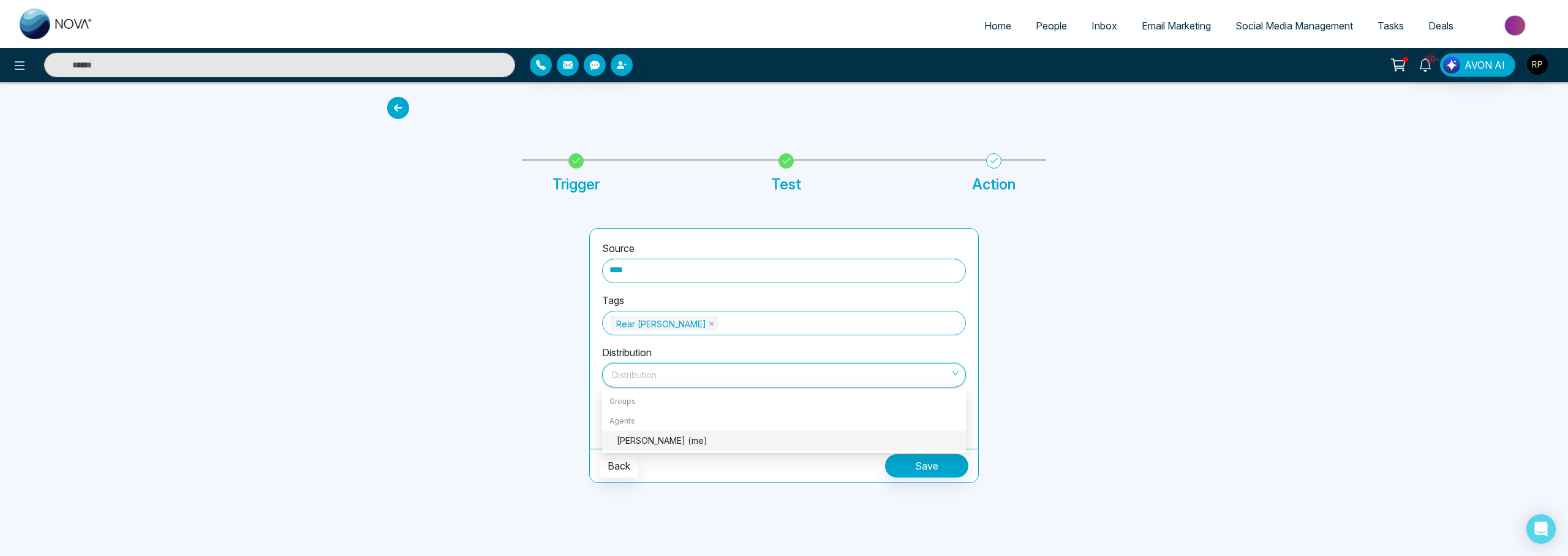
click at [628, 442] on div "[PERSON_NAME] (me)" at bounding box center [787, 441] width 342 height 13
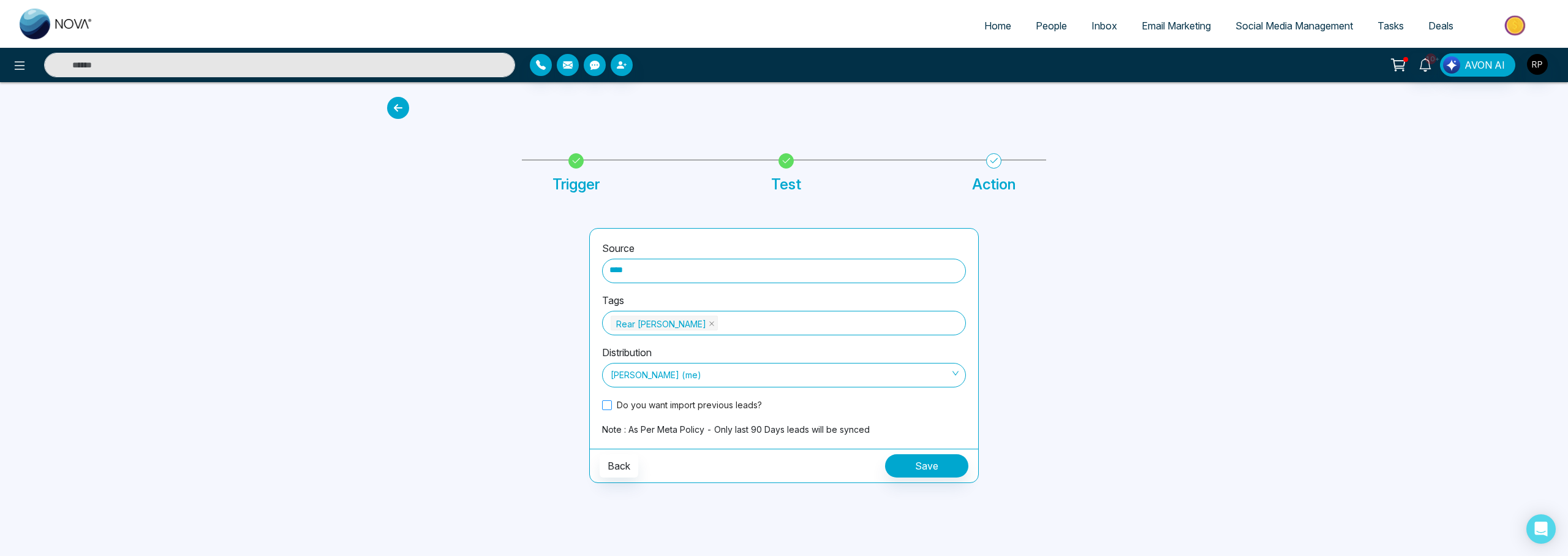
drag, startPoint x: 607, startPoint y: 405, endPoint x: 620, endPoint y: 410, distance: 13.9
click at [608, 405] on span at bounding box center [607, 405] width 10 height 10
click at [909, 465] on button "Save" at bounding box center [926, 465] width 83 height 23
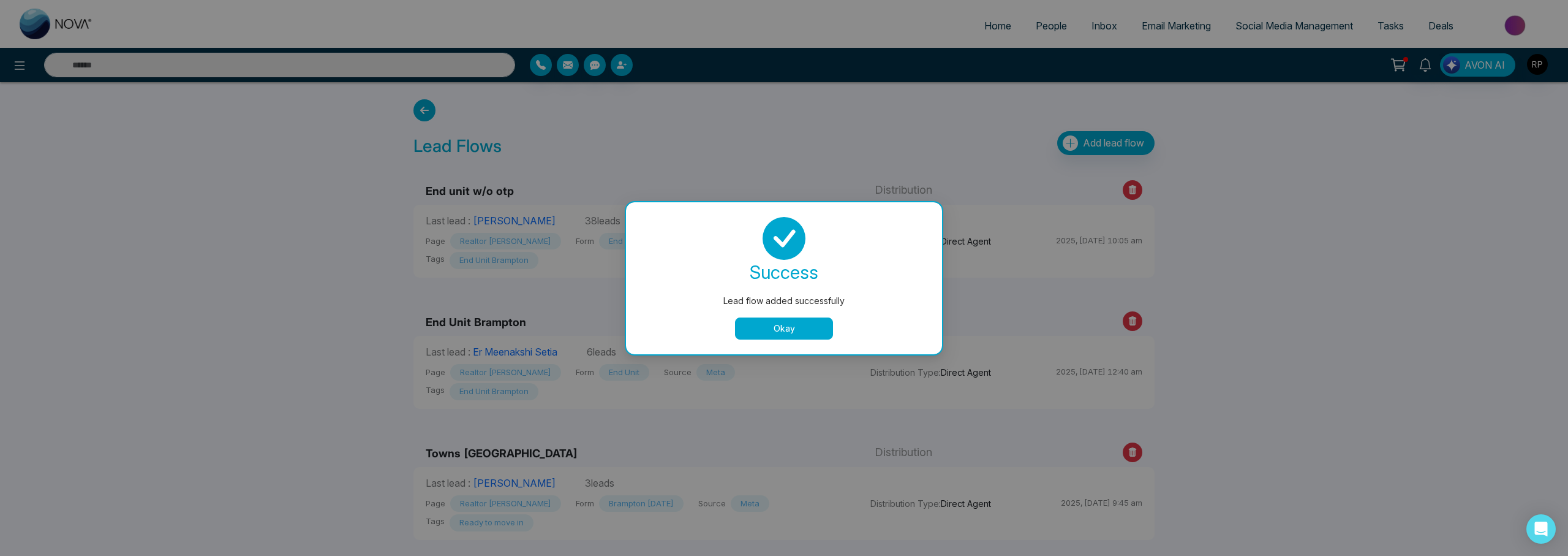
click at [800, 329] on button "Okay" at bounding box center [784, 329] width 98 height 22
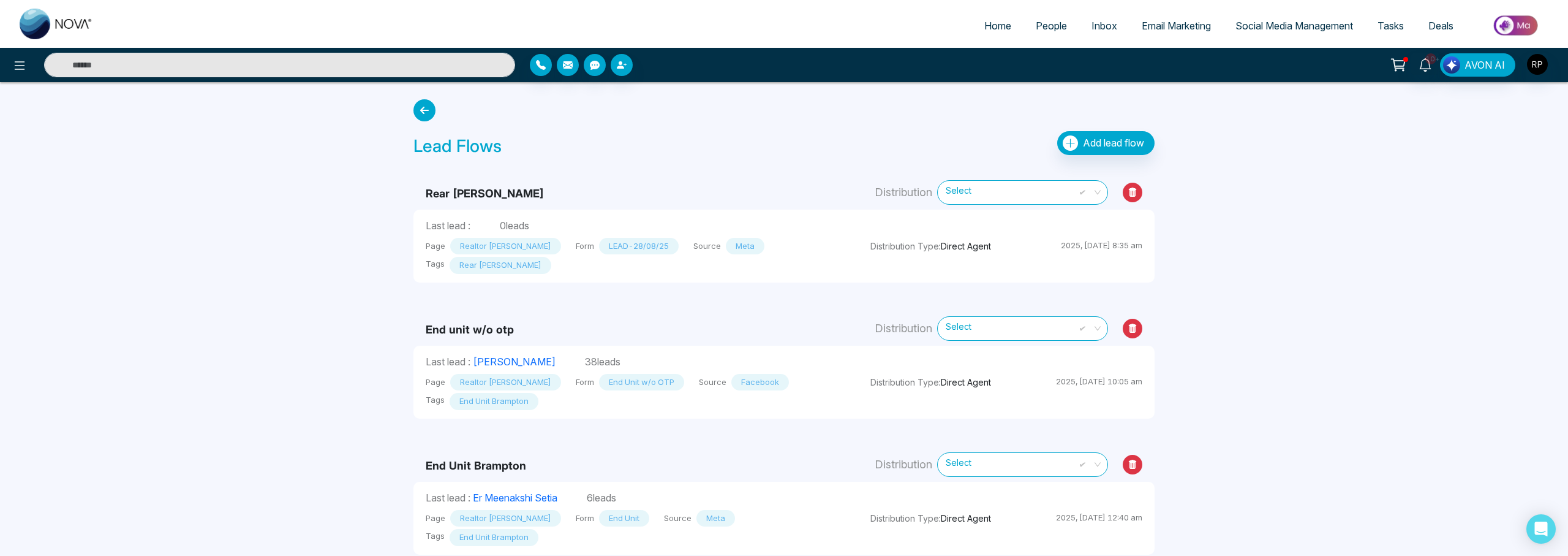
click at [1038, 32] on link "People" at bounding box center [1051, 25] width 56 height 23
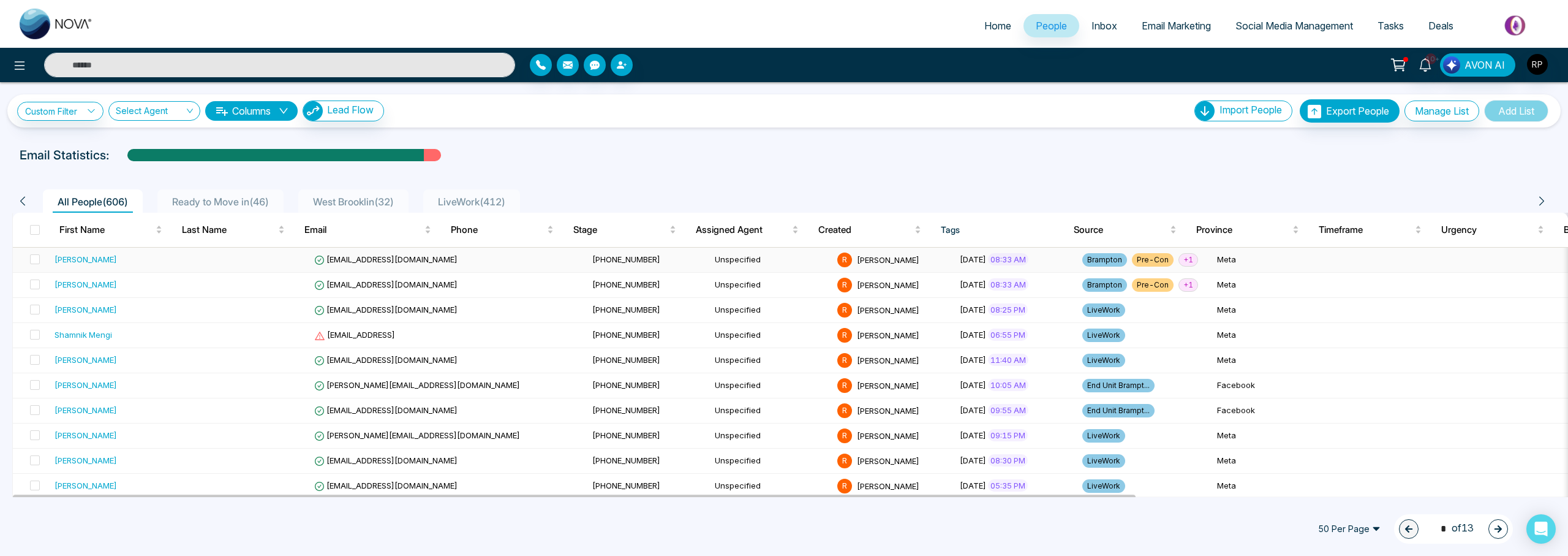
click at [196, 258] on td at bounding box center [248, 261] width 122 height 25
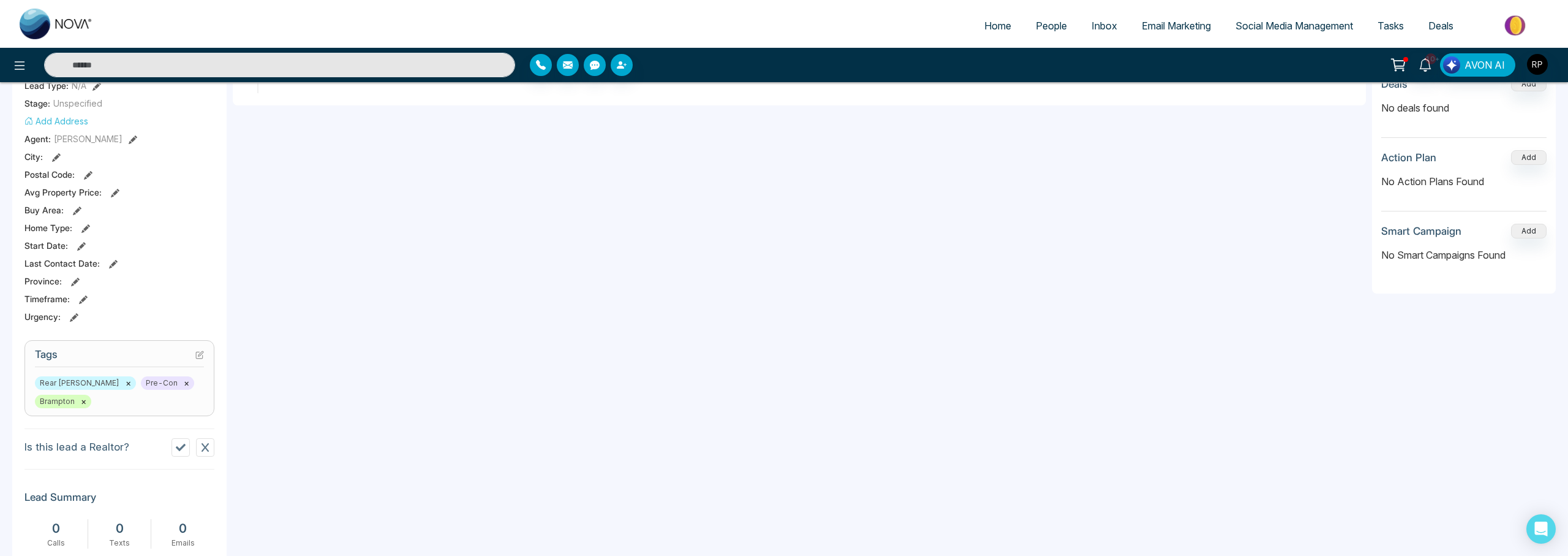
scroll to position [373, 0]
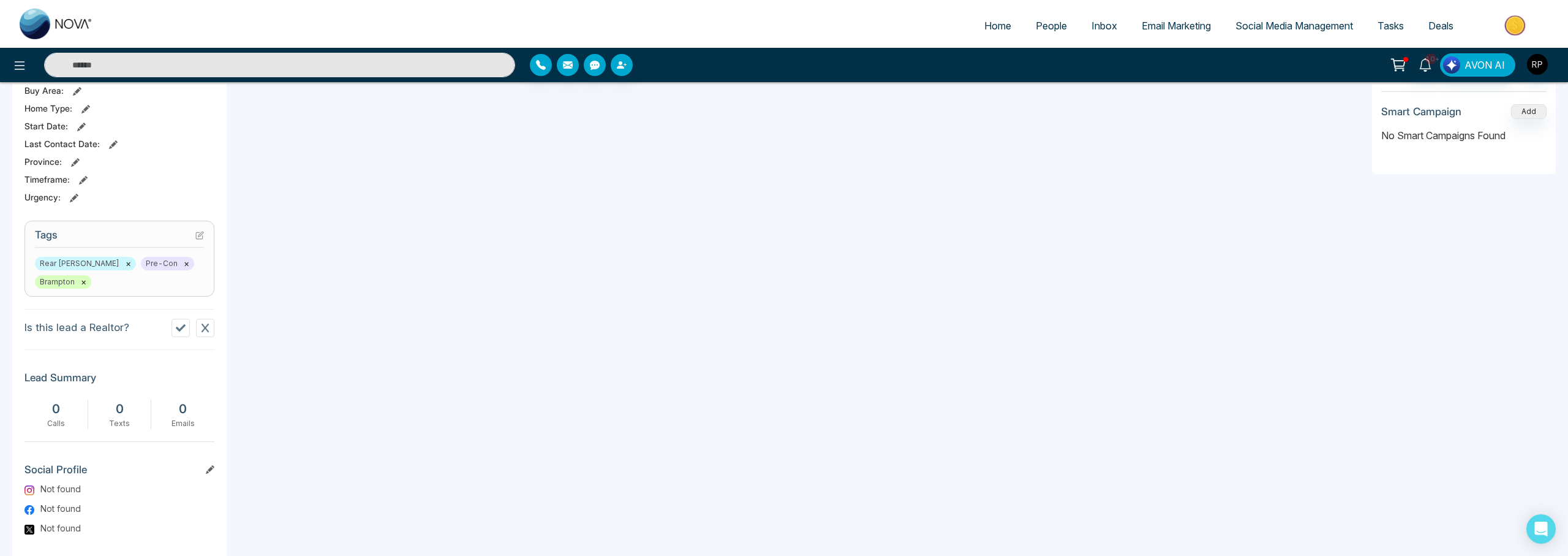
click at [81, 281] on button "×" at bounding box center [83, 281] width 5 height 11
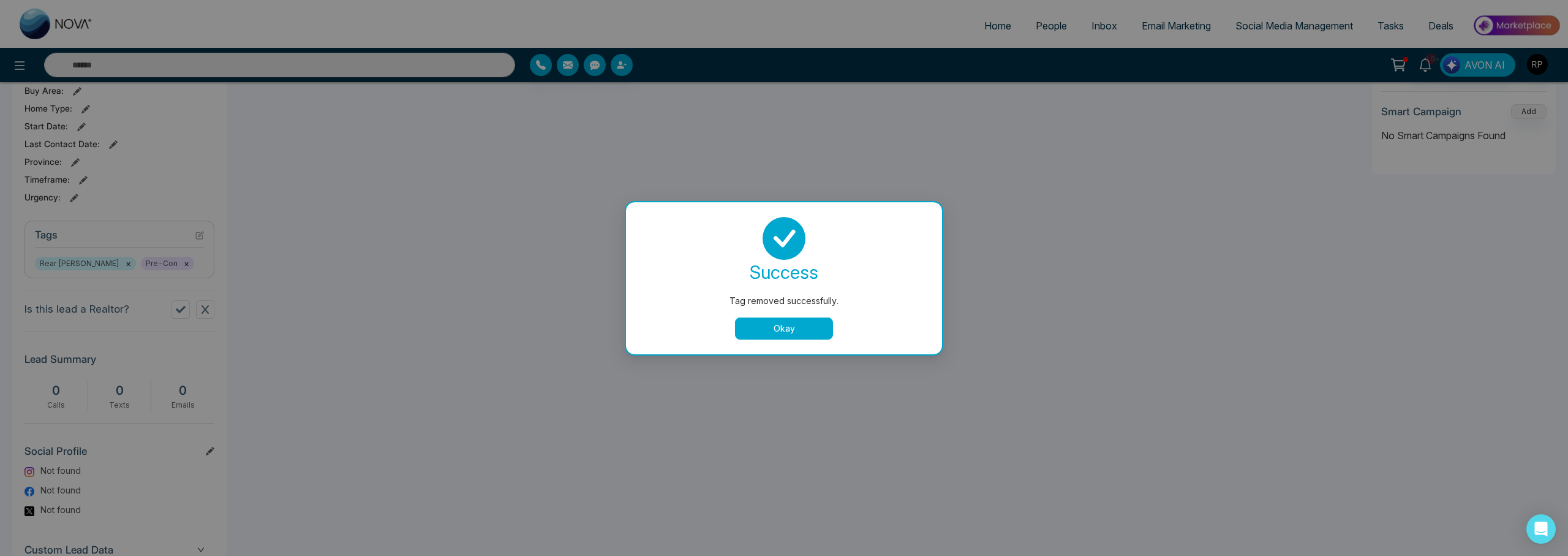
click at [768, 325] on button "Okay" at bounding box center [784, 329] width 98 height 22
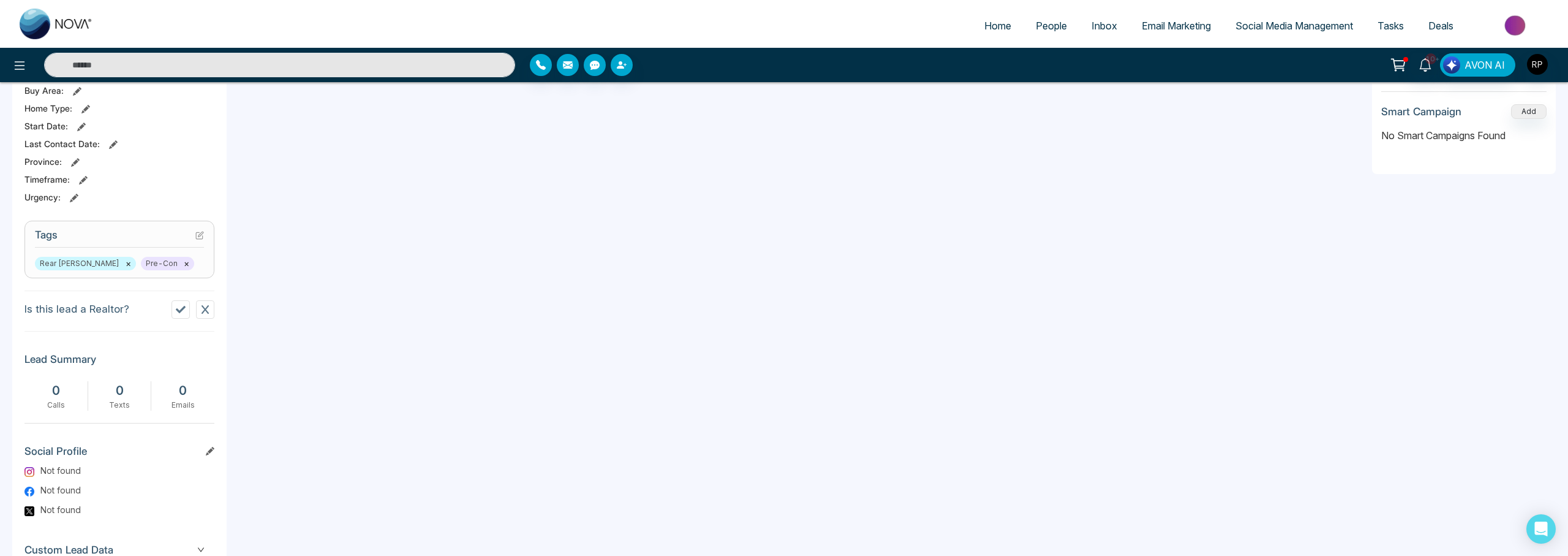
click at [184, 264] on button "×" at bounding box center [186, 264] width 5 height 11
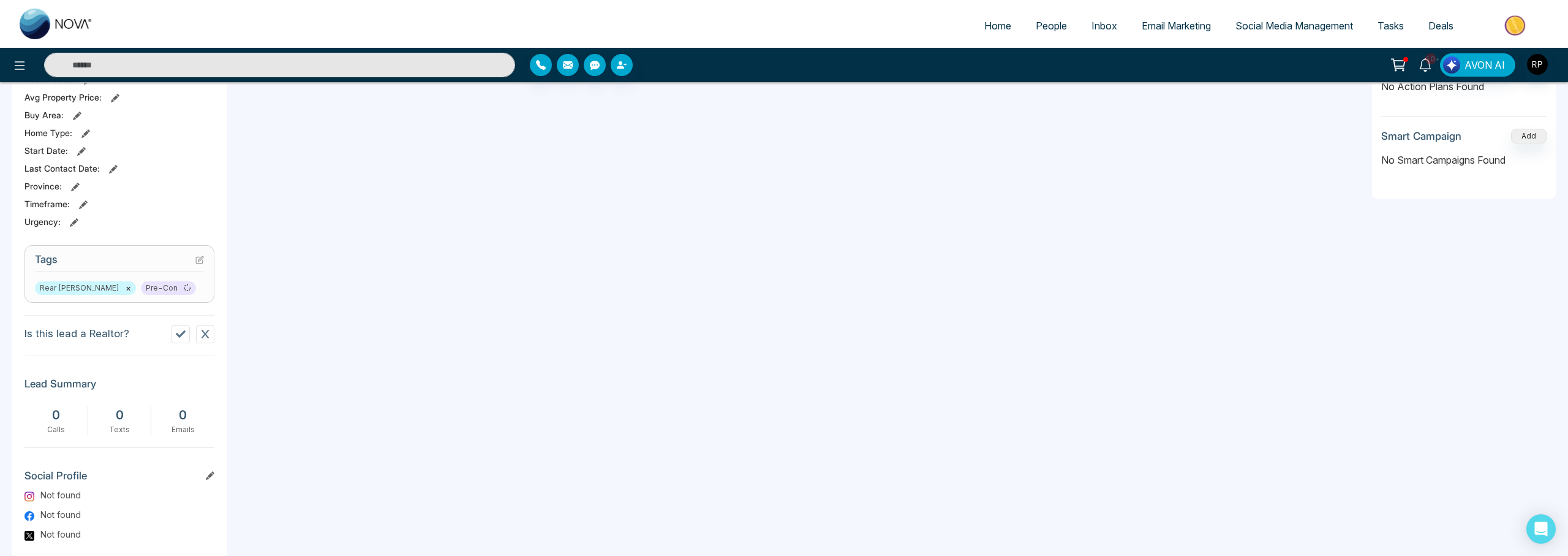
scroll to position [0, 0]
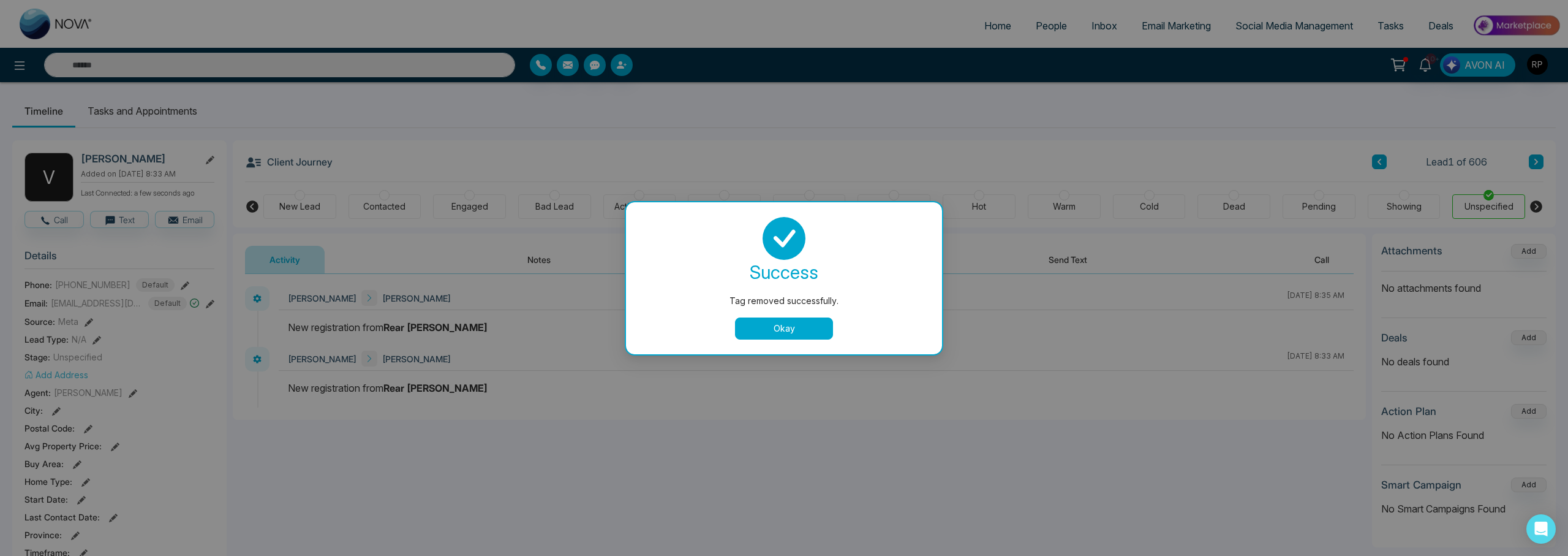
drag, startPoint x: 801, startPoint y: 325, endPoint x: 882, endPoint y: 300, distance: 84.8
click at [800, 325] on button "Okay" at bounding box center [784, 329] width 98 height 22
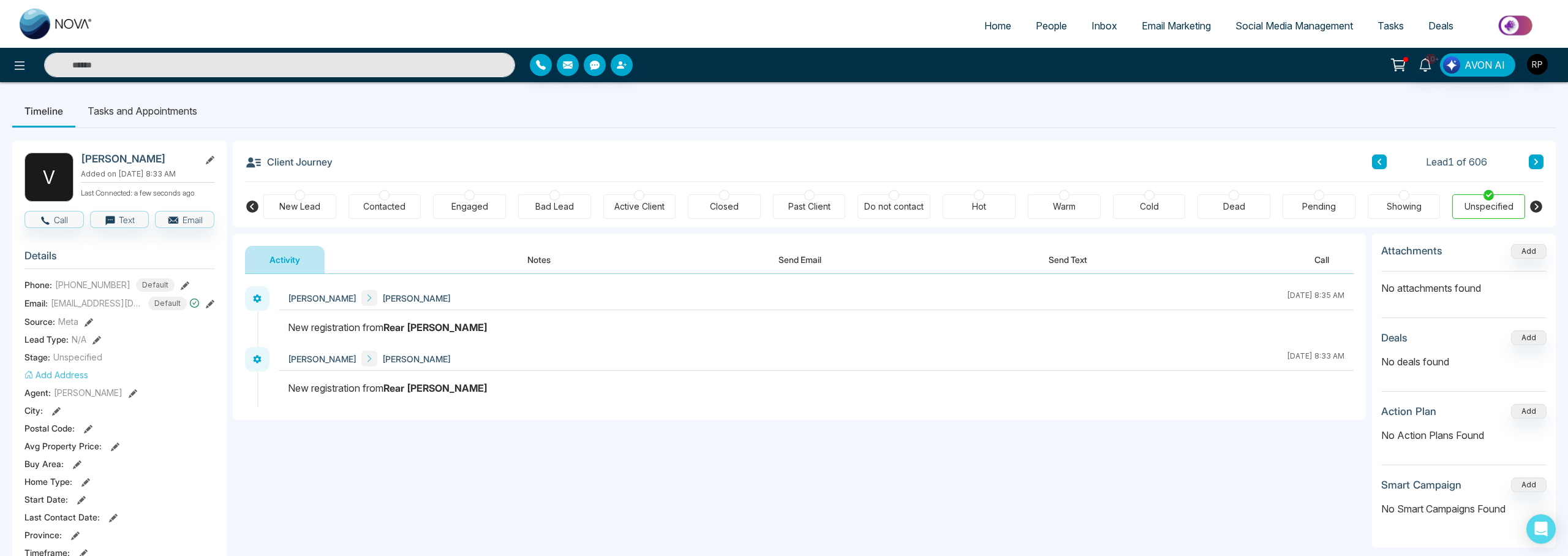
click at [1040, 33] on link "People" at bounding box center [1051, 25] width 56 height 23
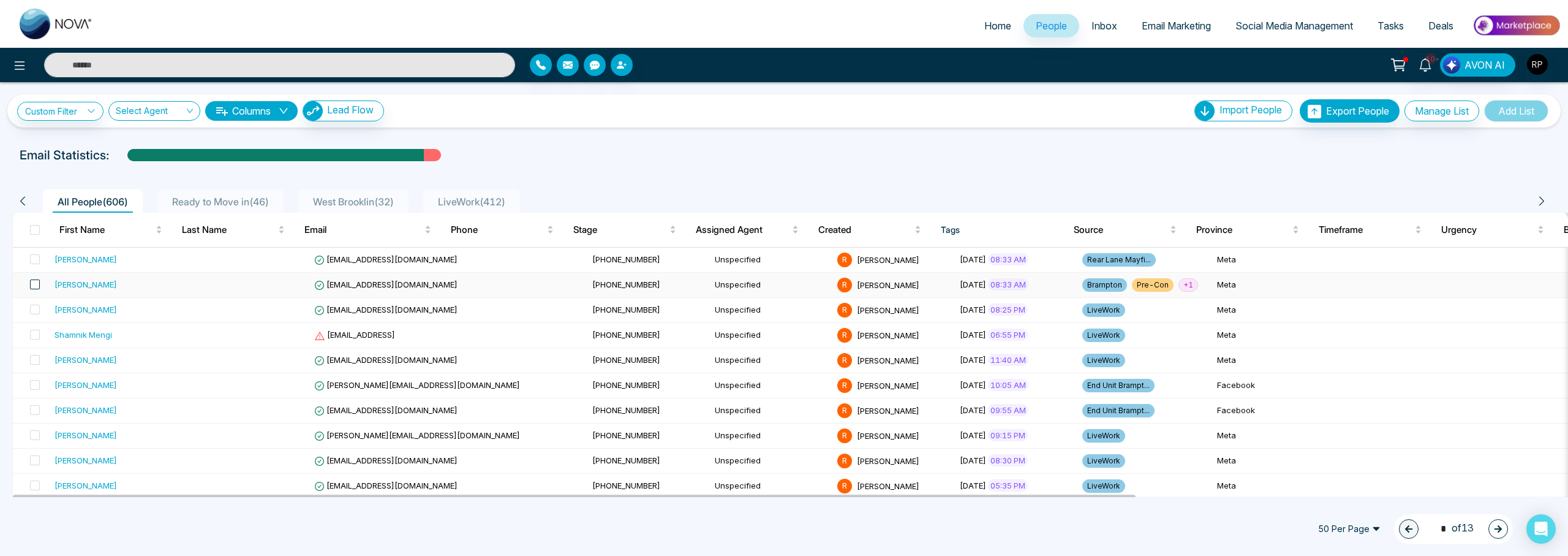
click at [34, 284] on span at bounding box center [34, 284] width 10 height 10
click at [153, 528] on icon at bounding box center [157, 529] width 9 height 10
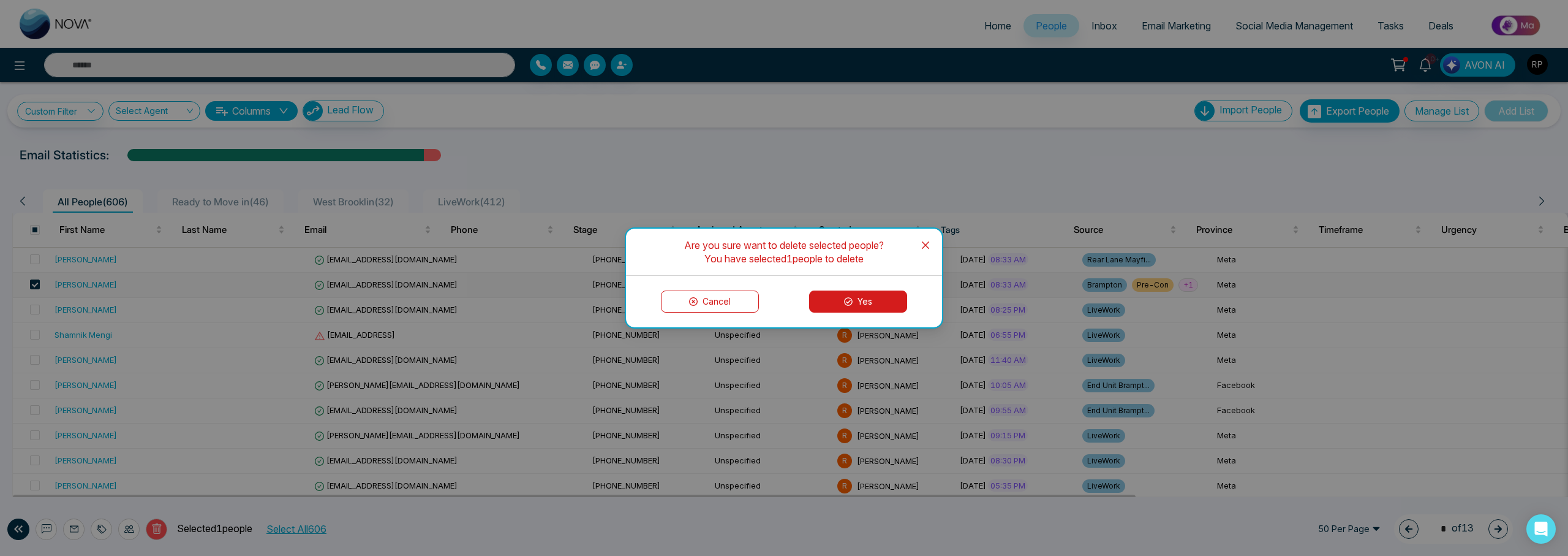
click at [819, 304] on button "Yes" at bounding box center [858, 301] width 98 height 22
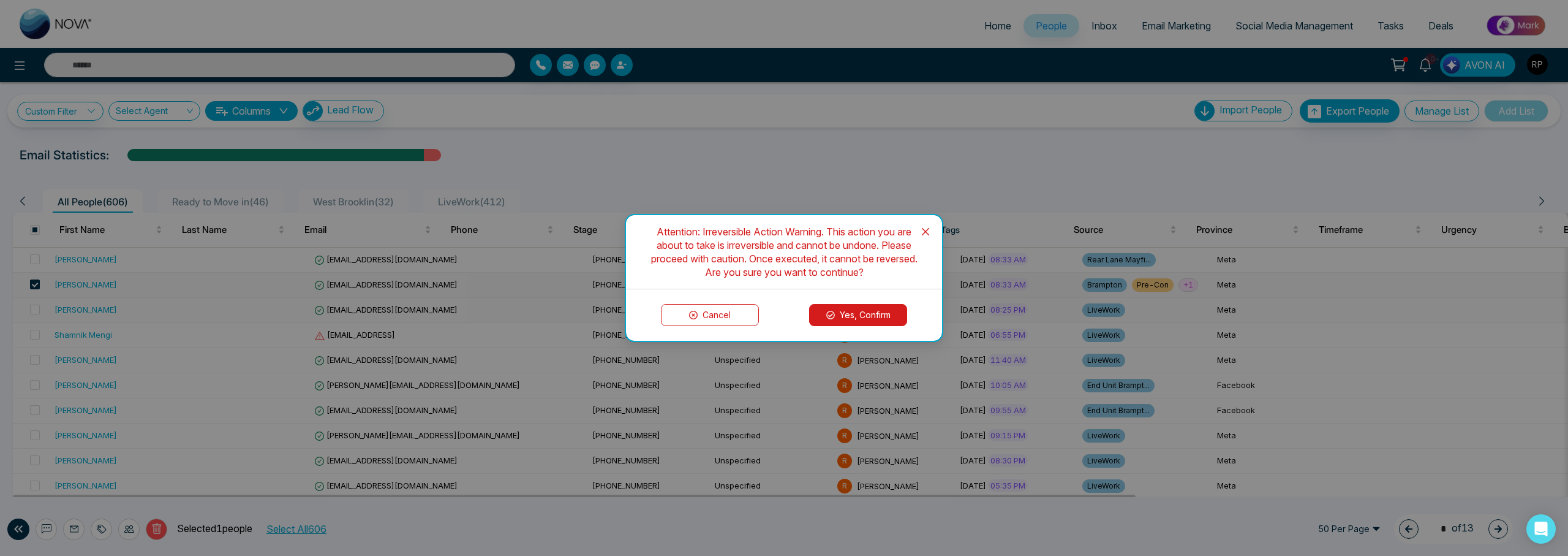
click at [870, 311] on button "Yes, Confirm" at bounding box center [858, 315] width 98 height 22
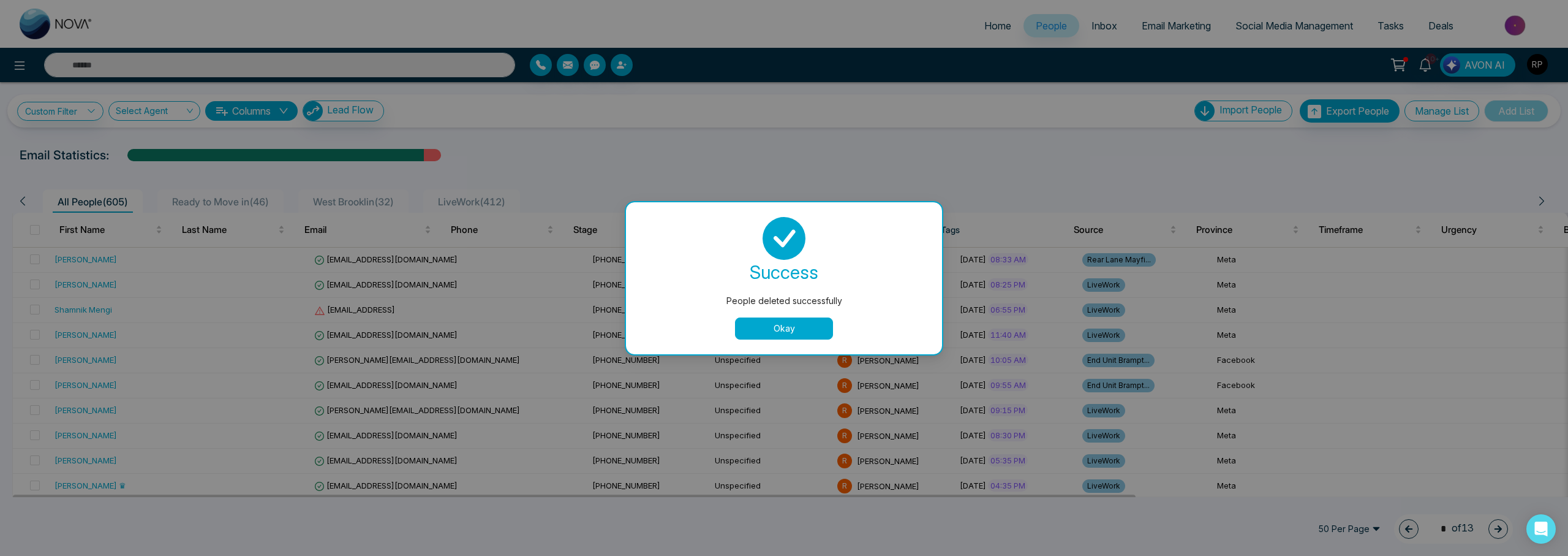
click at [806, 329] on button "Okay" at bounding box center [784, 329] width 98 height 22
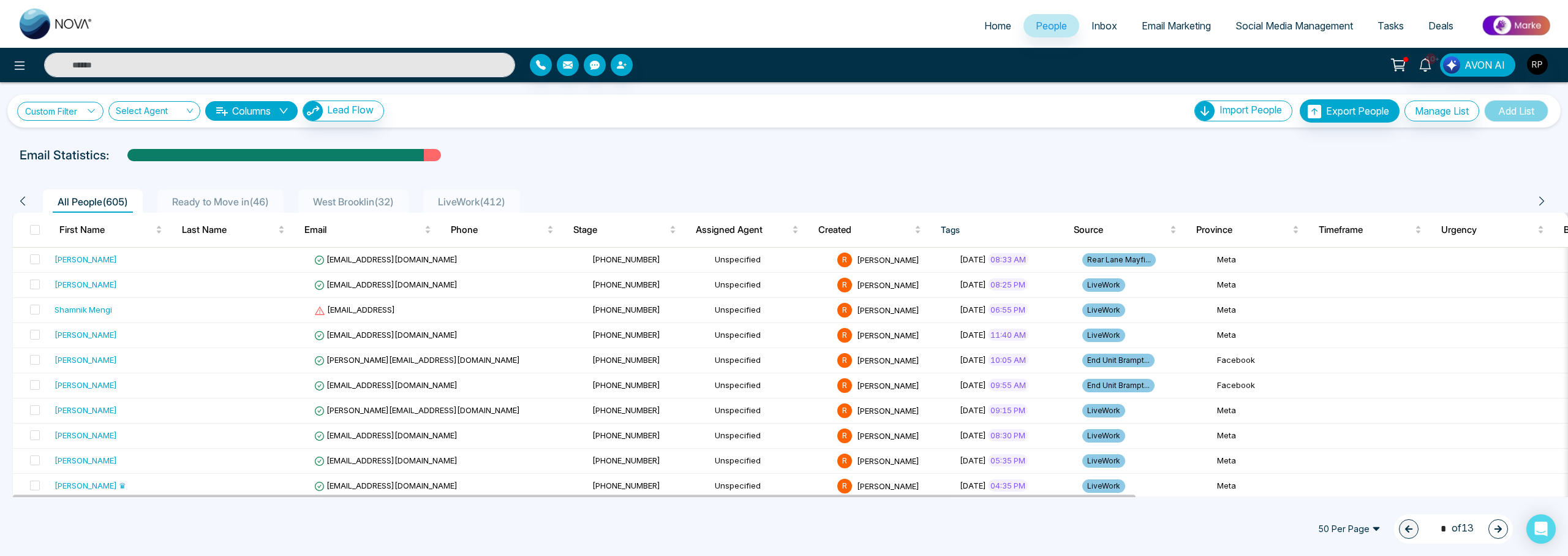
click at [54, 114] on link "Custom Filter" at bounding box center [60, 111] width 86 height 19
click at [51, 142] on select "**********" at bounding box center [89, 141] width 122 height 23
select select "****"
click at [68, 174] on select "**********" at bounding box center [88, 169] width 121 height 23
select select "*******"
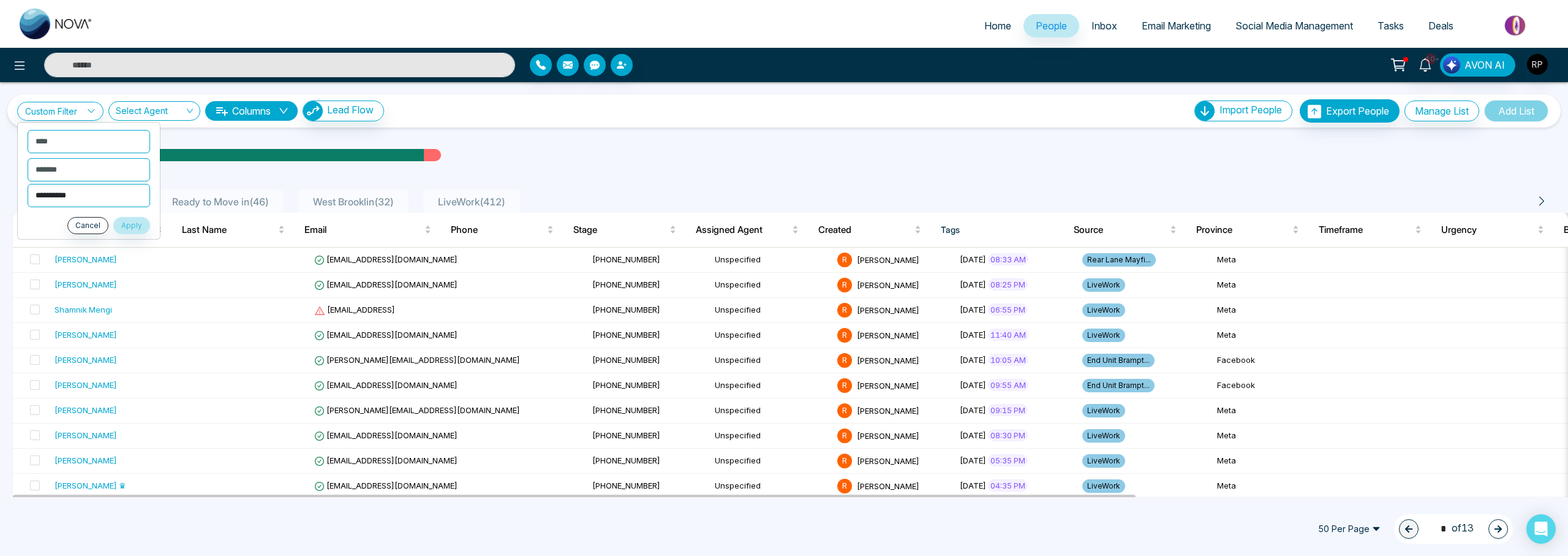
click at [76, 199] on select "**********" at bounding box center [88, 195] width 122 height 23
select select "**********"
click at [120, 223] on button "Apply" at bounding box center [132, 225] width 37 height 17
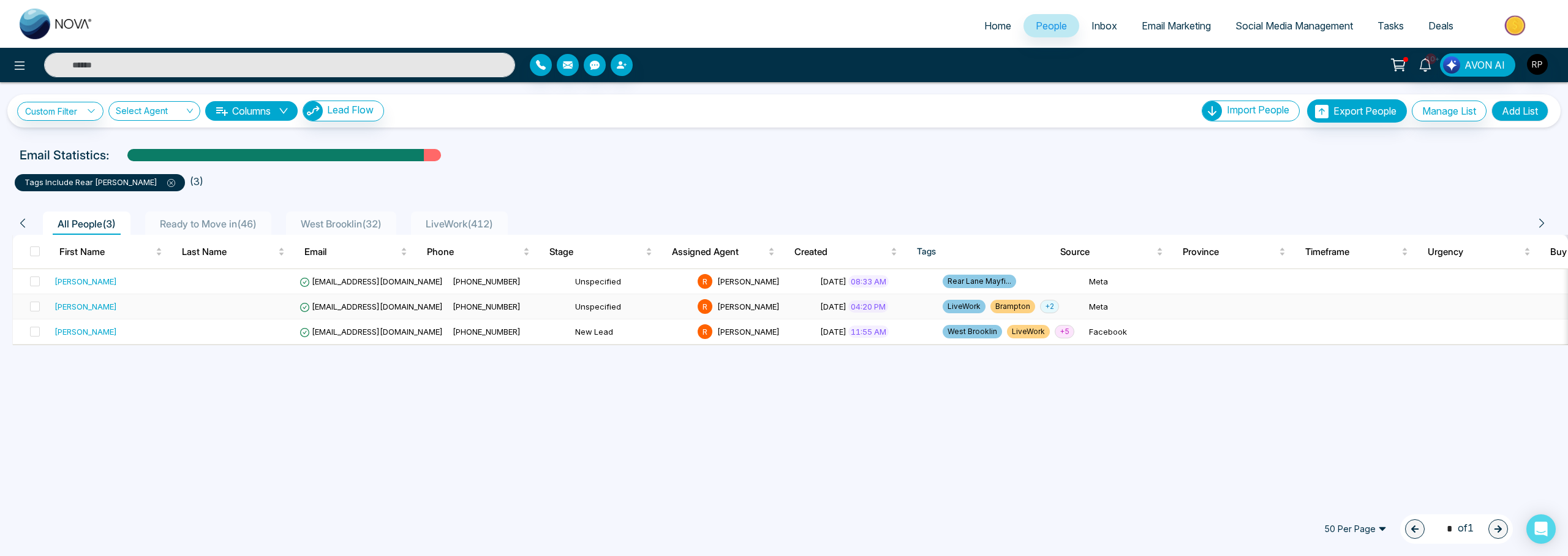
click at [100, 303] on div "[PERSON_NAME]" at bounding box center [85, 307] width 62 height 13
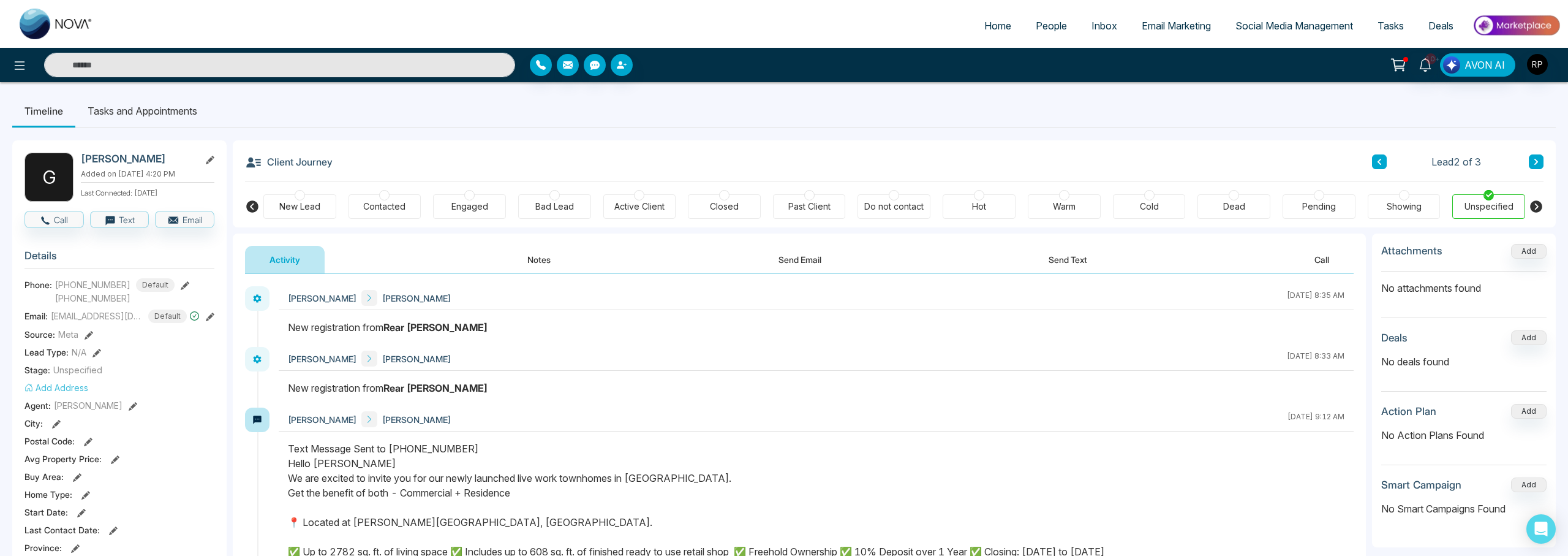
click at [181, 287] on icon at bounding box center [185, 286] width 9 height 9
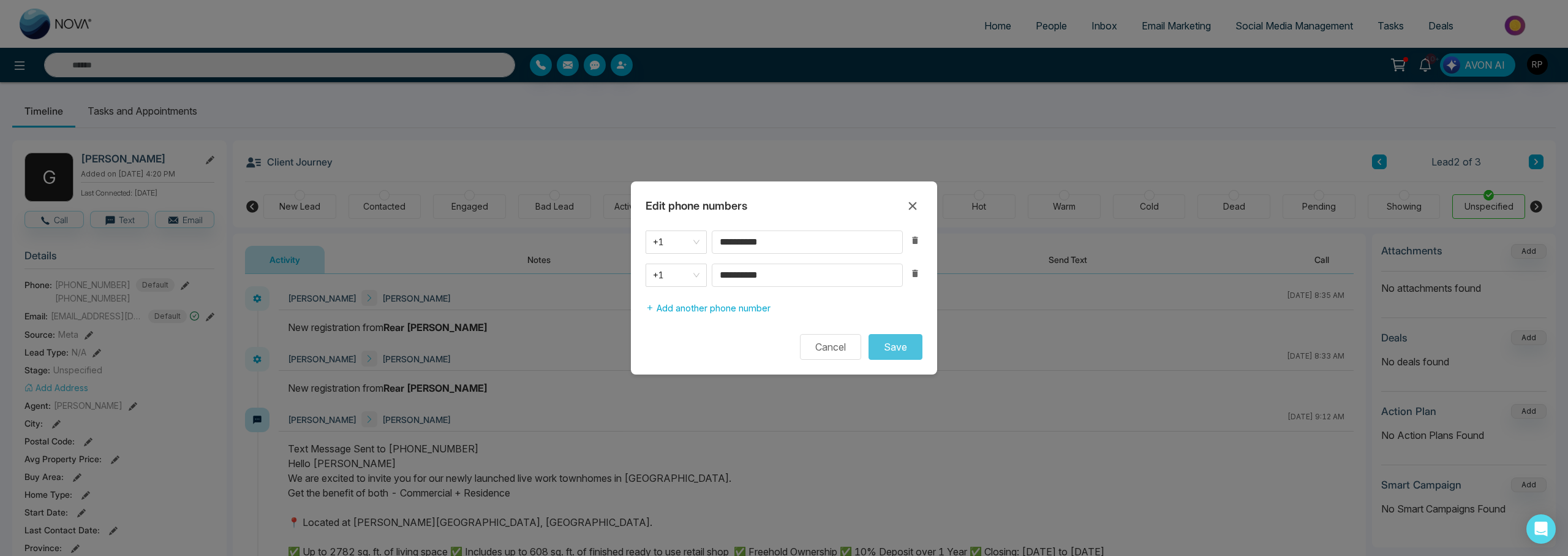
click at [918, 275] on icon "button" at bounding box center [915, 273] width 10 height 10
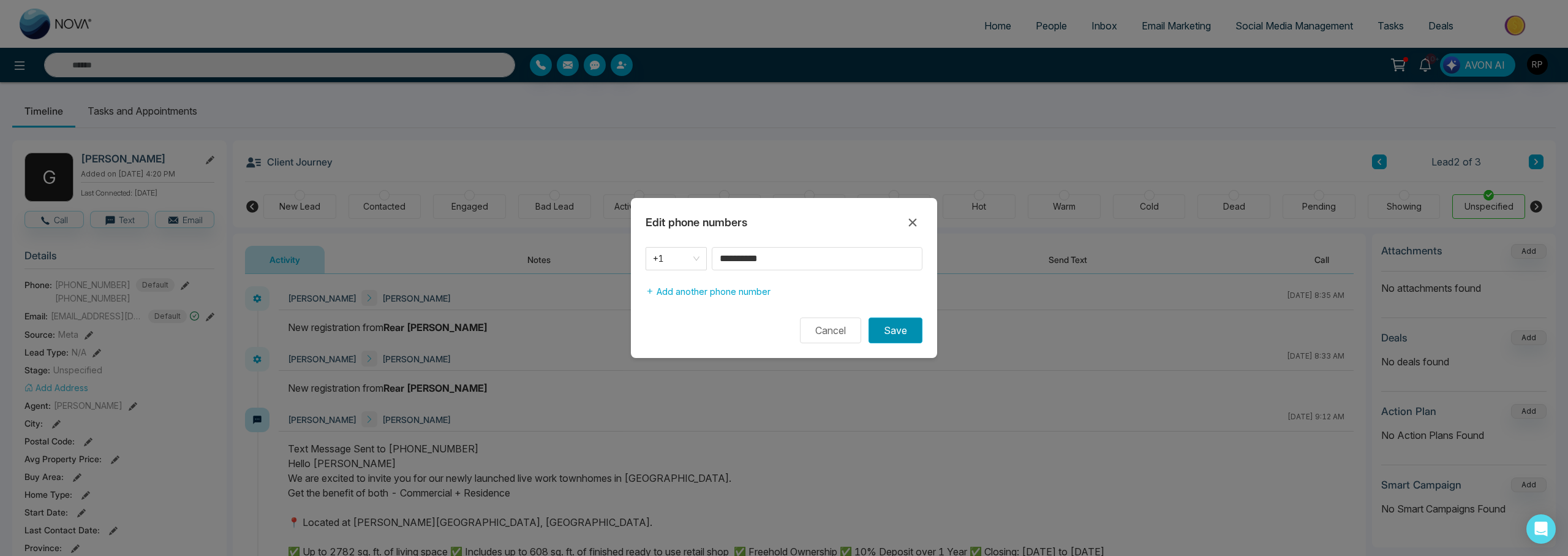
click at [886, 326] on button "Save" at bounding box center [895, 330] width 54 height 26
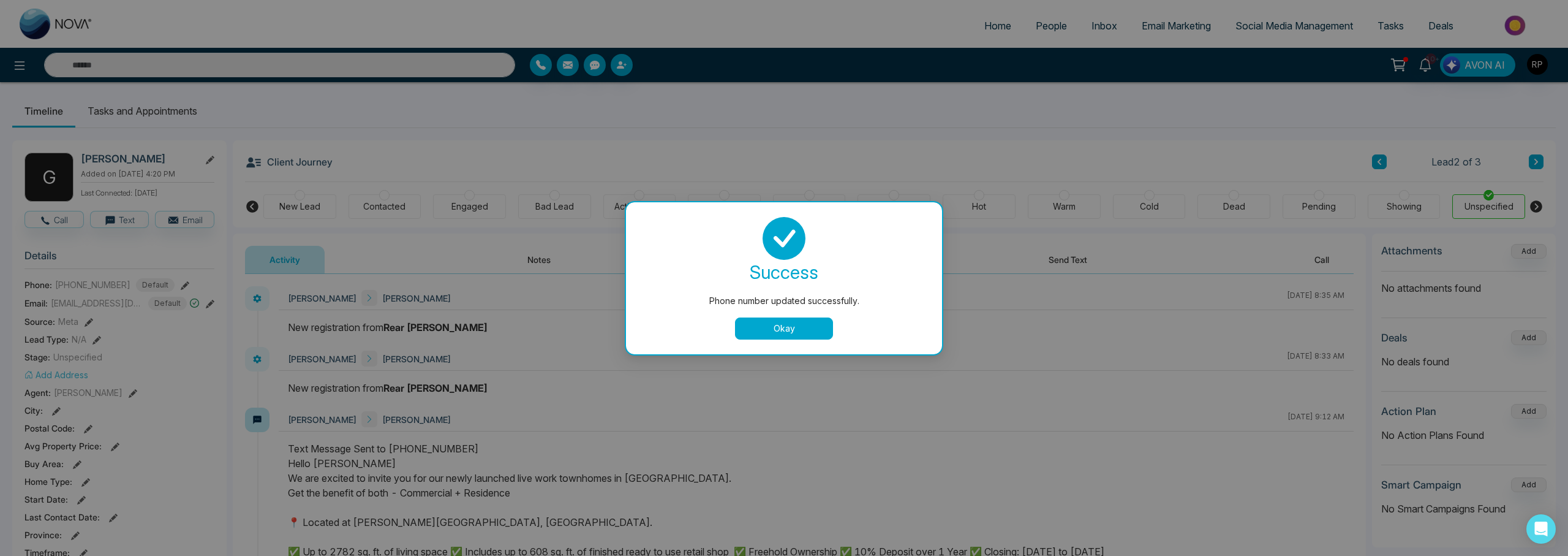
click at [800, 333] on button "Okay" at bounding box center [784, 329] width 98 height 22
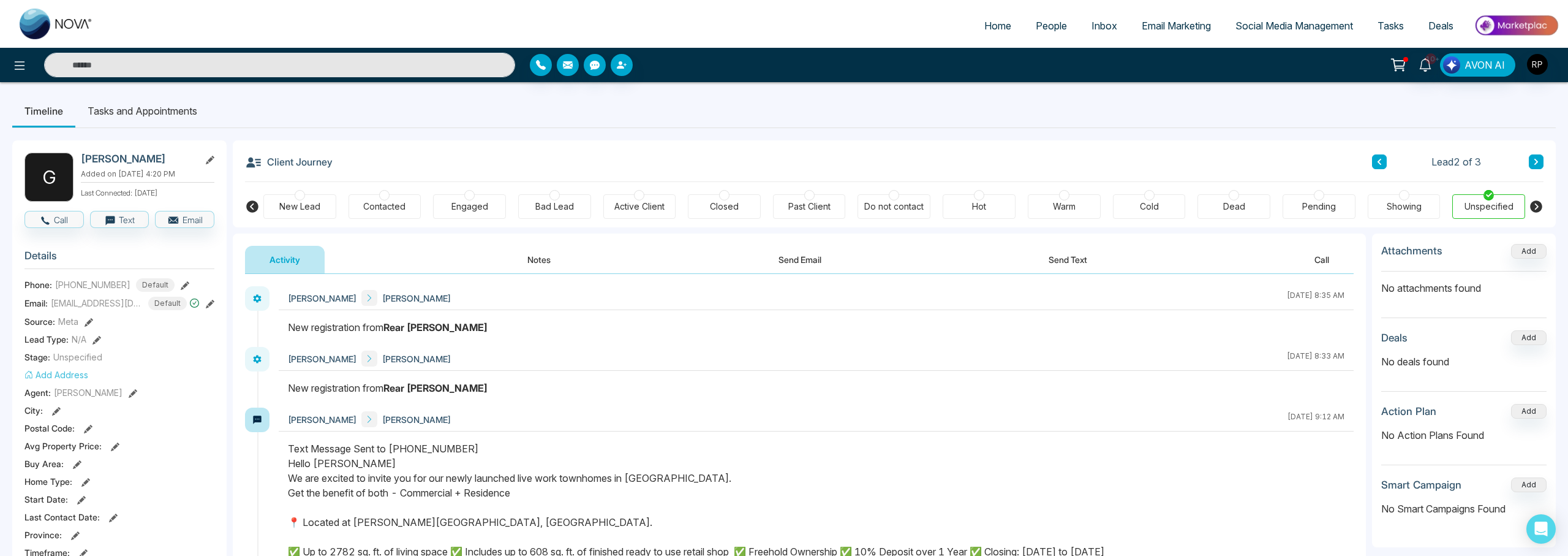
click at [477, 201] on div "Engaged" at bounding box center [470, 206] width 37 height 13
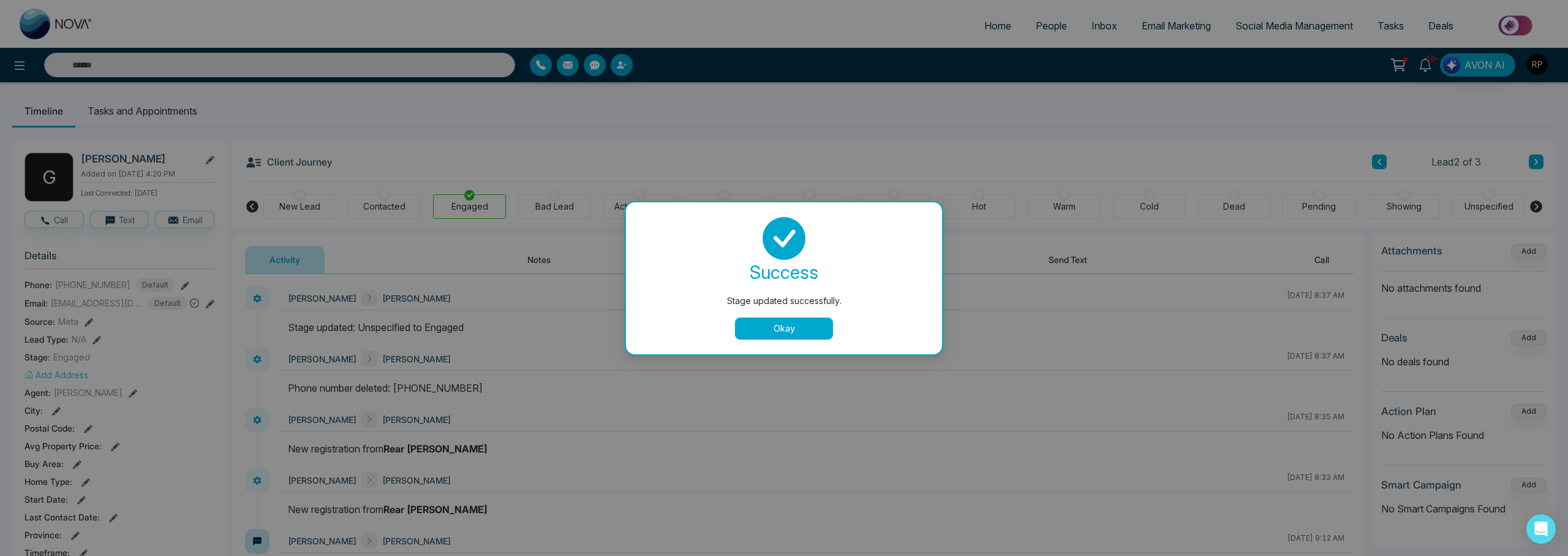
click at [765, 334] on button "Okay" at bounding box center [784, 329] width 98 height 22
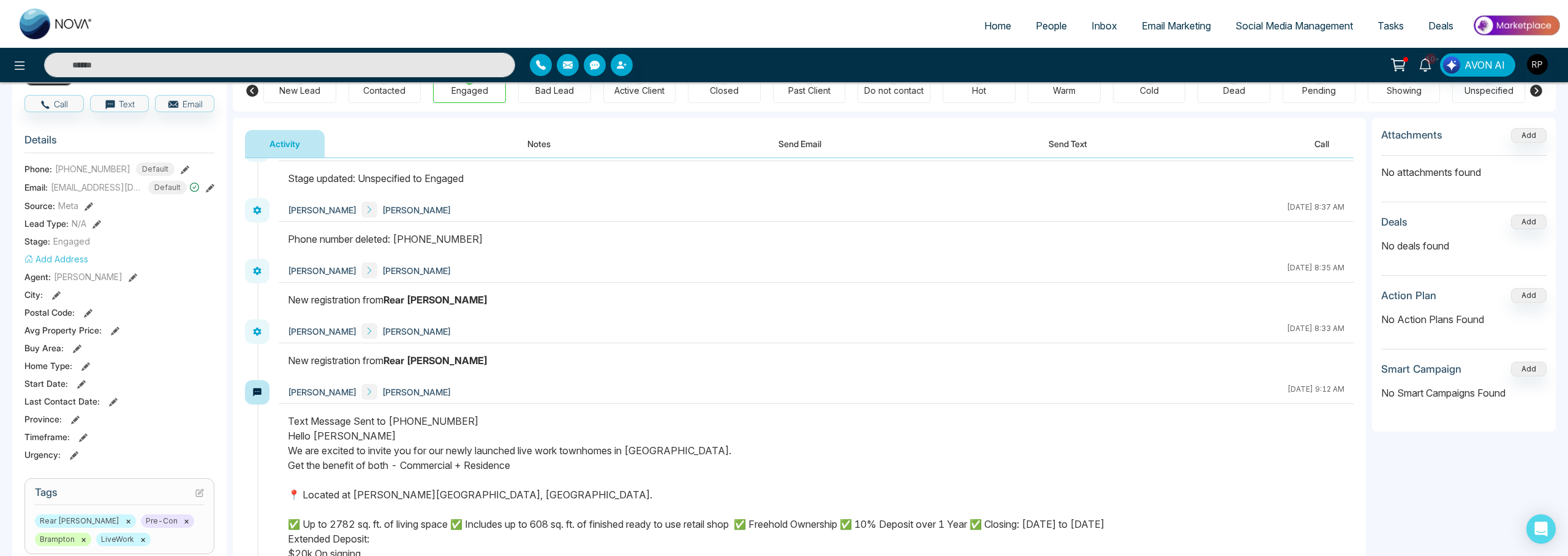
scroll to position [125, 0]
